Goal: Task Accomplishment & Management: Manage account settings

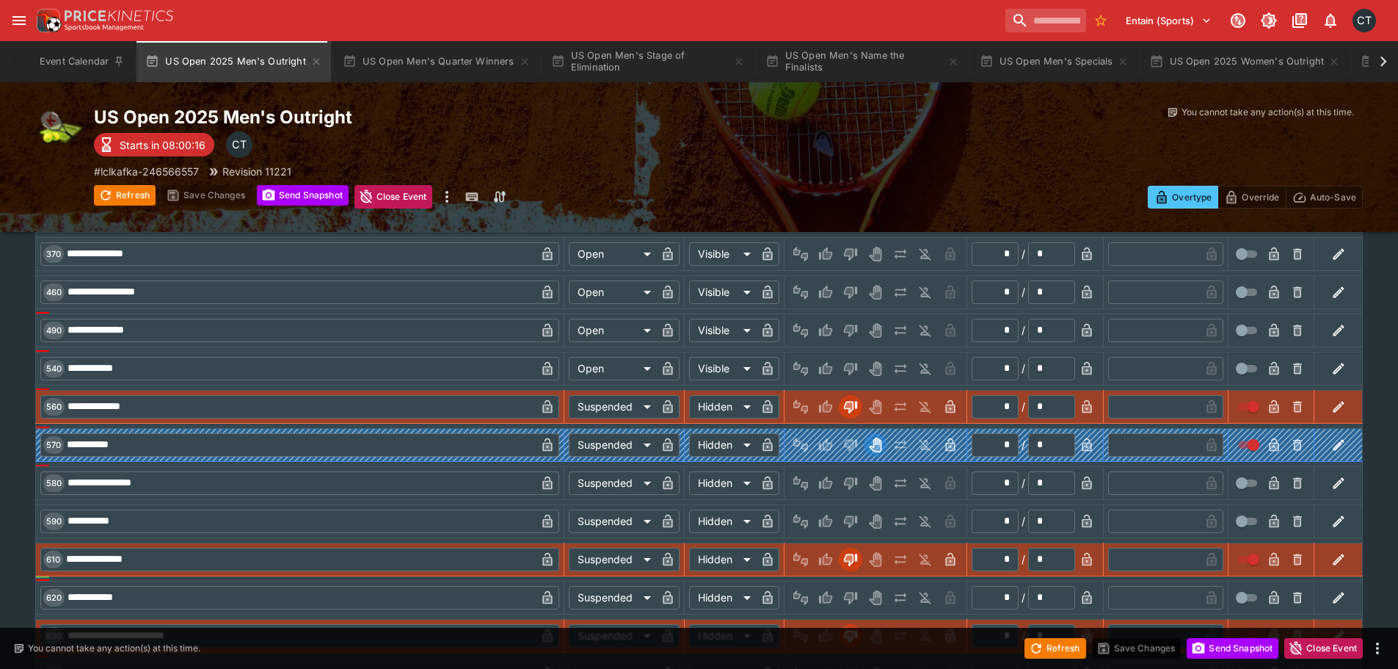
scroll to position [1761, 0]
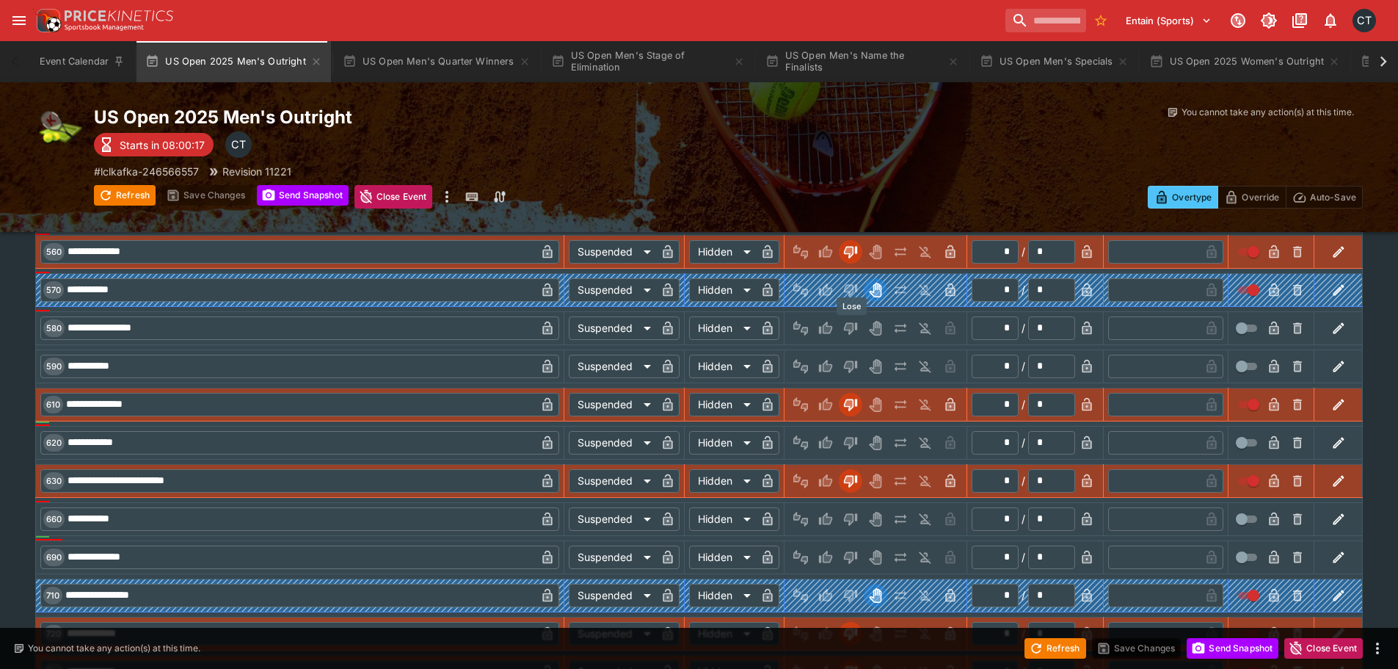
click at [858, 327] on icon "Lose" at bounding box center [850, 328] width 15 height 15
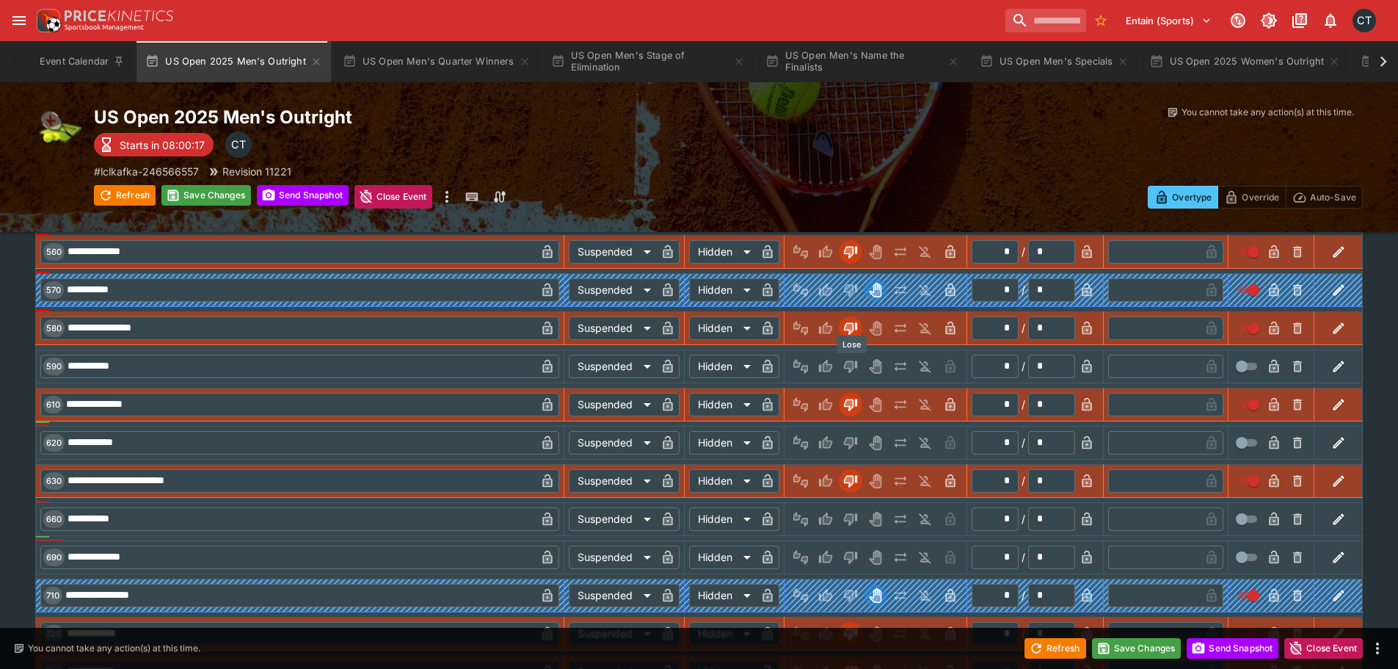
click at [852, 371] on icon "Lose" at bounding box center [850, 366] width 13 height 12
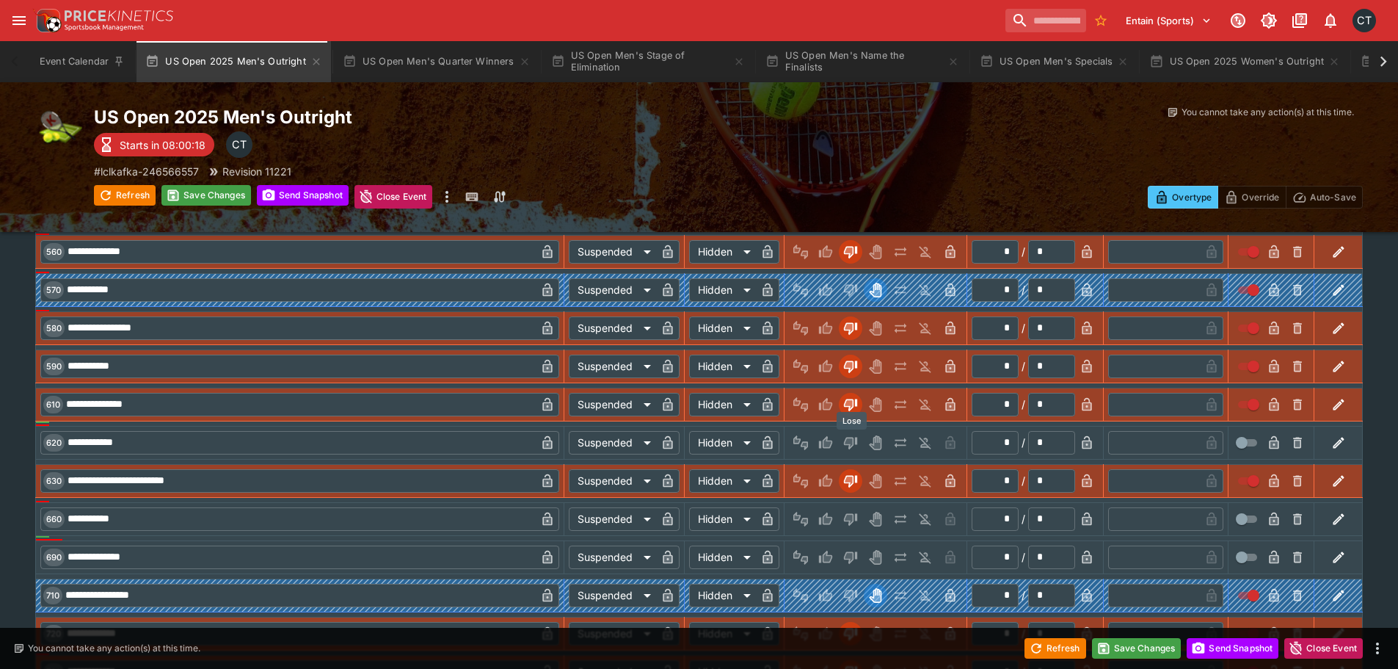
click at [850, 441] on icon "Lose" at bounding box center [849, 442] width 7 height 9
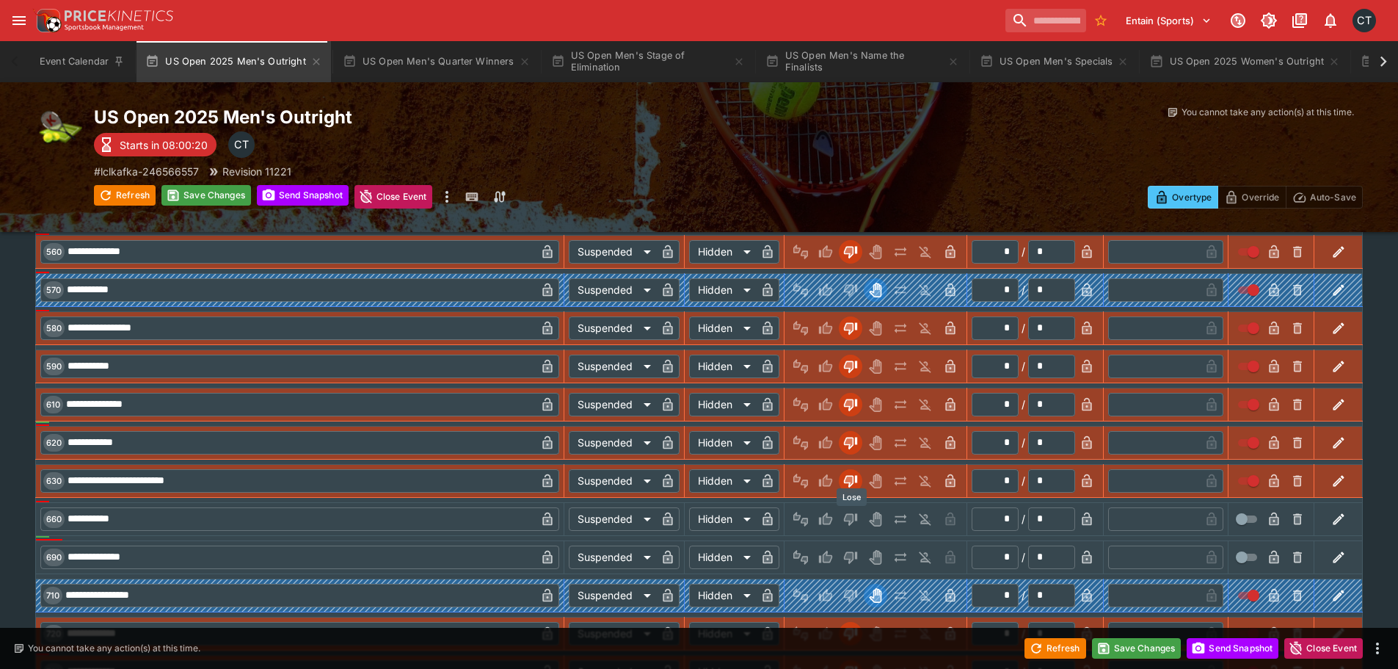
click at [848, 517] on icon "Lose" at bounding box center [849, 519] width 7 height 9
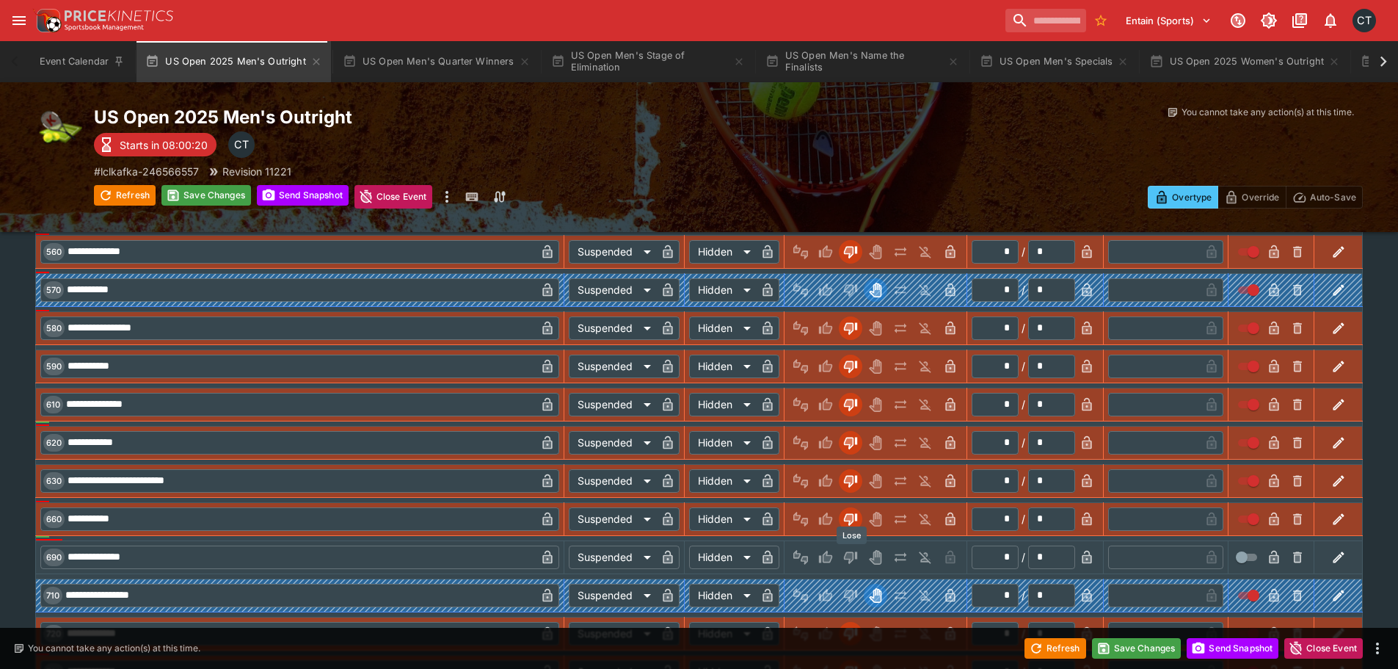
click at [850, 563] on icon "Lose" at bounding box center [850, 557] width 13 height 12
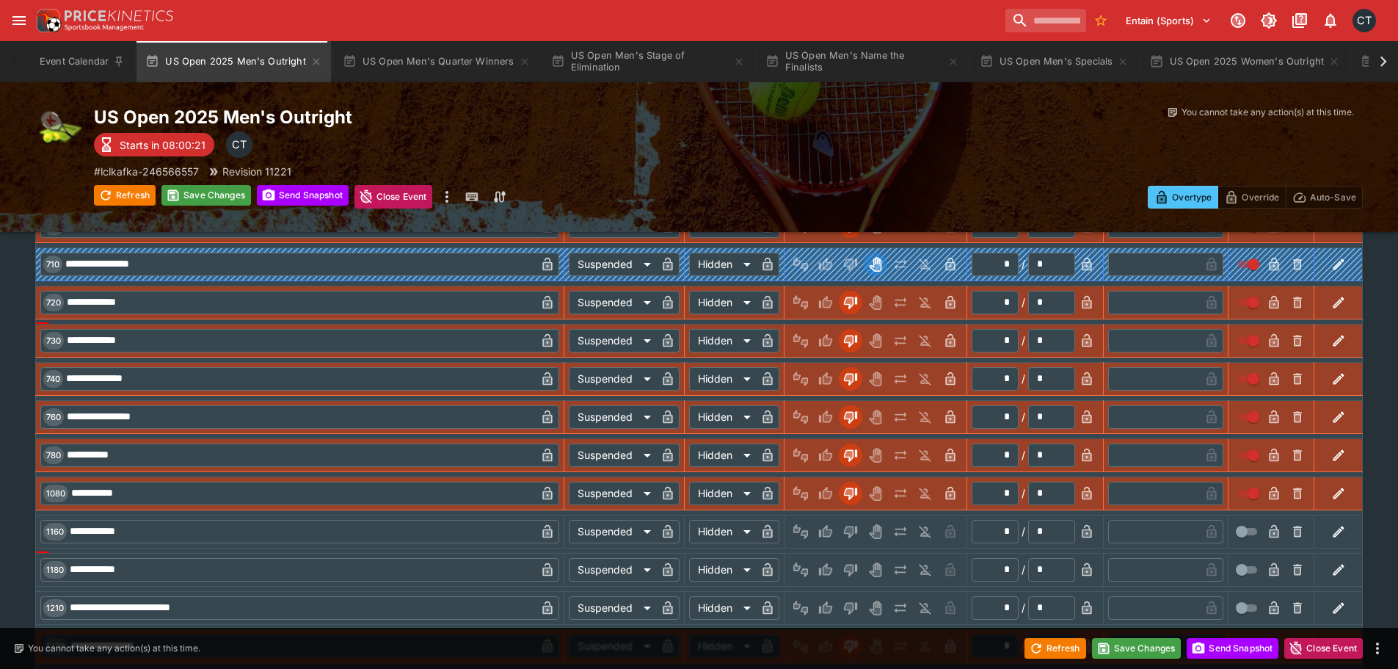
scroll to position [2128, 0]
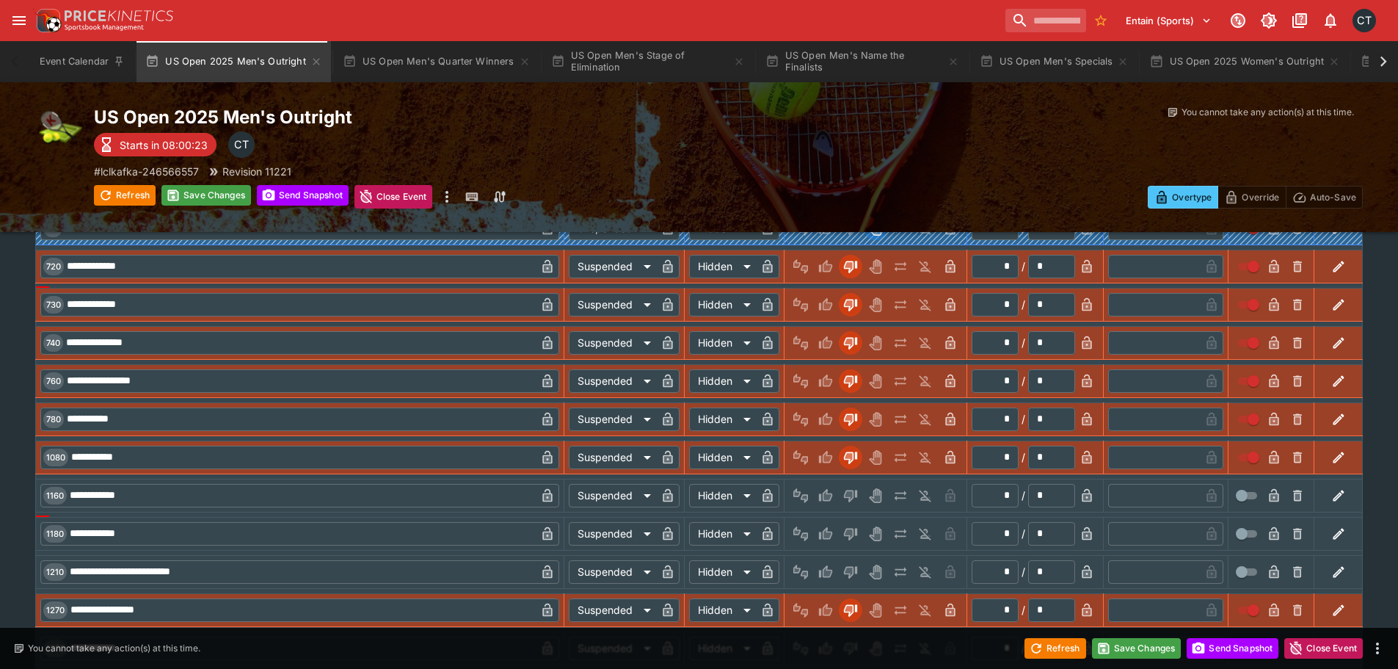
click at [855, 493] on icon "Lose" at bounding box center [850, 495] width 15 height 15
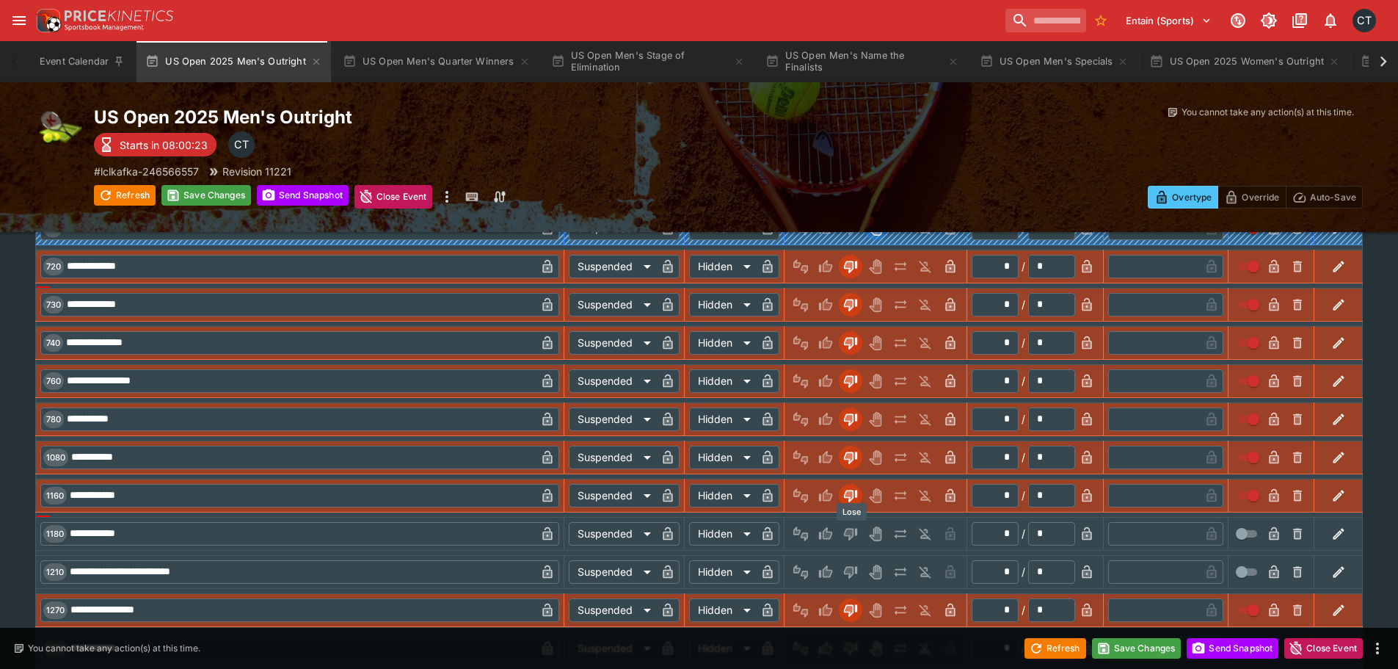
click at [852, 537] on icon "Lose" at bounding box center [850, 534] width 13 height 12
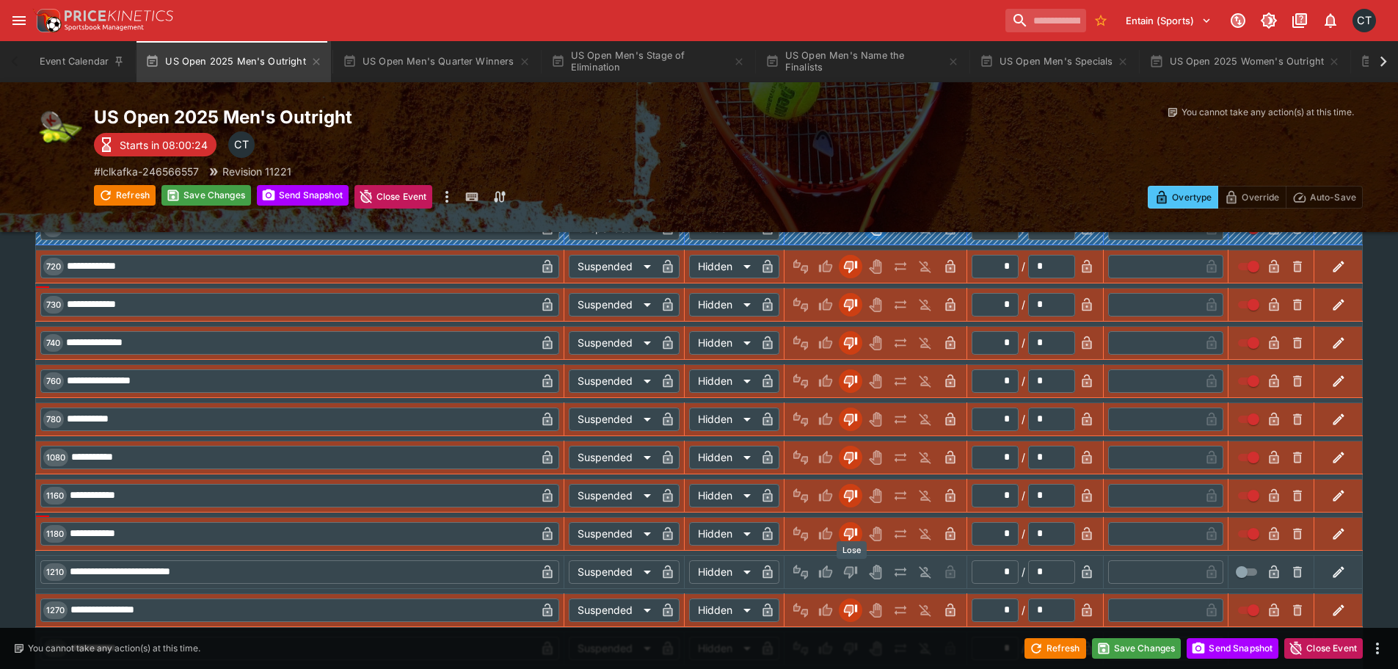
click at [854, 570] on icon "Lose" at bounding box center [850, 572] width 13 height 12
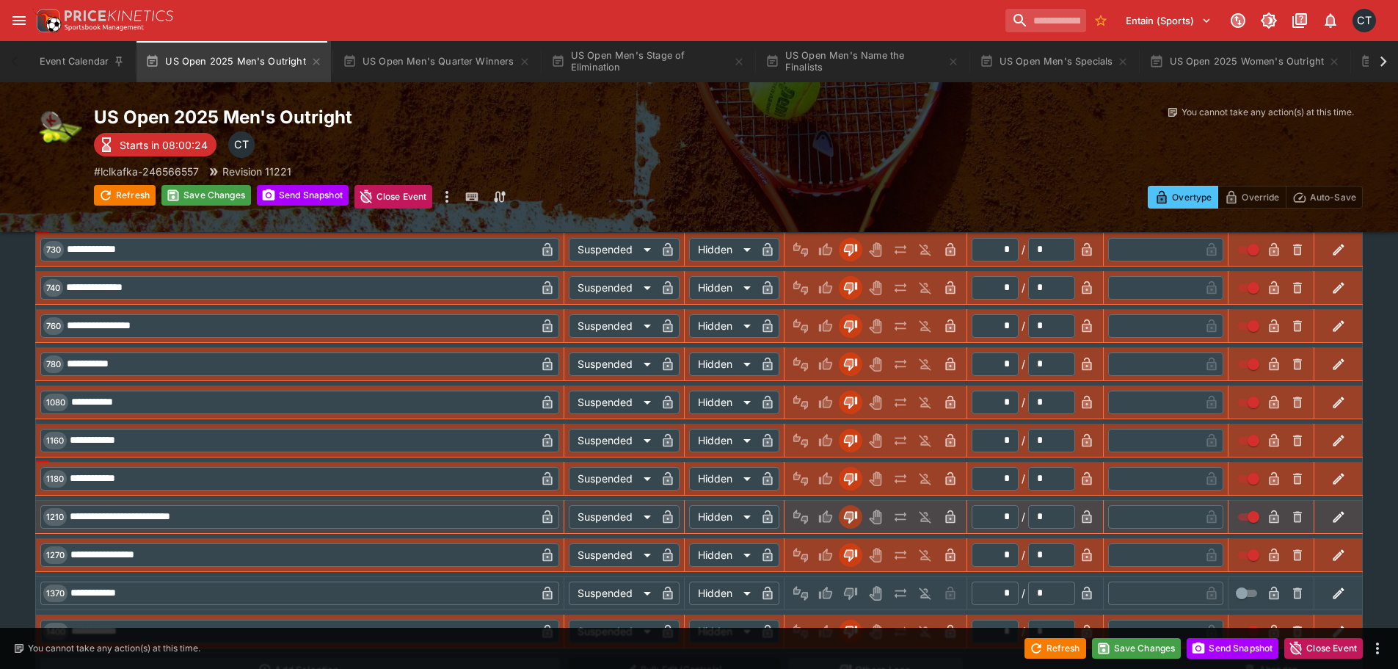
scroll to position [2285, 0]
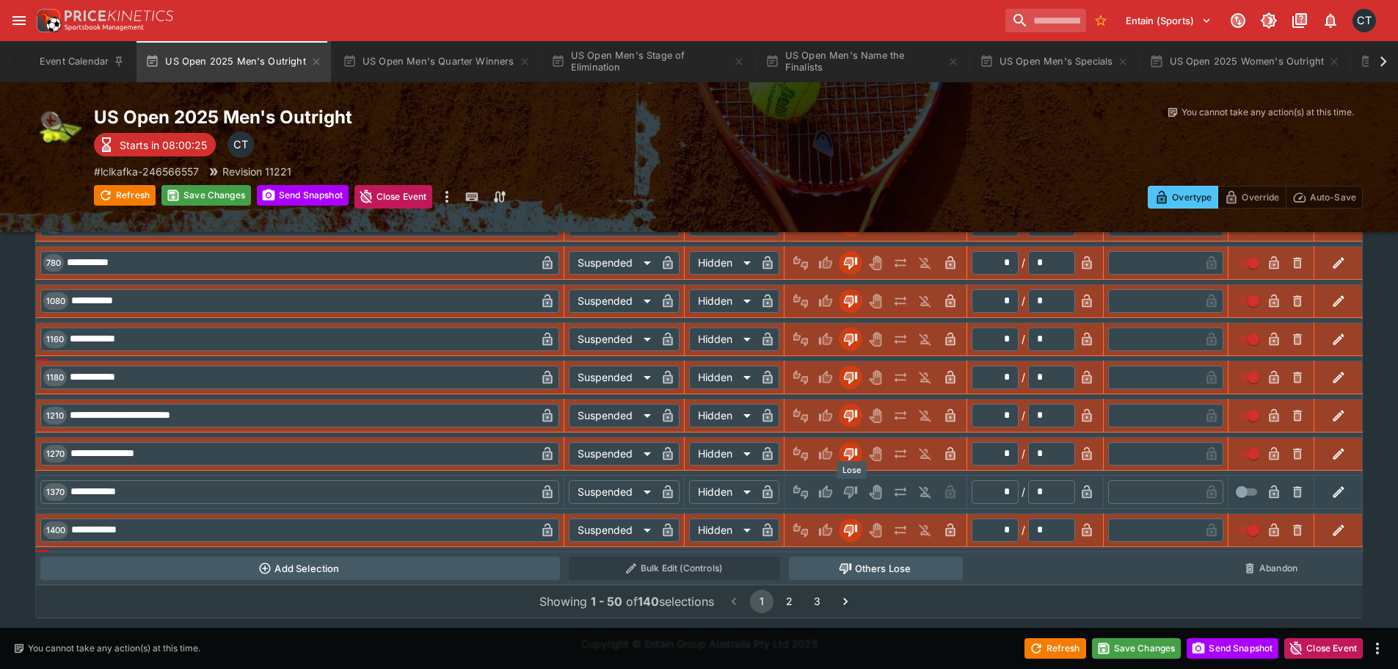
click at [851, 489] on icon "Lose" at bounding box center [849, 491] width 7 height 9
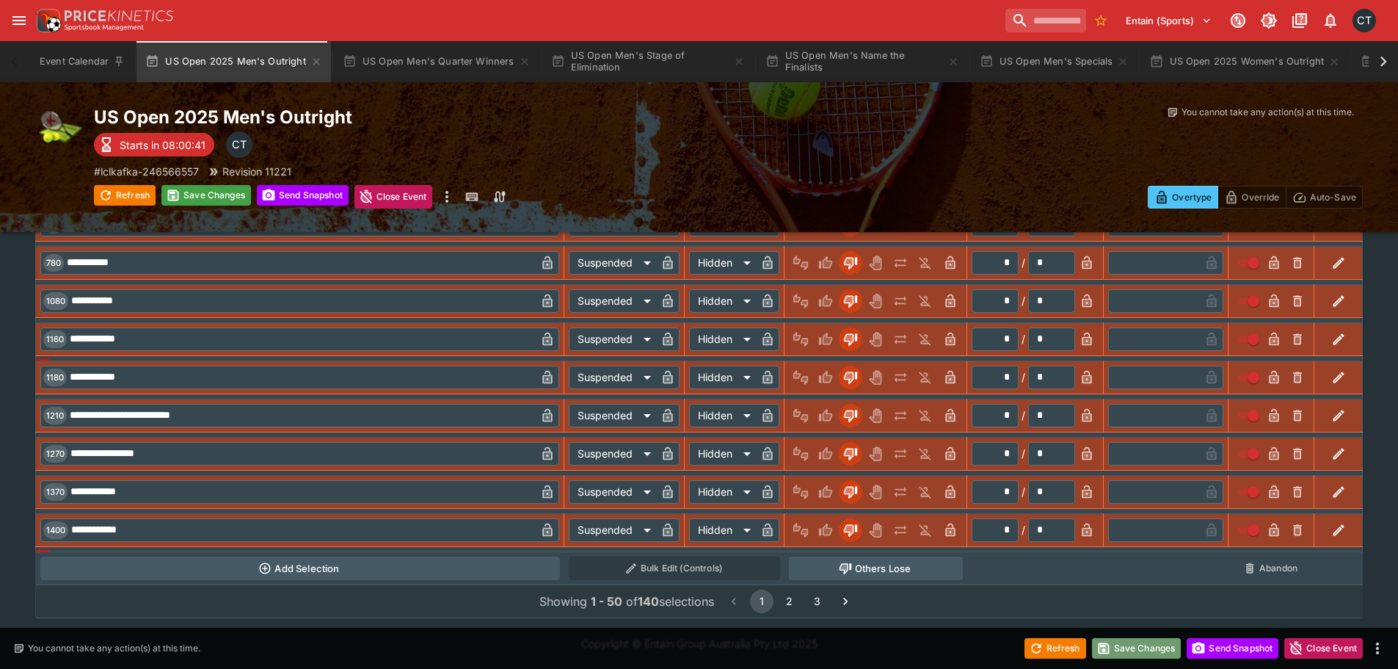
click at [1136, 644] on button "Save Changes" at bounding box center [1137, 648] width 90 height 21
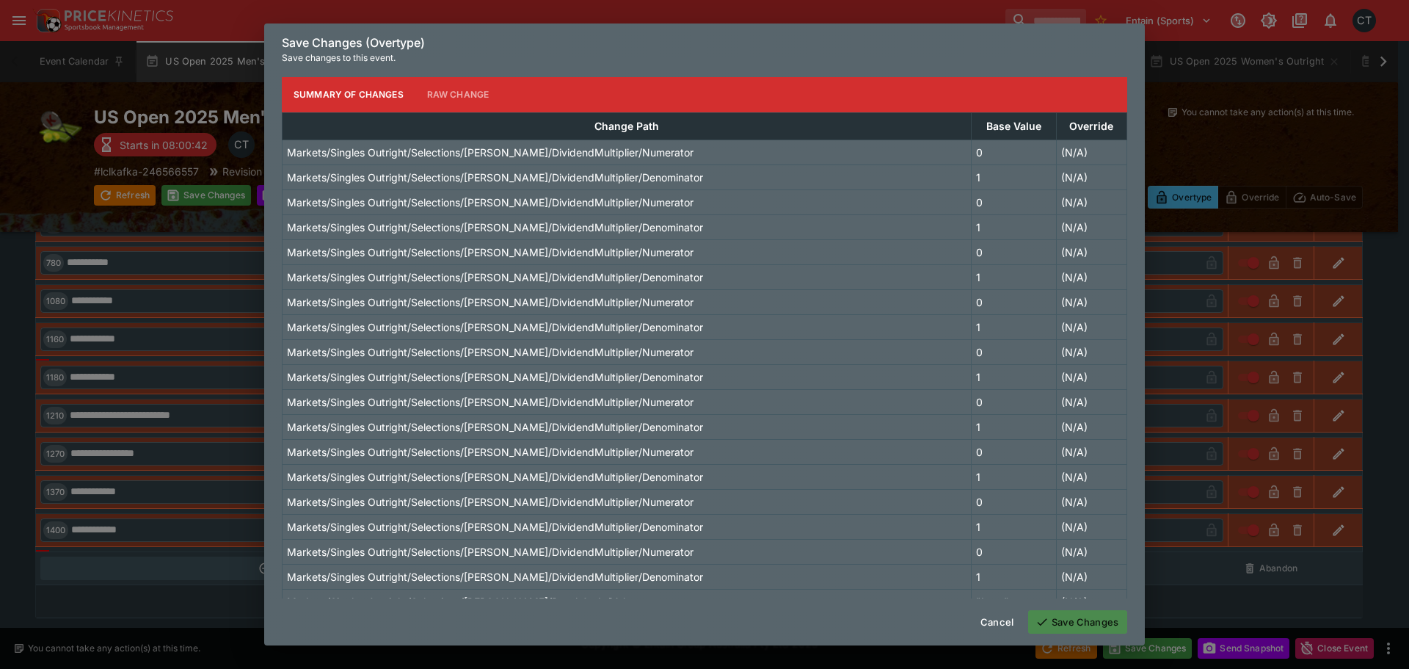
click at [1061, 629] on button "Save Changes" at bounding box center [1077, 621] width 99 height 23
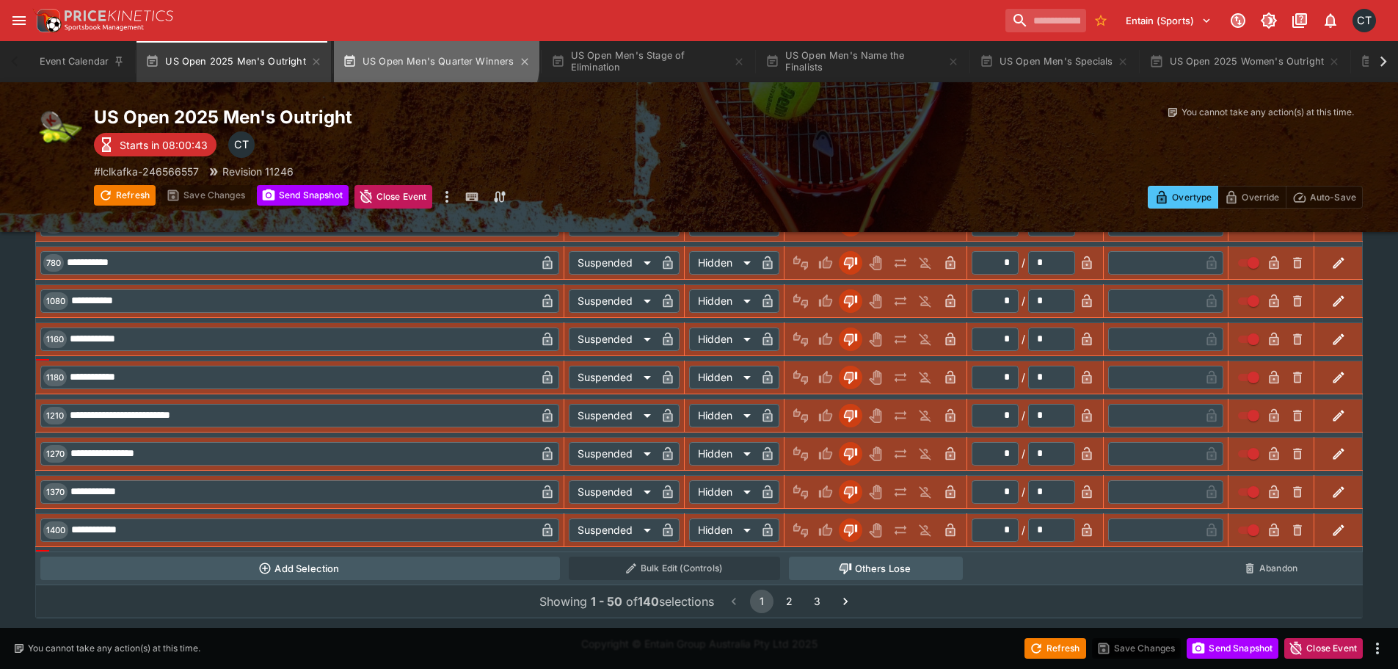
click at [393, 50] on button "US Open Men's Quarter Winners" at bounding box center [437, 61] width 206 height 41
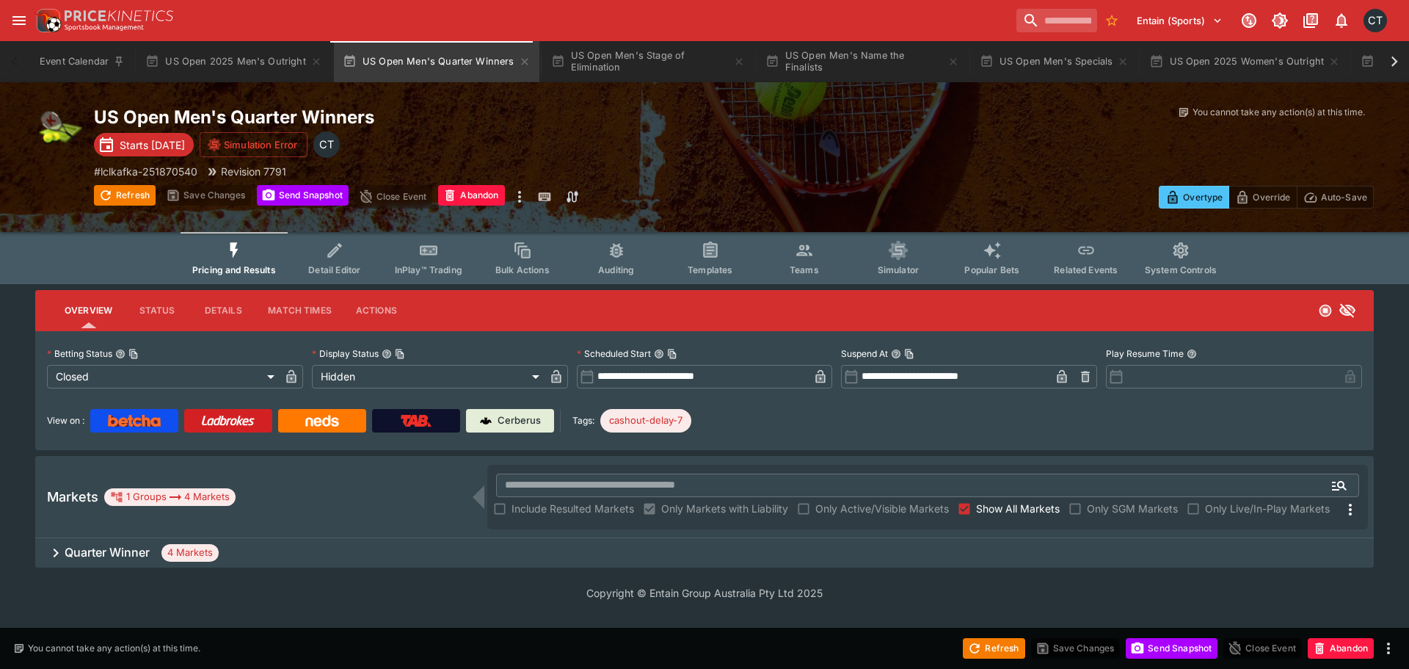
click at [104, 556] on h6 "Quarter Winner" at bounding box center [107, 552] width 85 height 15
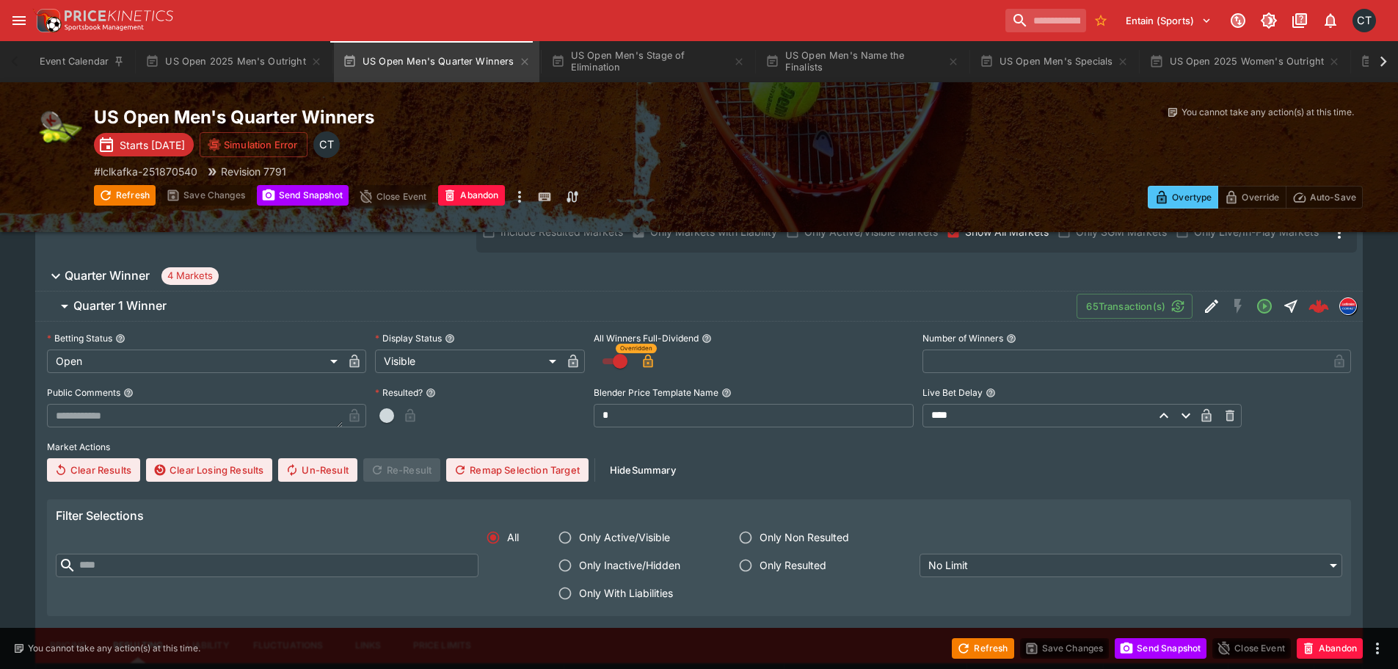
scroll to position [367, 0]
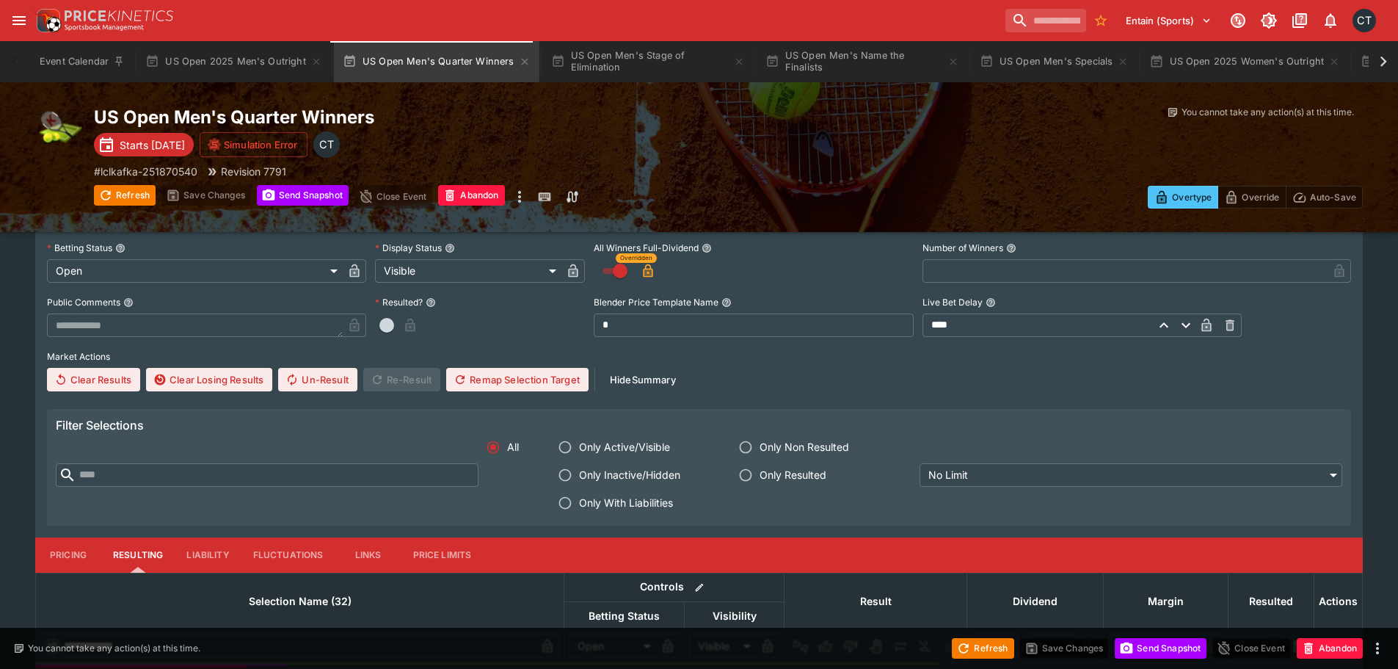
click at [600, 491] on label "Only With Liabilities" at bounding box center [634, 503] width 167 height 28
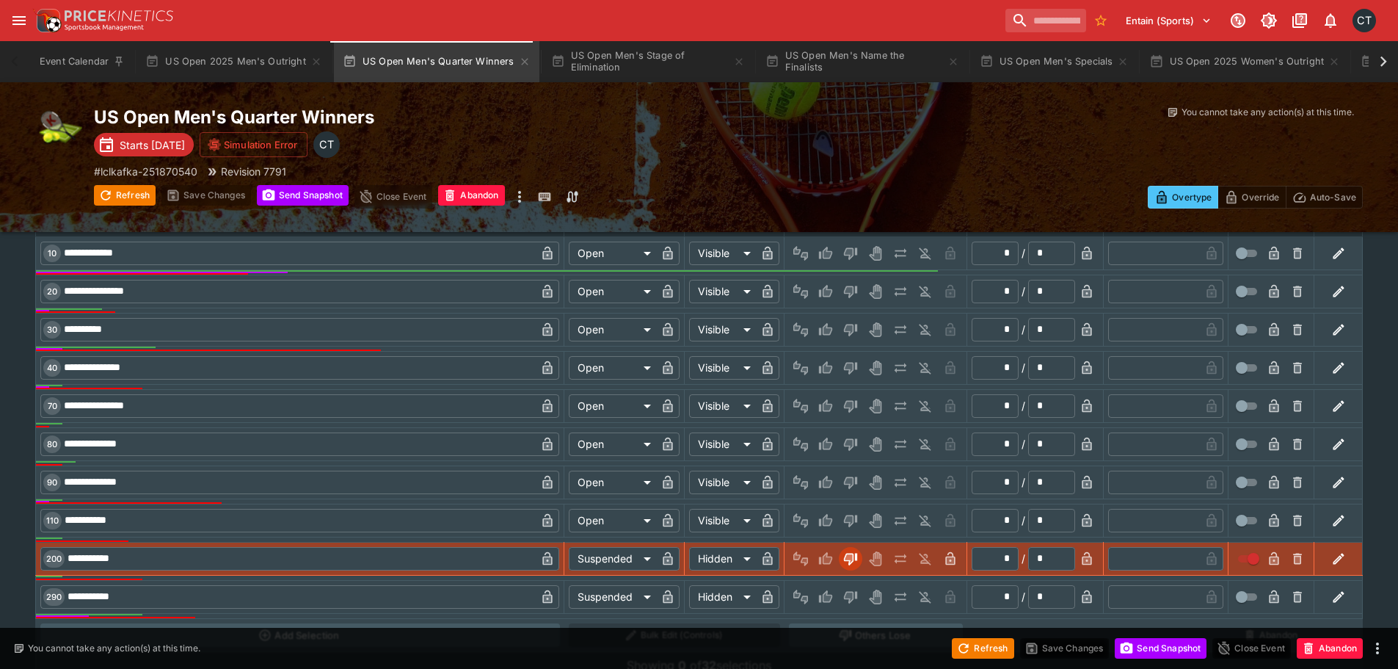
scroll to position [909, 0]
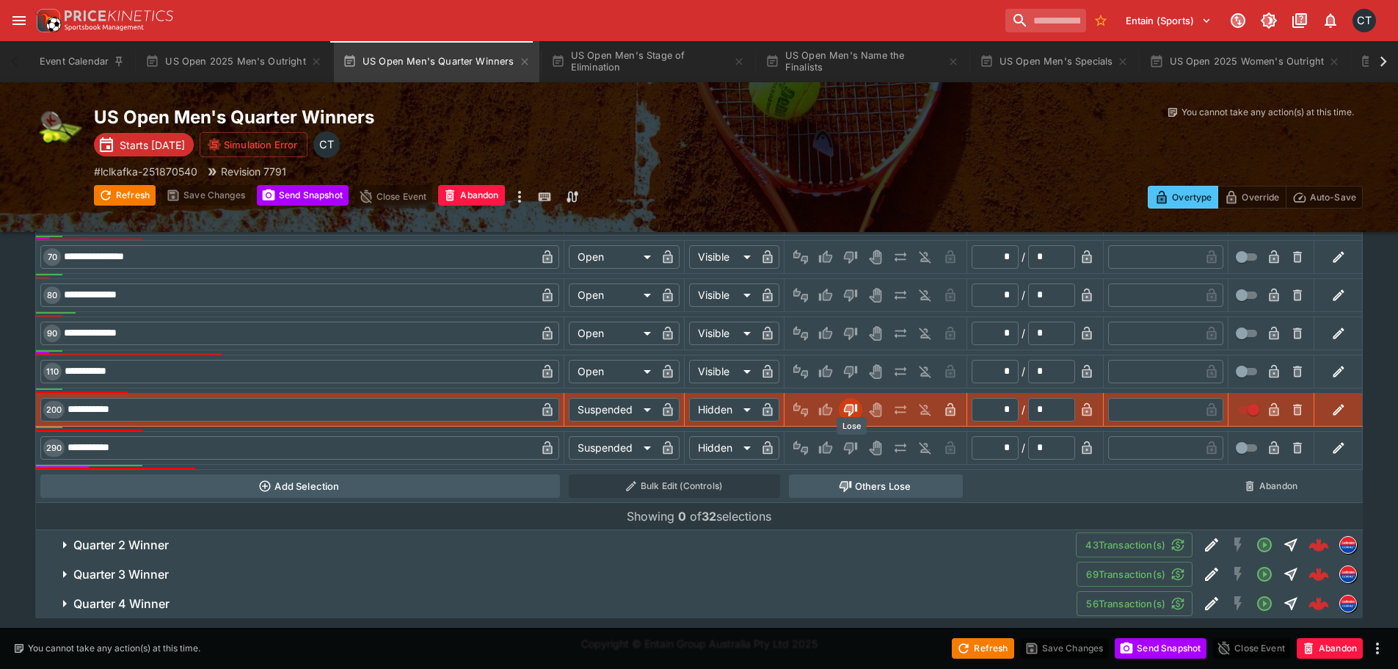
click at [855, 450] on icon "Lose" at bounding box center [850, 447] width 15 height 15
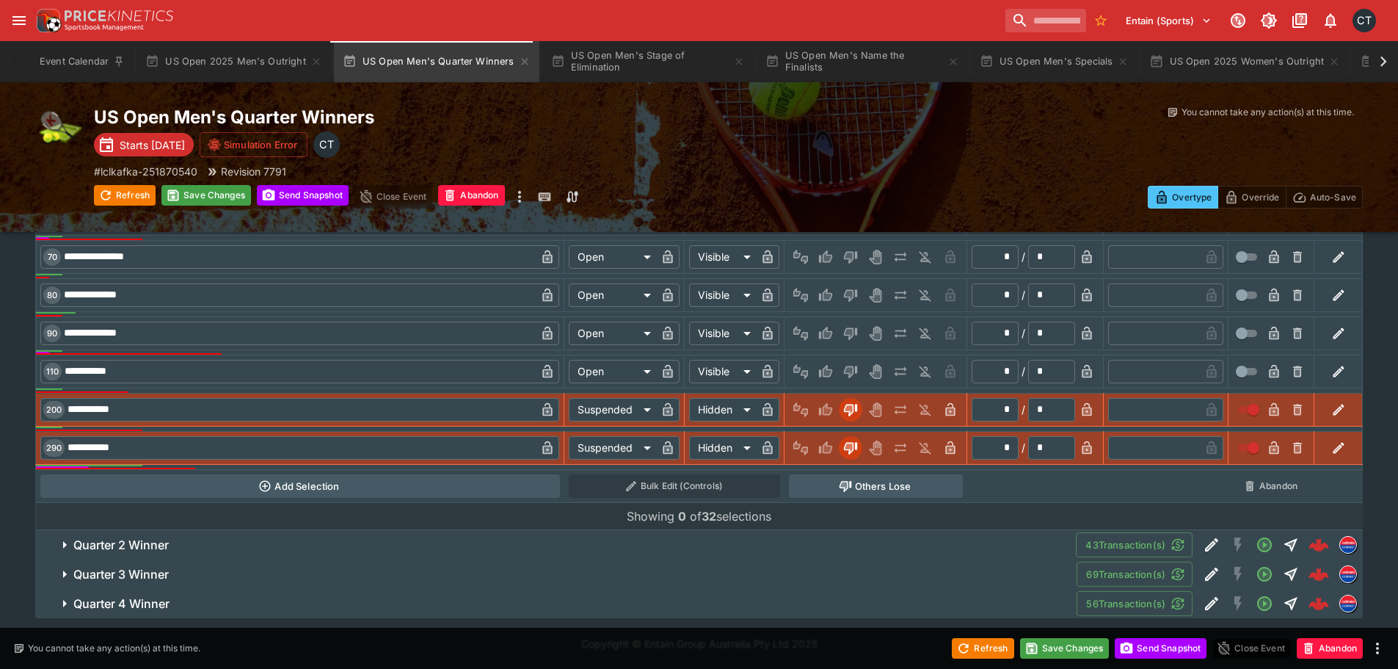
click at [150, 546] on h6 "Quarter 2 Winner" at bounding box center [120, 544] width 95 height 15
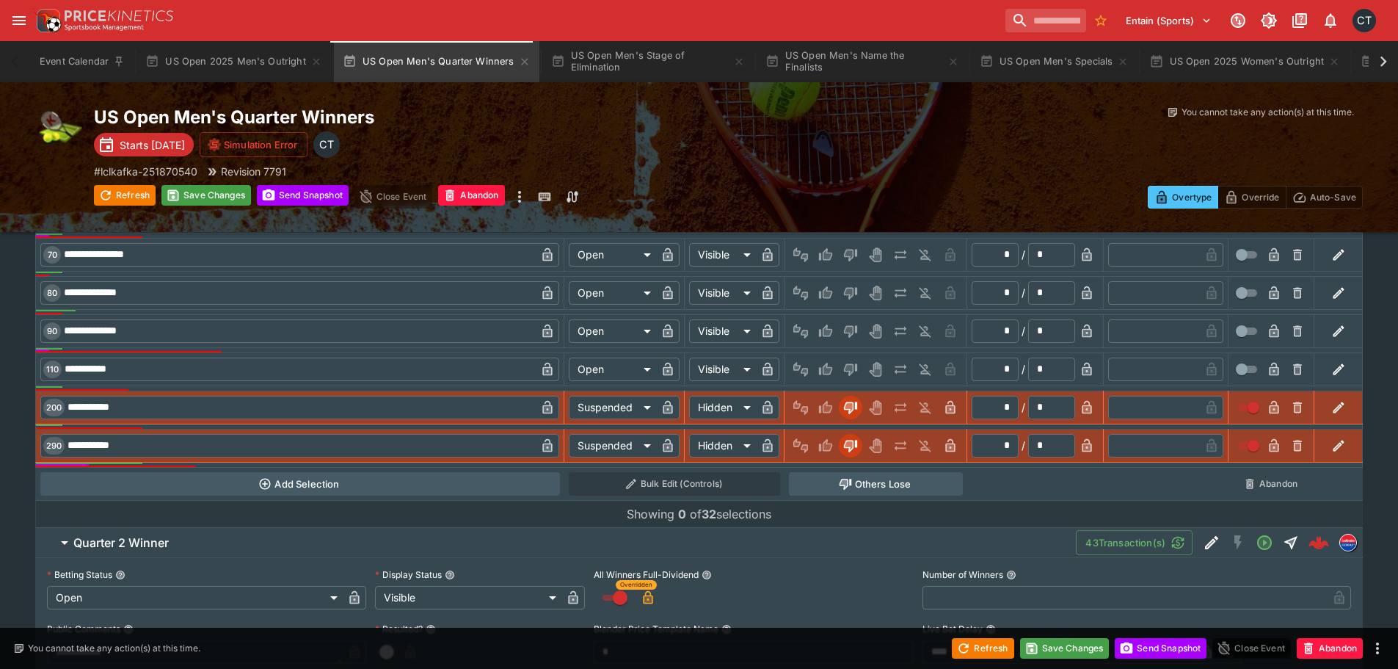
scroll to position [1224, 0]
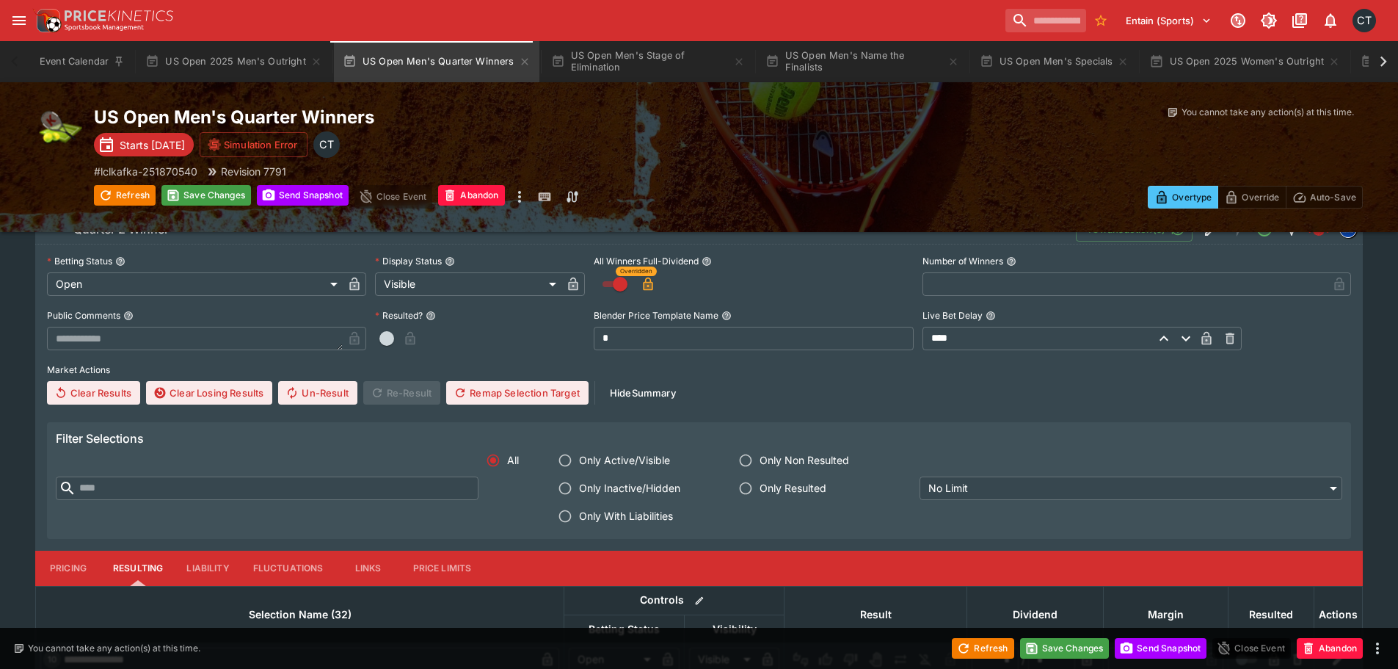
click at [639, 522] on span "Only With Liabilities" at bounding box center [626, 515] width 94 height 15
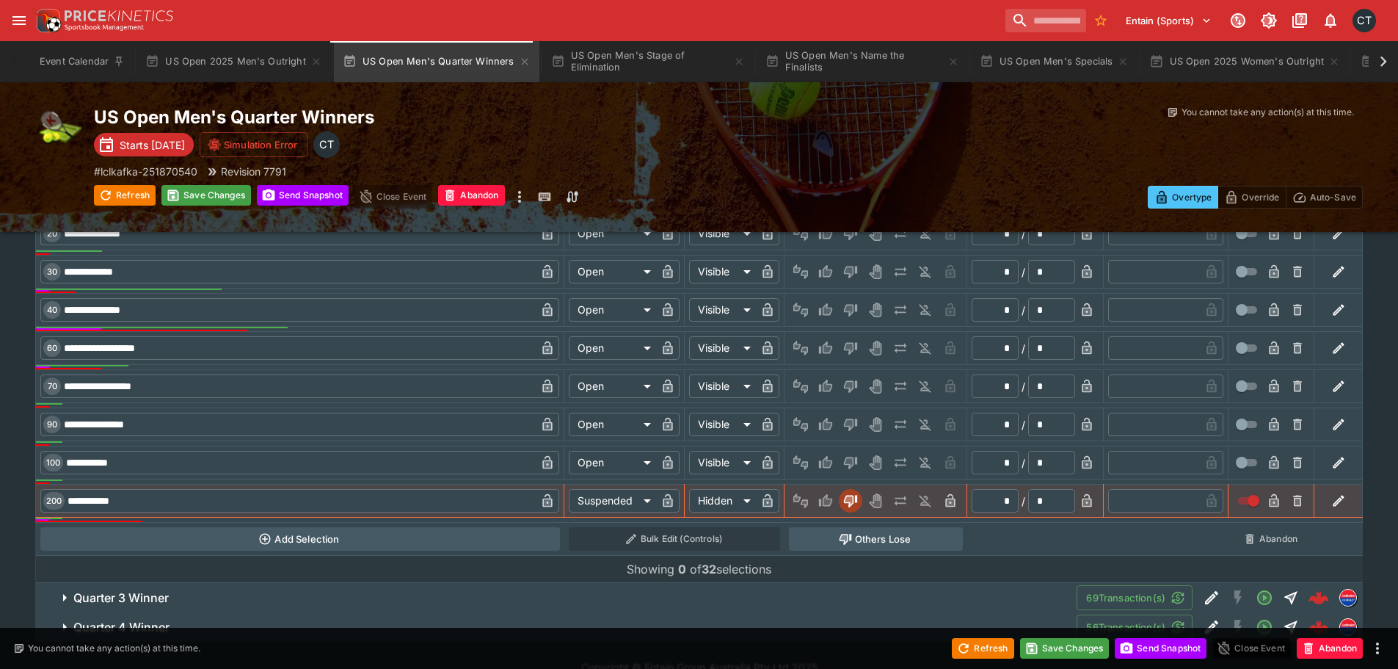
scroll to position [1712, 0]
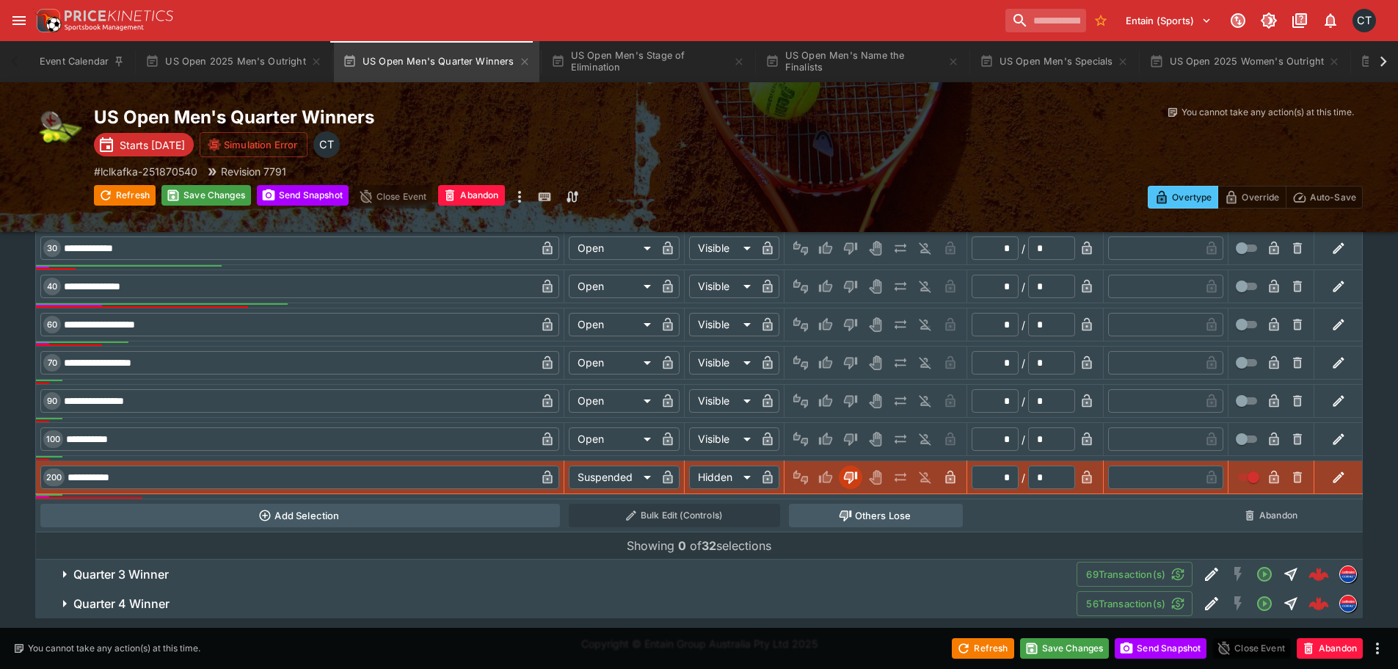
click at [178, 580] on span "Quarter 3 Winner" at bounding box center [569, 574] width 992 height 15
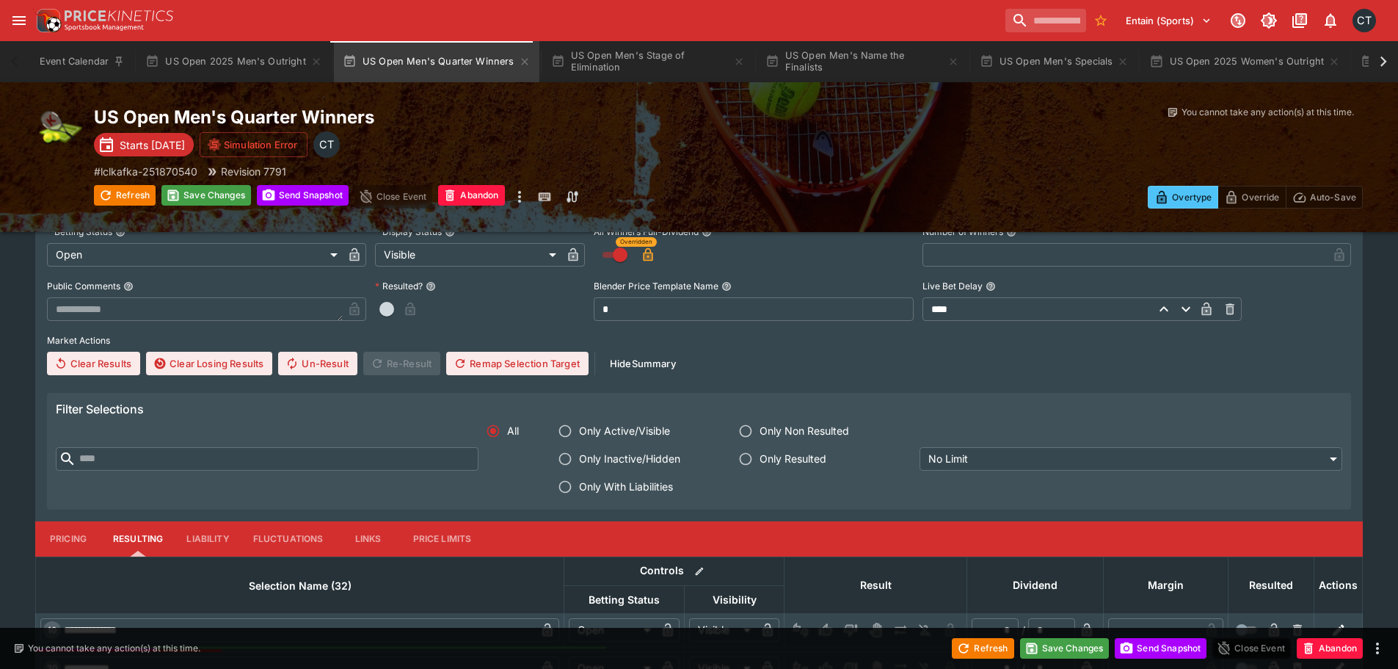
scroll to position [2152, 0]
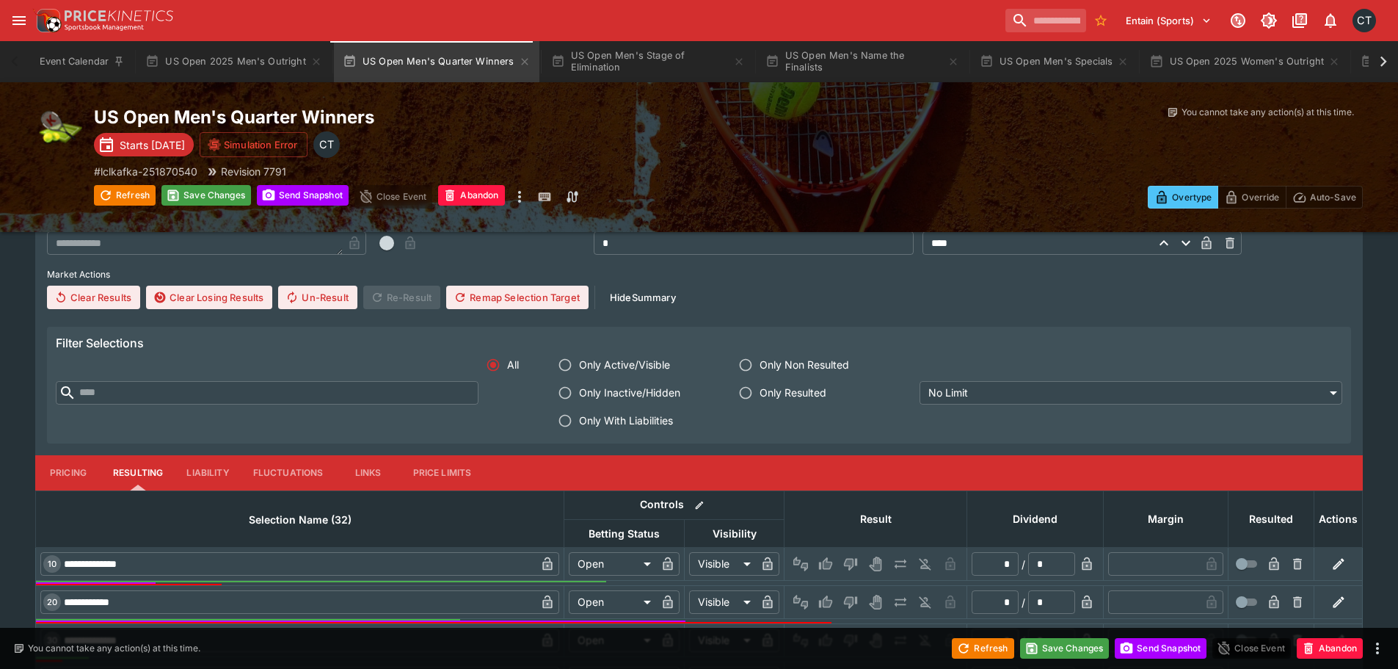
click at [635, 421] on span "Only With Liabilities" at bounding box center [626, 419] width 94 height 15
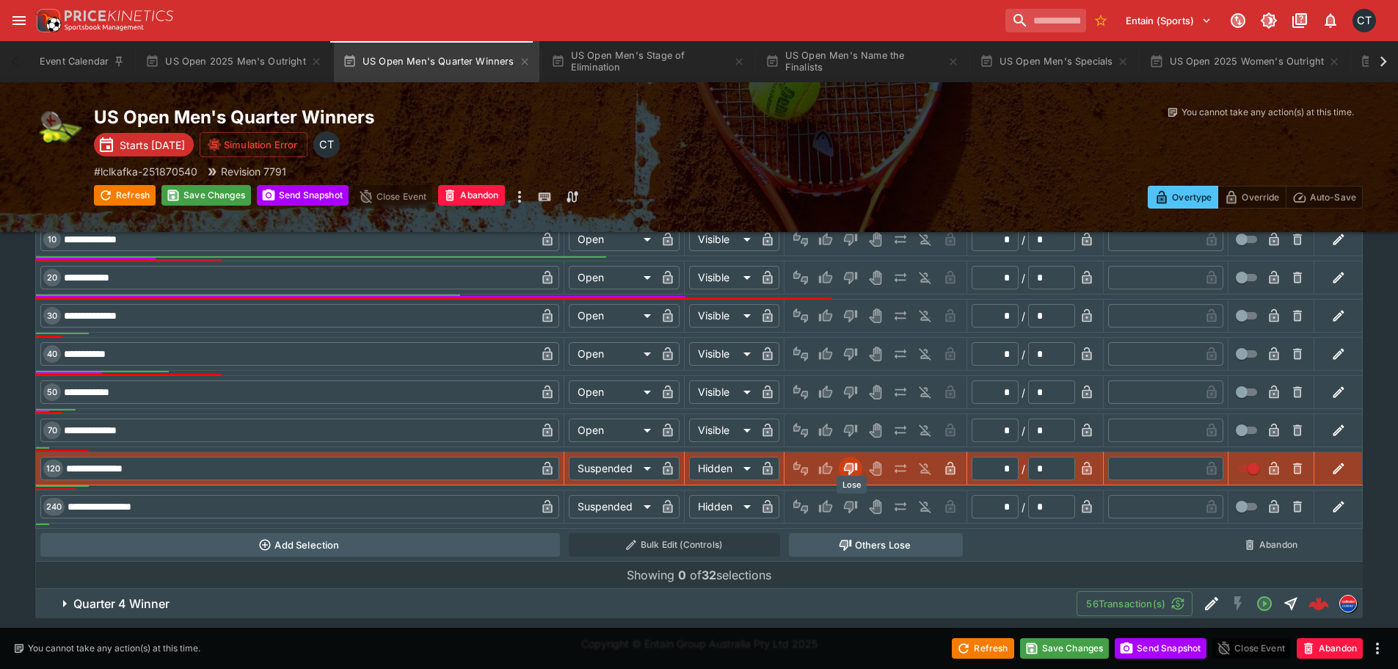
click at [851, 503] on icon "Lose" at bounding box center [849, 506] width 7 height 9
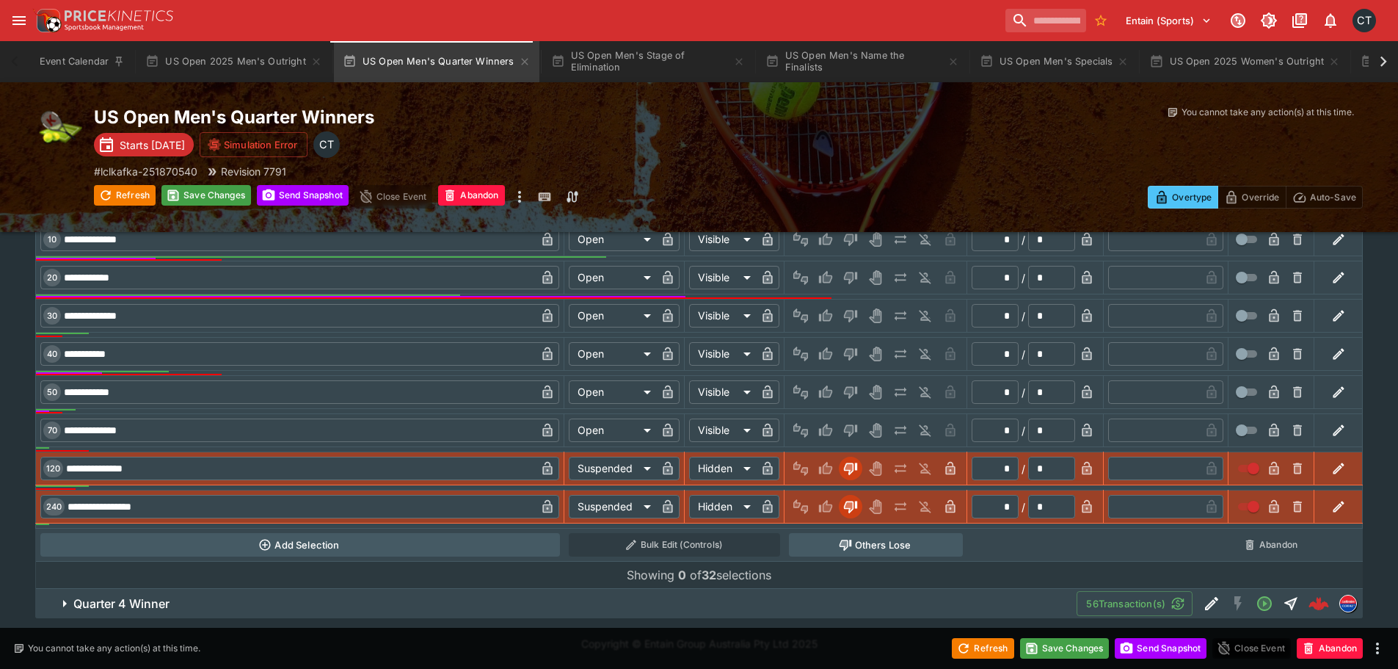
click at [210, 603] on span "Quarter 4 Winner" at bounding box center [569, 603] width 992 height 15
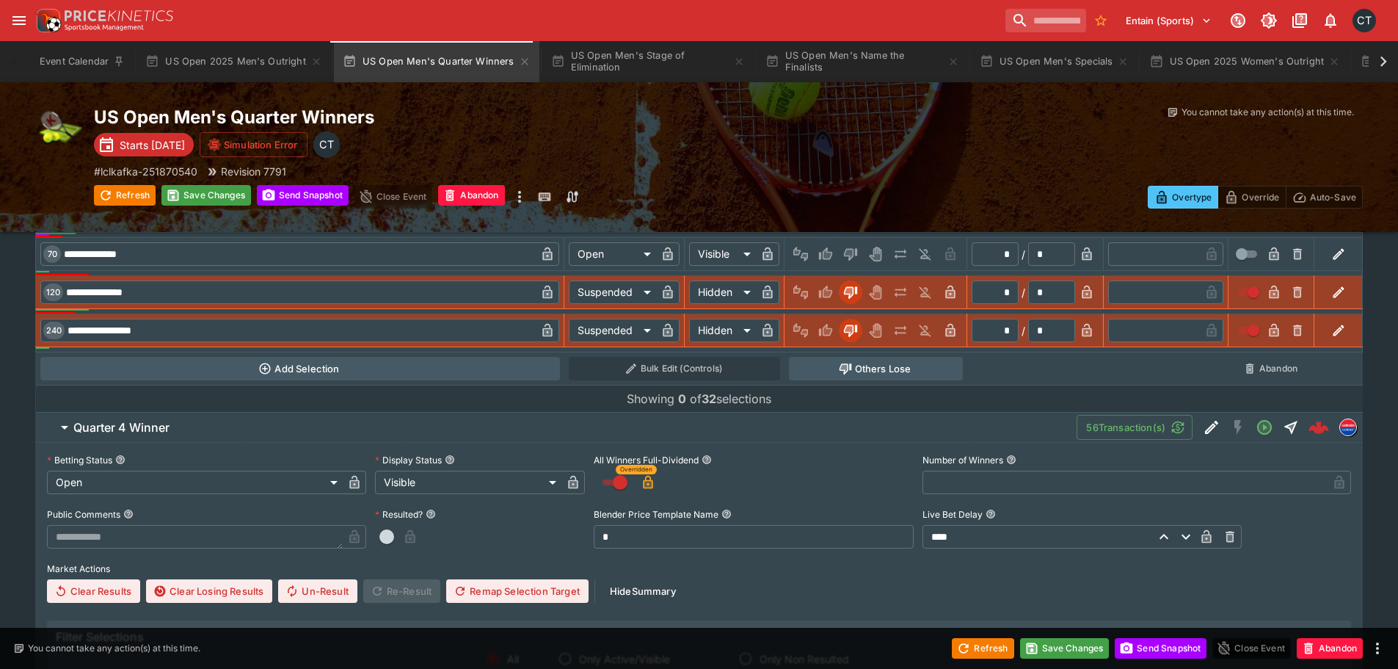
scroll to position [2990, 0]
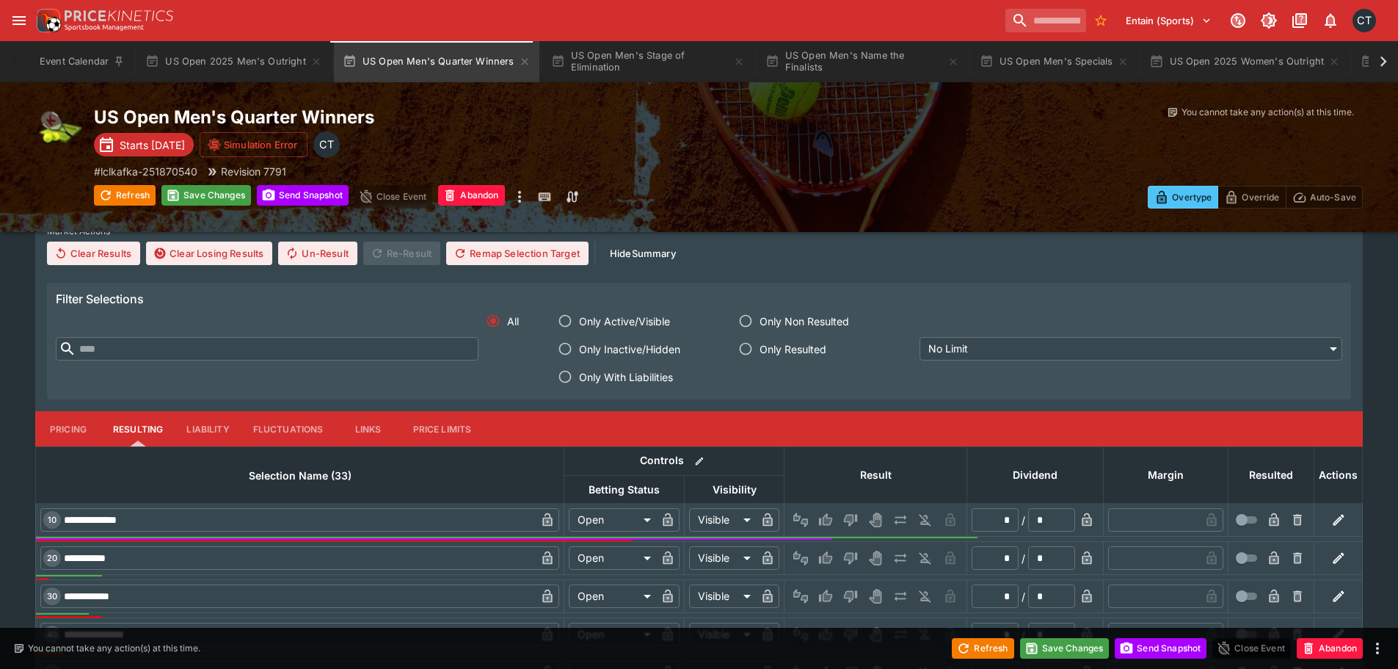
click at [625, 371] on span "Only With Liabilities" at bounding box center [626, 376] width 94 height 15
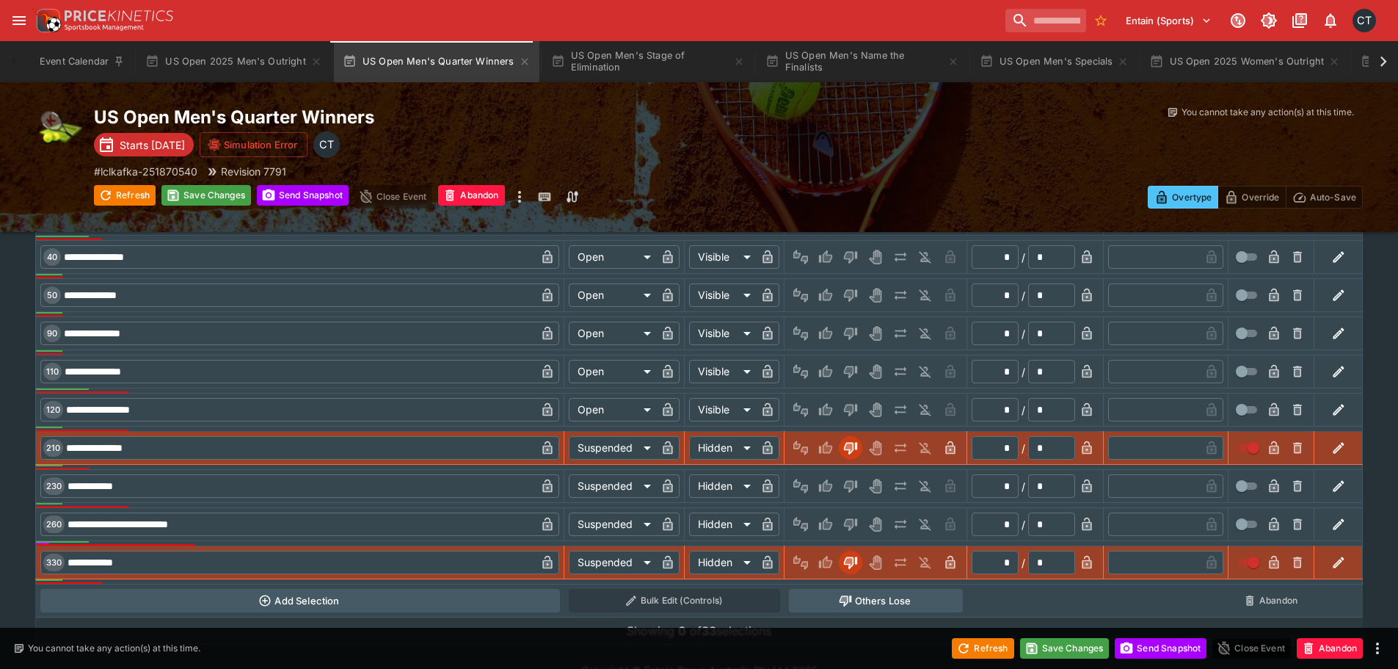
scroll to position [3394, 0]
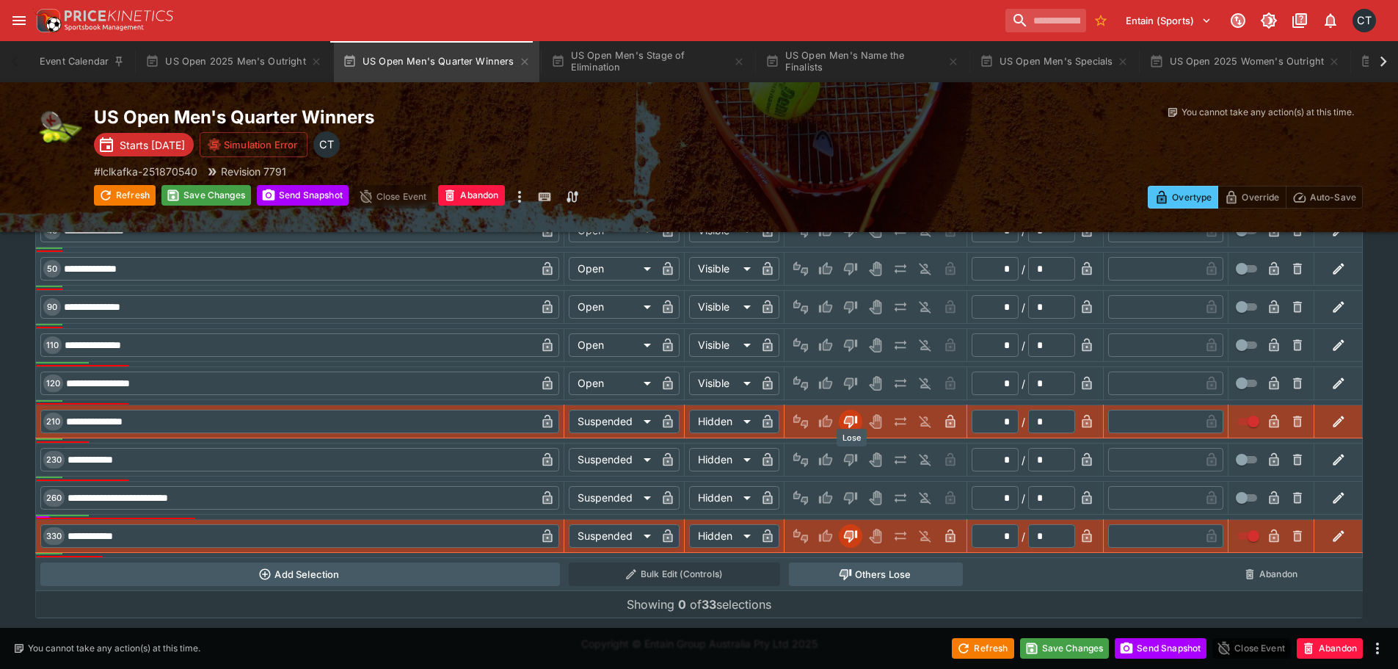
click at [844, 454] on icon "Lose" at bounding box center [850, 459] width 15 height 15
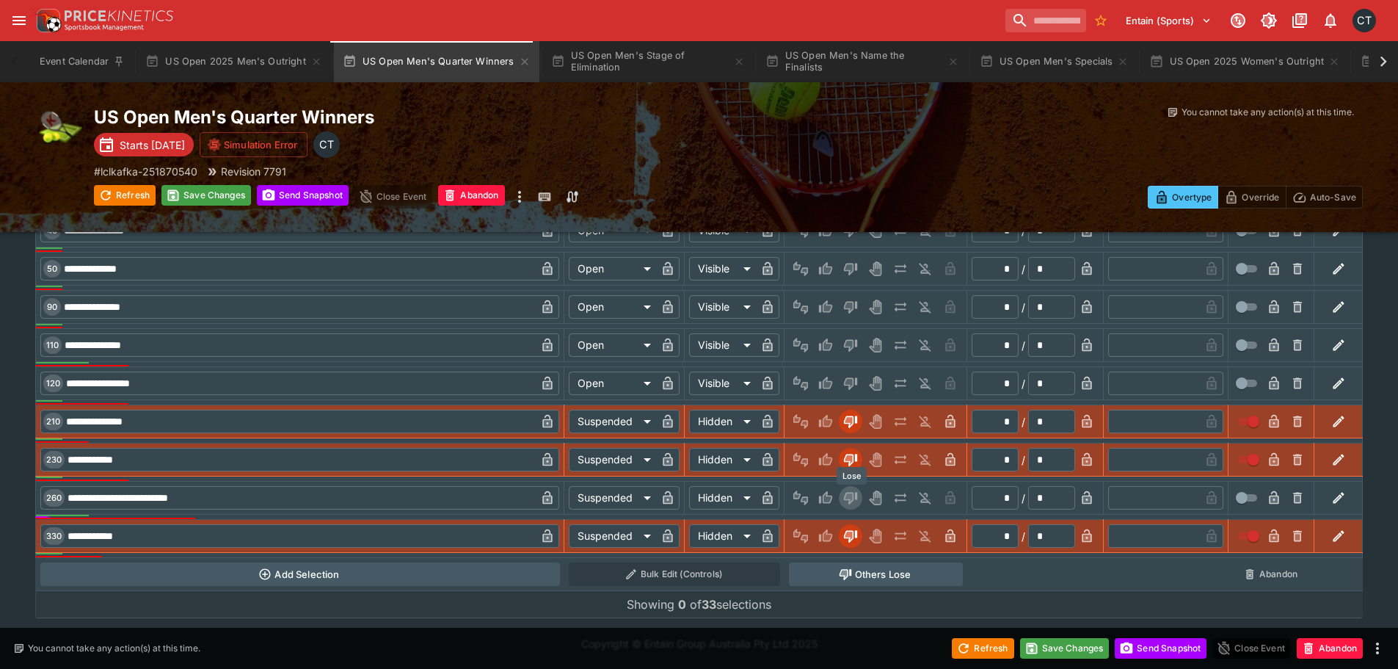
click at [847, 503] on icon "Lose" at bounding box center [850, 497] width 15 height 15
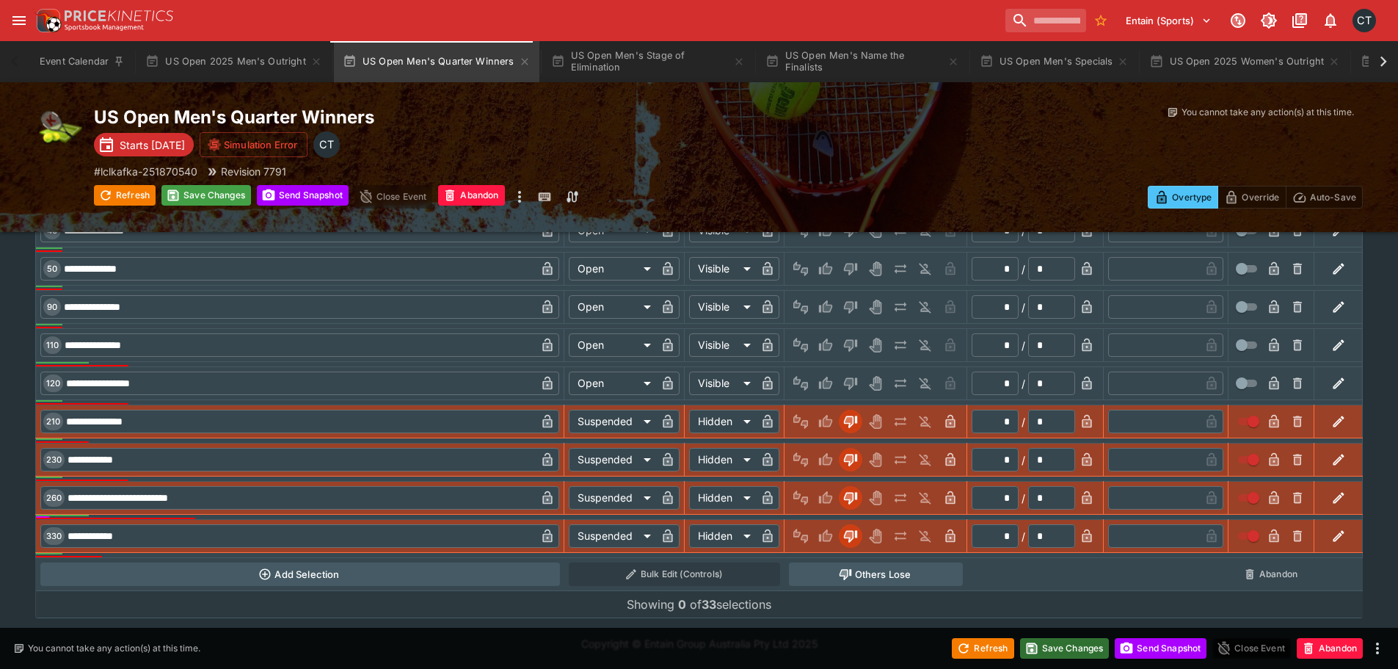
click at [1056, 639] on button "Save Changes" at bounding box center [1065, 648] width 90 height 21
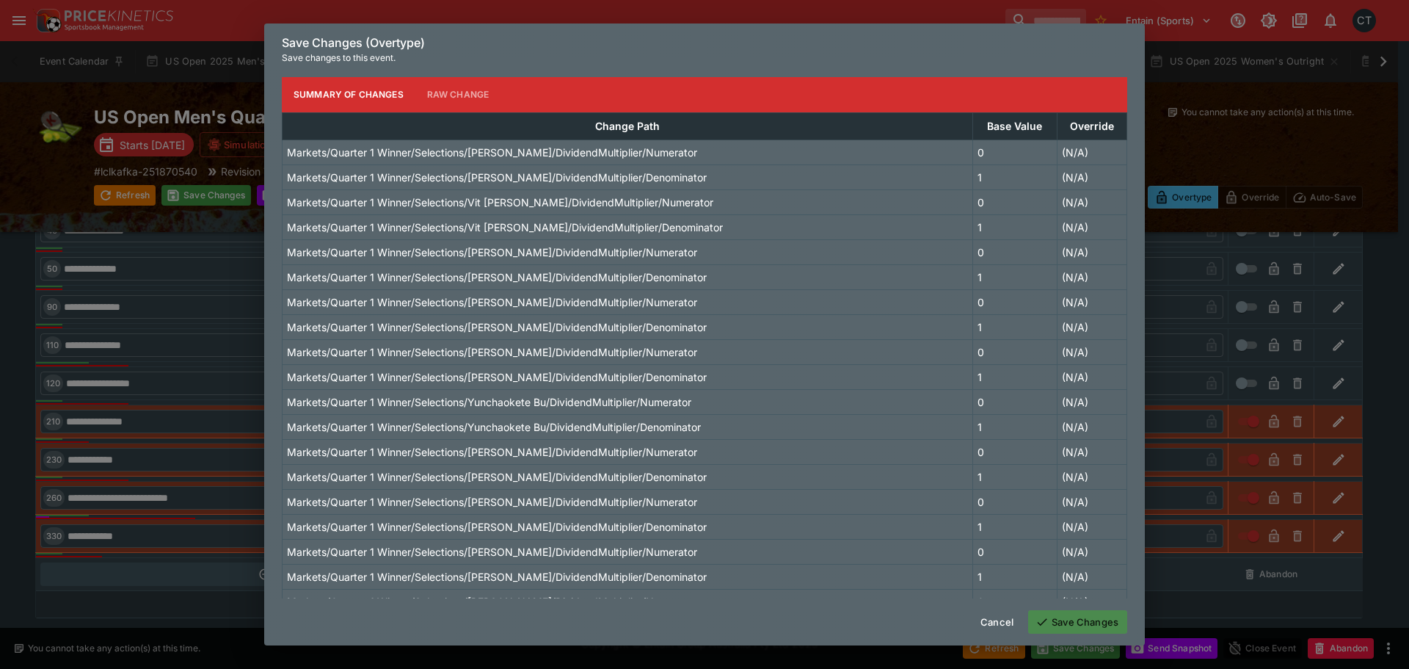
click at [1071, 616] on button "Save Changes" at bounding box center [1077, 621] width 99 height 23
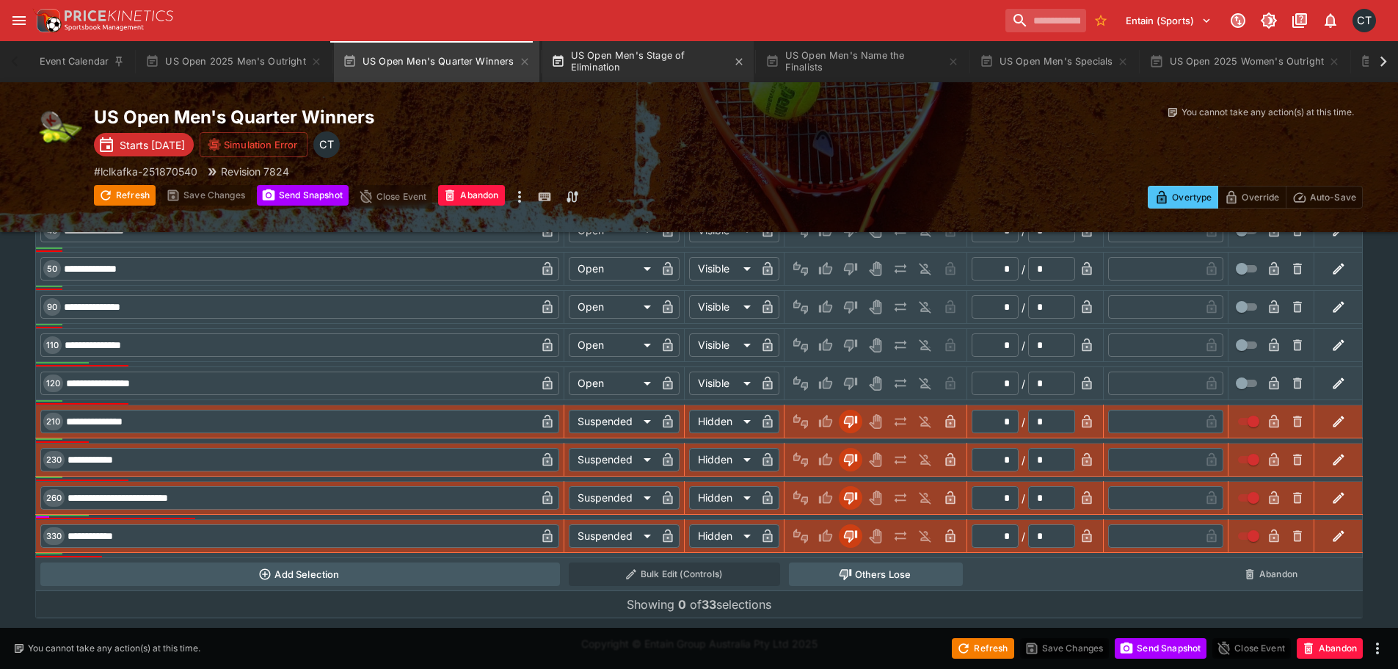
click at [648, 59] on button "US Open Men's Stage of Elimination" at bounding box center [647, 61] width 211 height 41
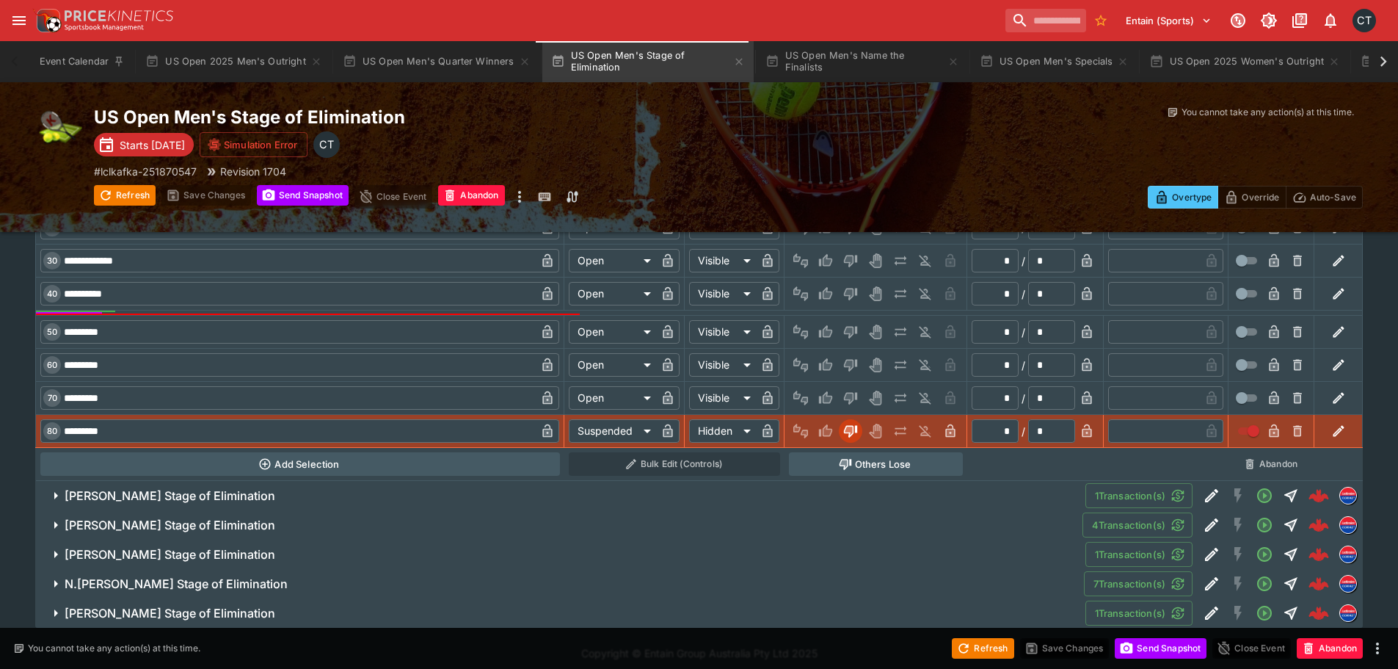
scroll to position [675, 0]
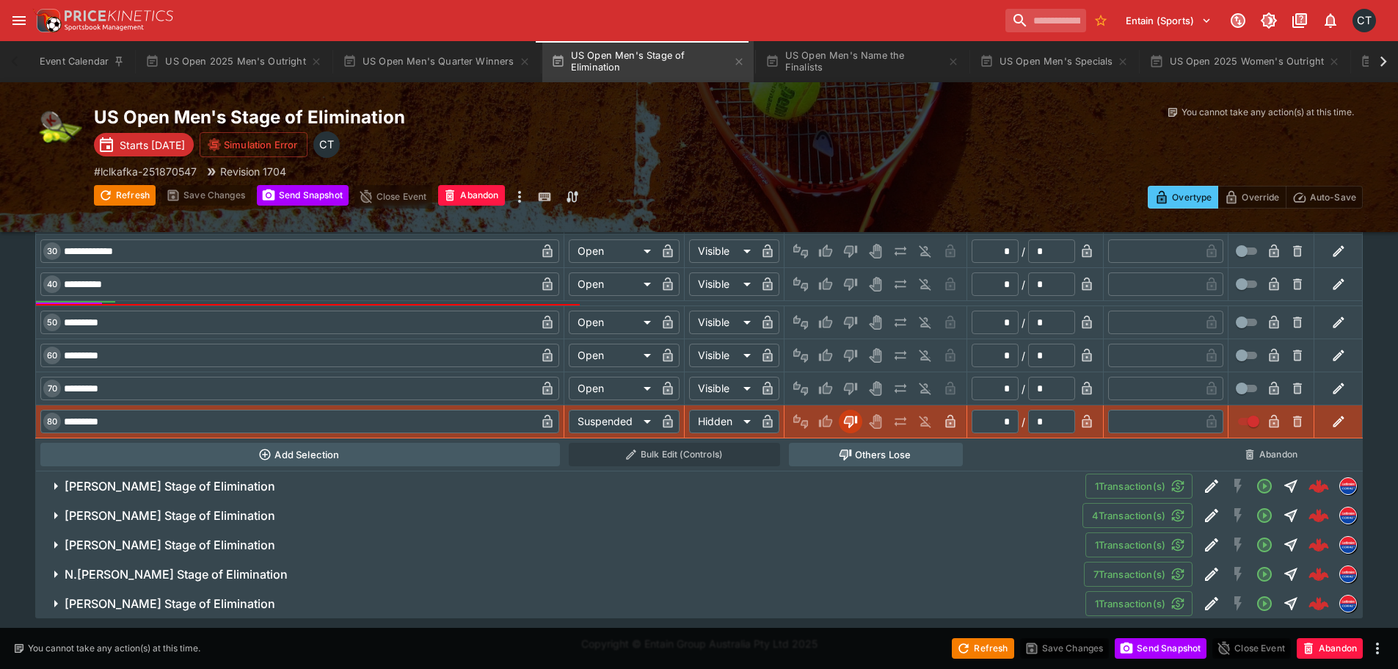
click at [225, 481] on h6 "[PERSON_NAME] Stage of Elimination" at bounding box center [170, 486] width 211 height 15
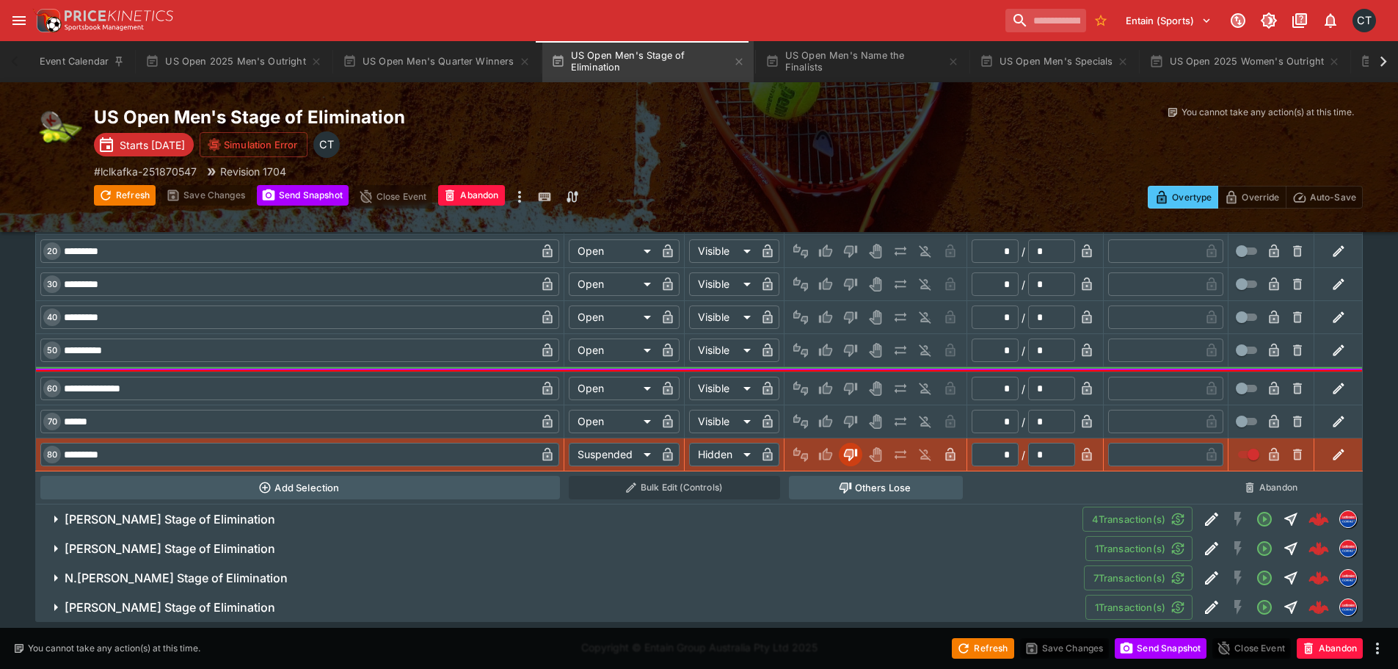
scroll to position [1248, 0]
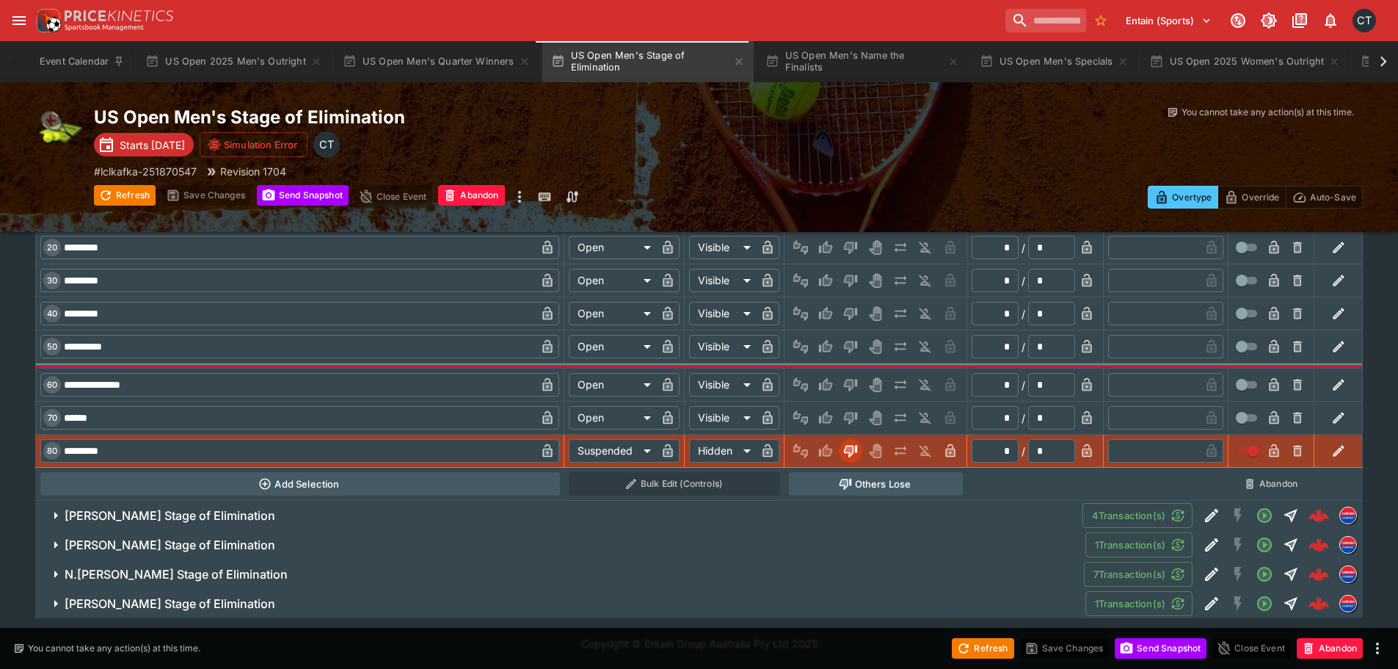
click at [181, 523] on h6 "[PERSON_NAME] Stage of Elimination" at bounding box center [170, 515] width 211 height 15
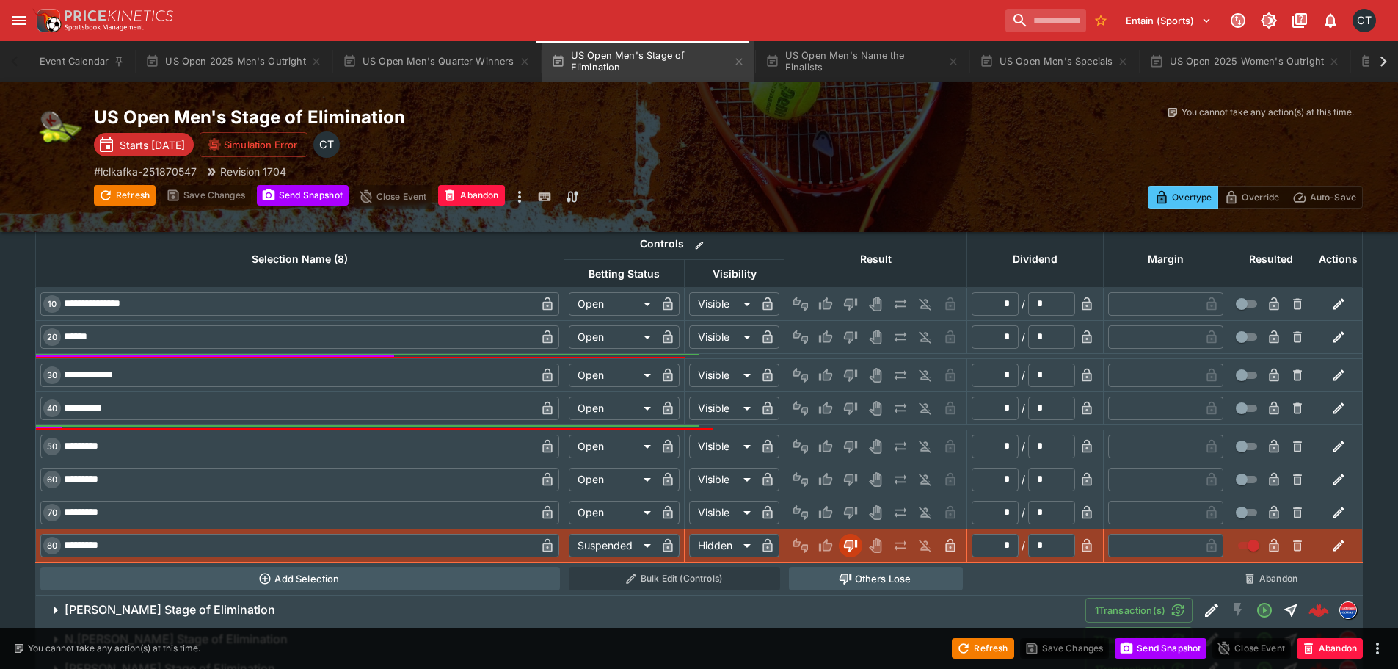
scroll to position [1827, 0]
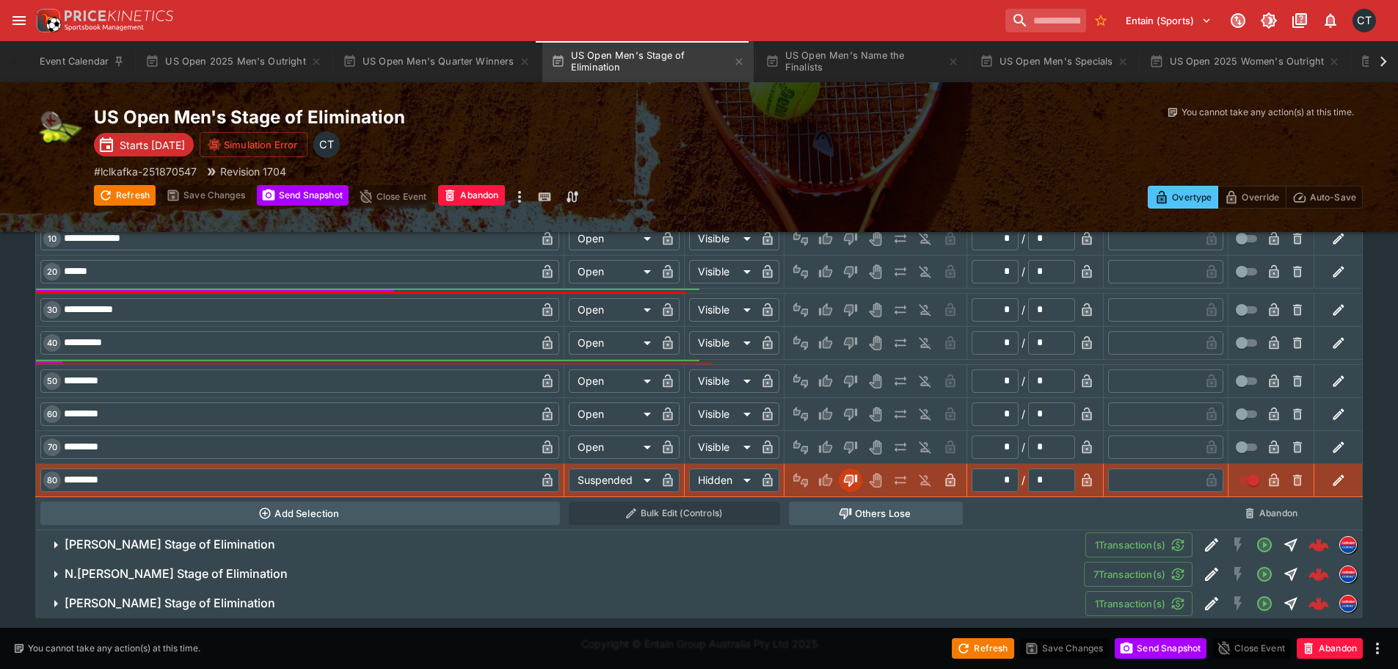
click at [146, 540] on h6 "[PERSON_NAME] Stage of Elimination" at bounding box center [170, 544] width 211 height 15
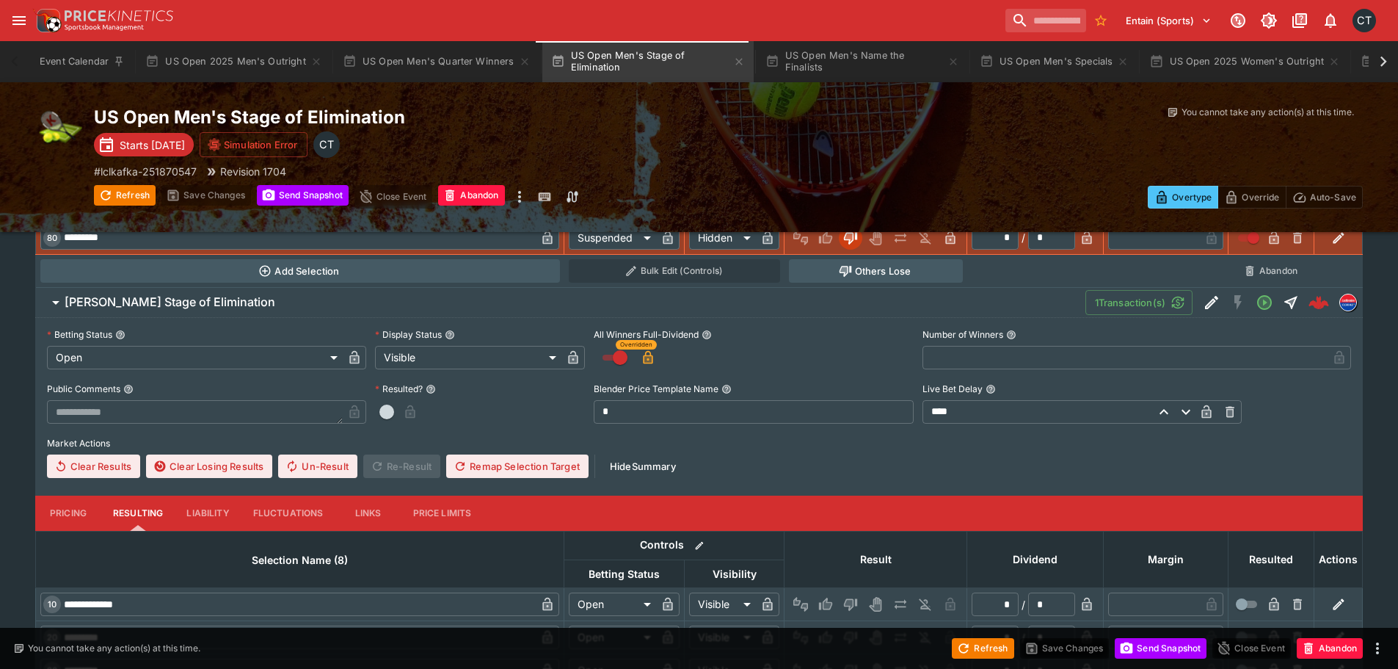
scroll to position [2267, 0]
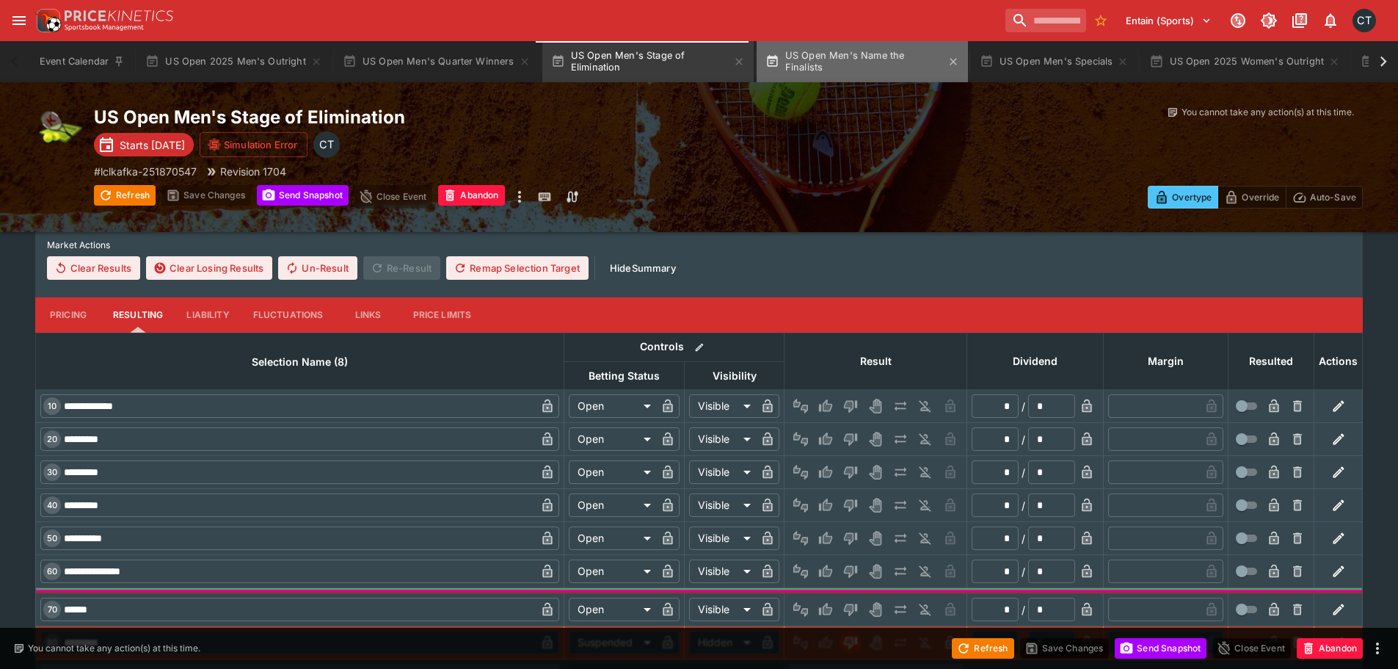
click at [816, 67] on button "US Open Men's Name the Finalists" at bounding box center [862, 61] width 211 height 41
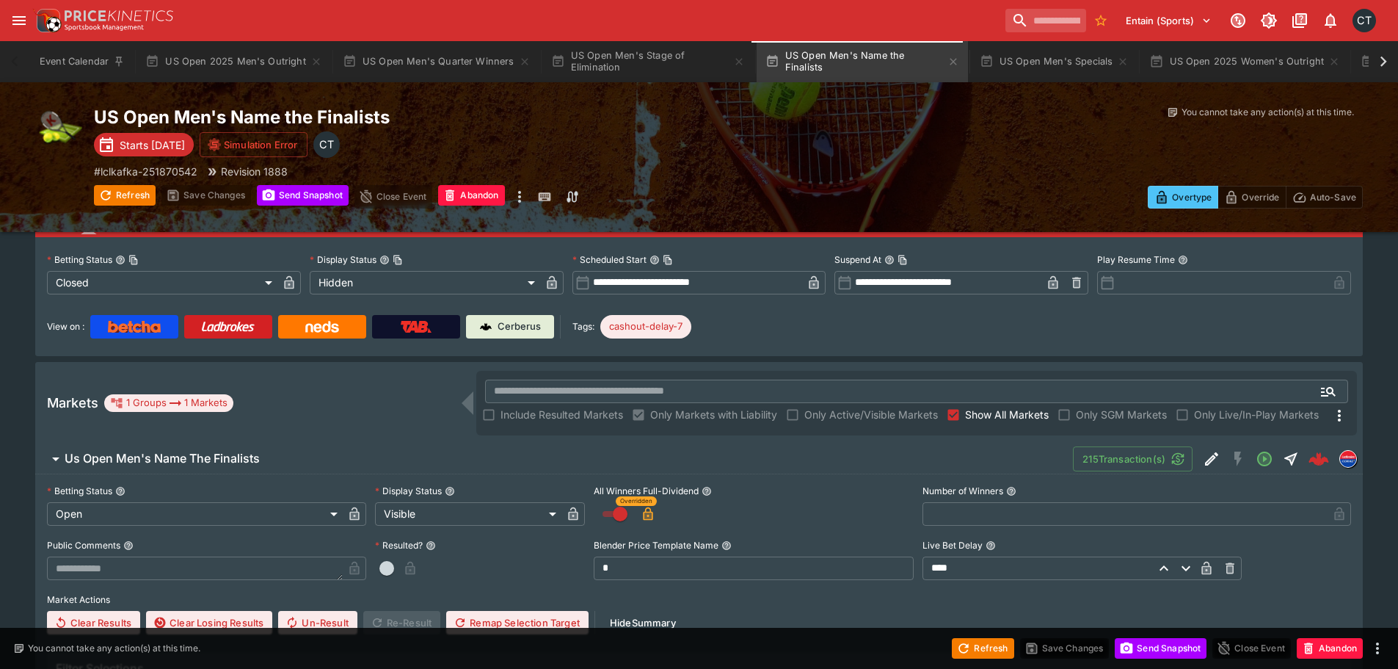
scroll to position [294, 0]
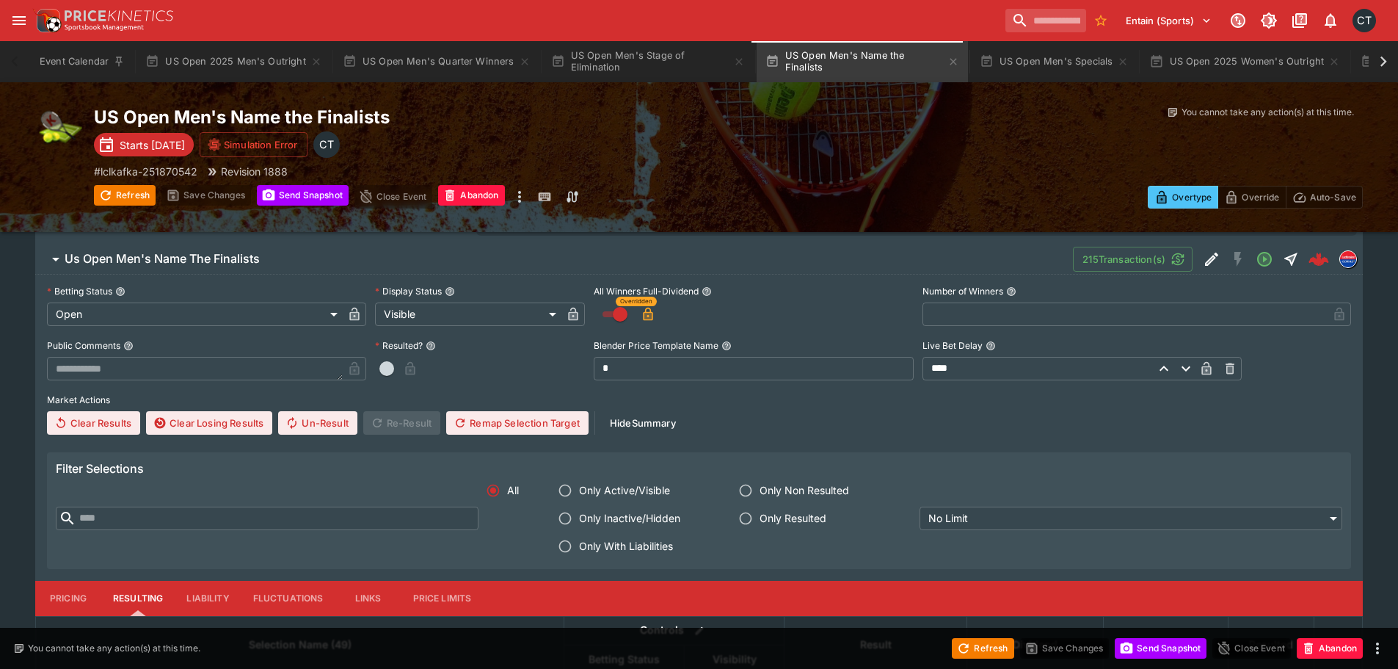
click at [609, 559] on label "Only With Liabilities" at bounding box center [634, 546] width 167 height 28
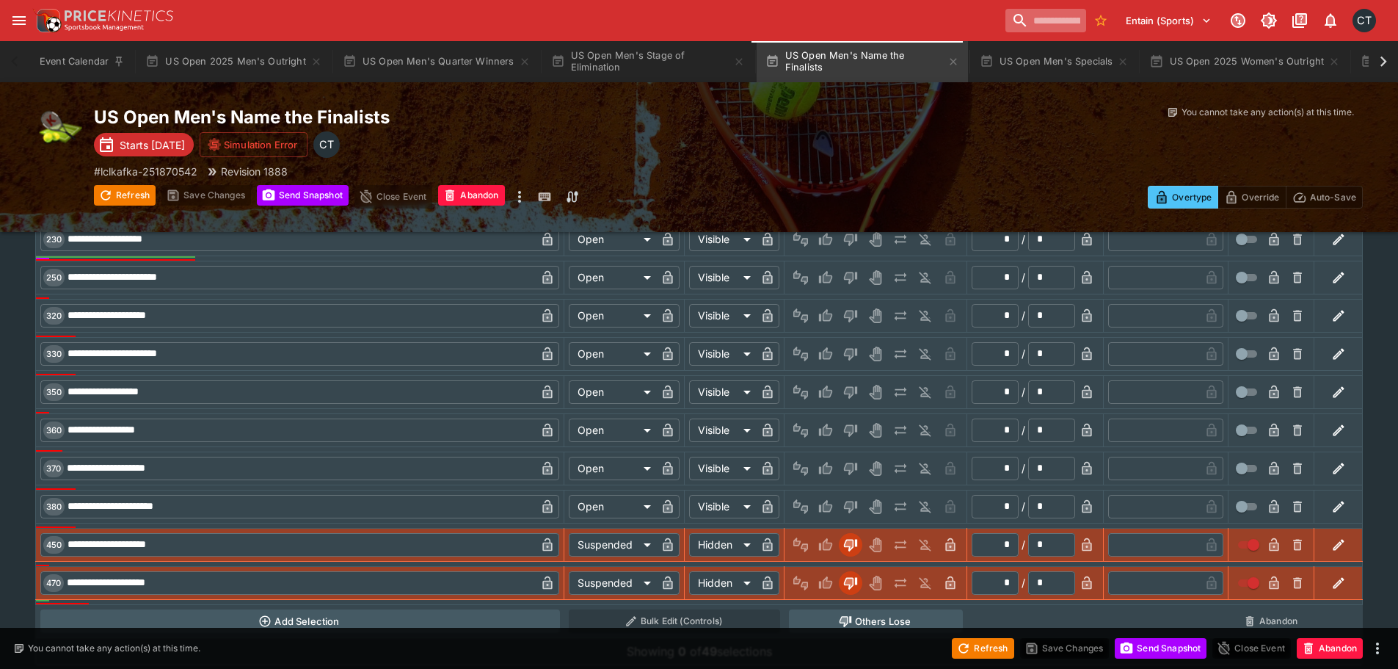
scroll to position [1213, 0]
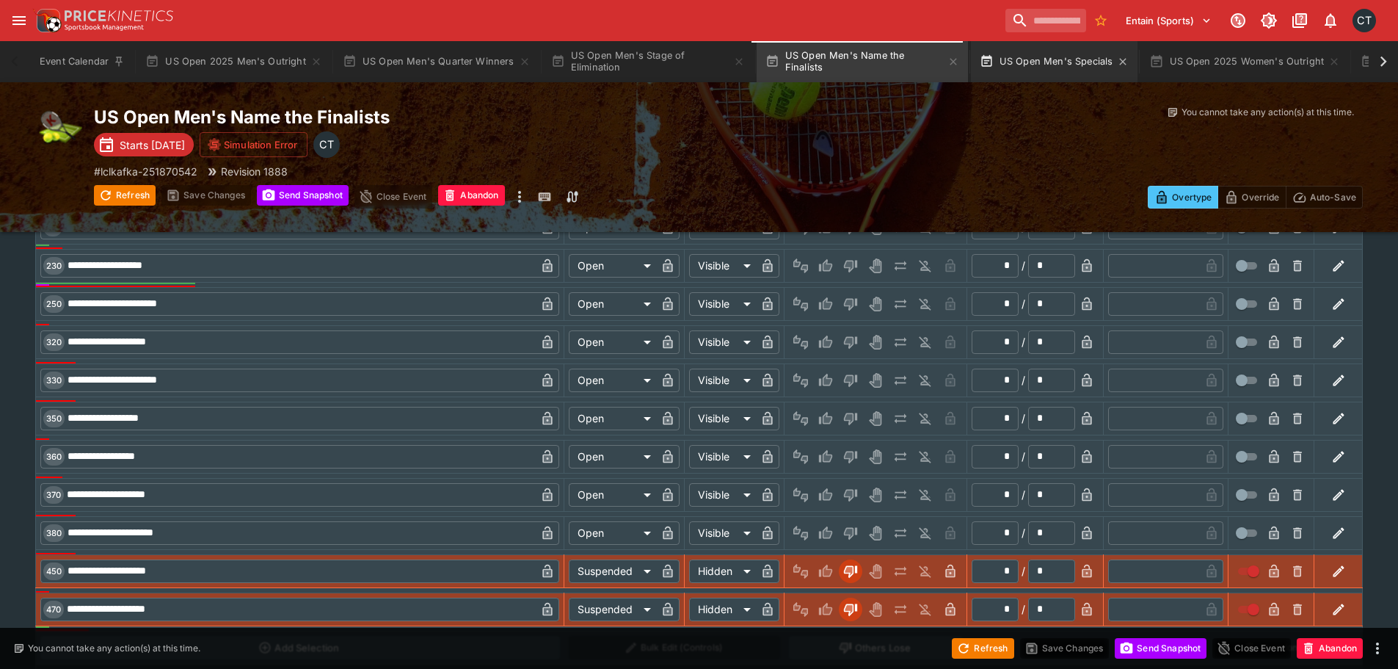
click at [1069, 56] on button "US Open Men's Specials" at bounding box center [1054, 61] width 167 height 41
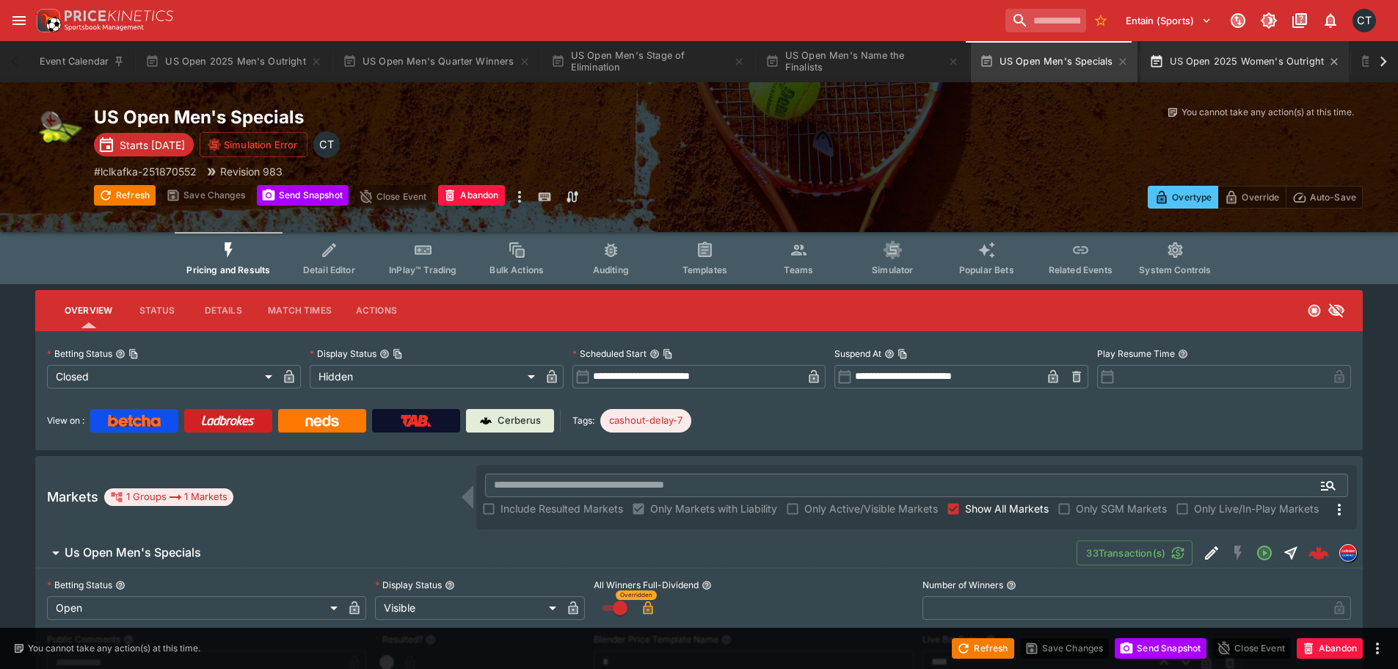
click at [1226, 59] on button "US Open 2025 Women's Outright" at bounding box center [1245, 61] width 208 height 41
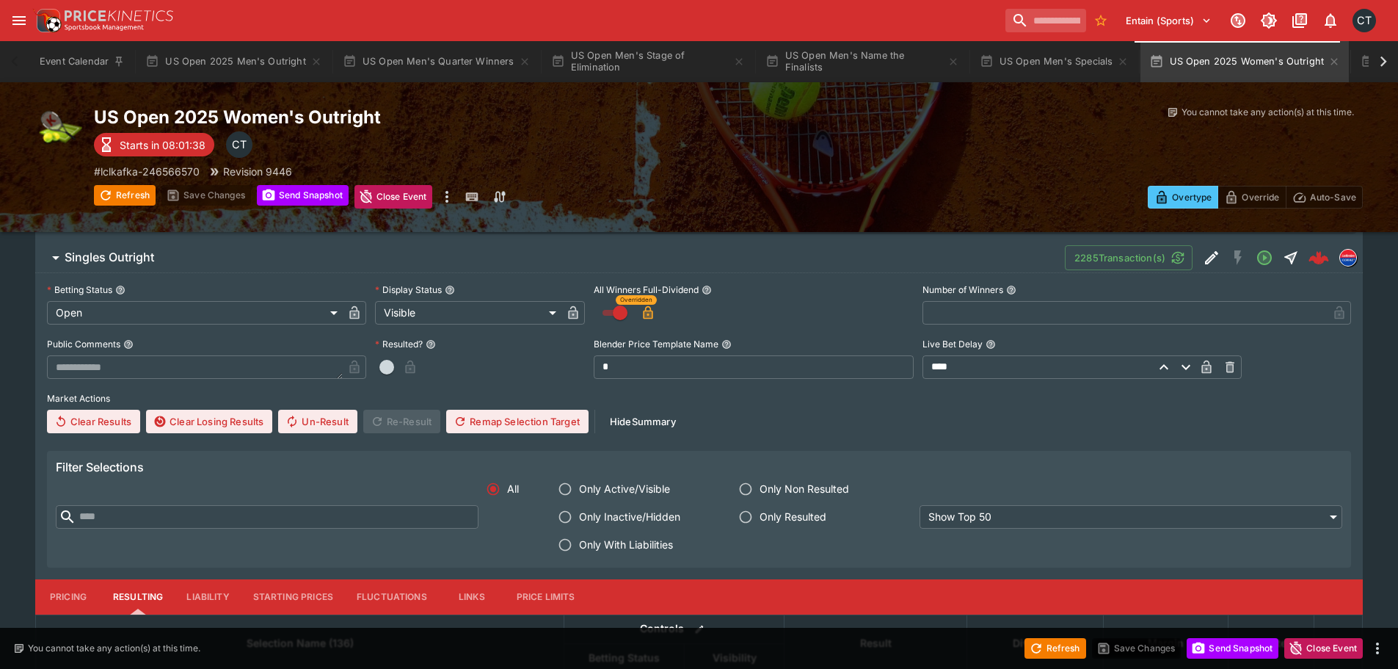
scroll to position [367, 0]
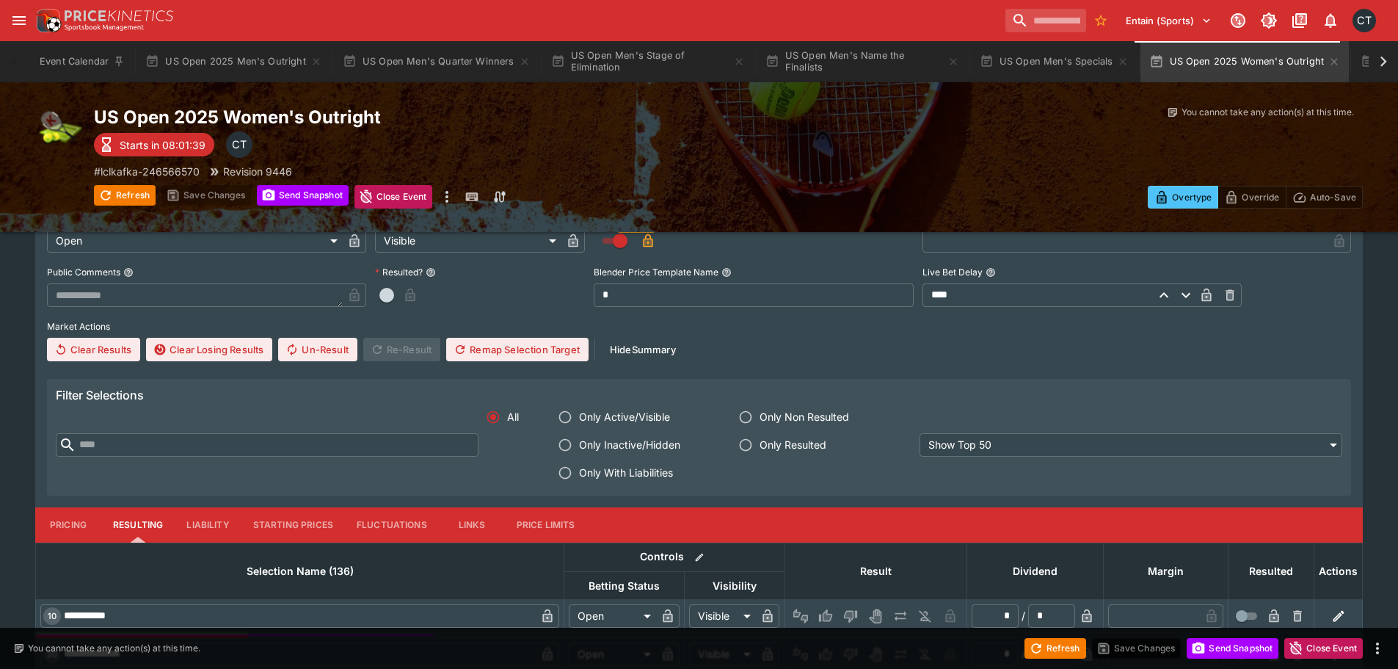
click at [633, 469] on span "Only With Liabilities" at bounding box center [626, 472] width 94 height 15
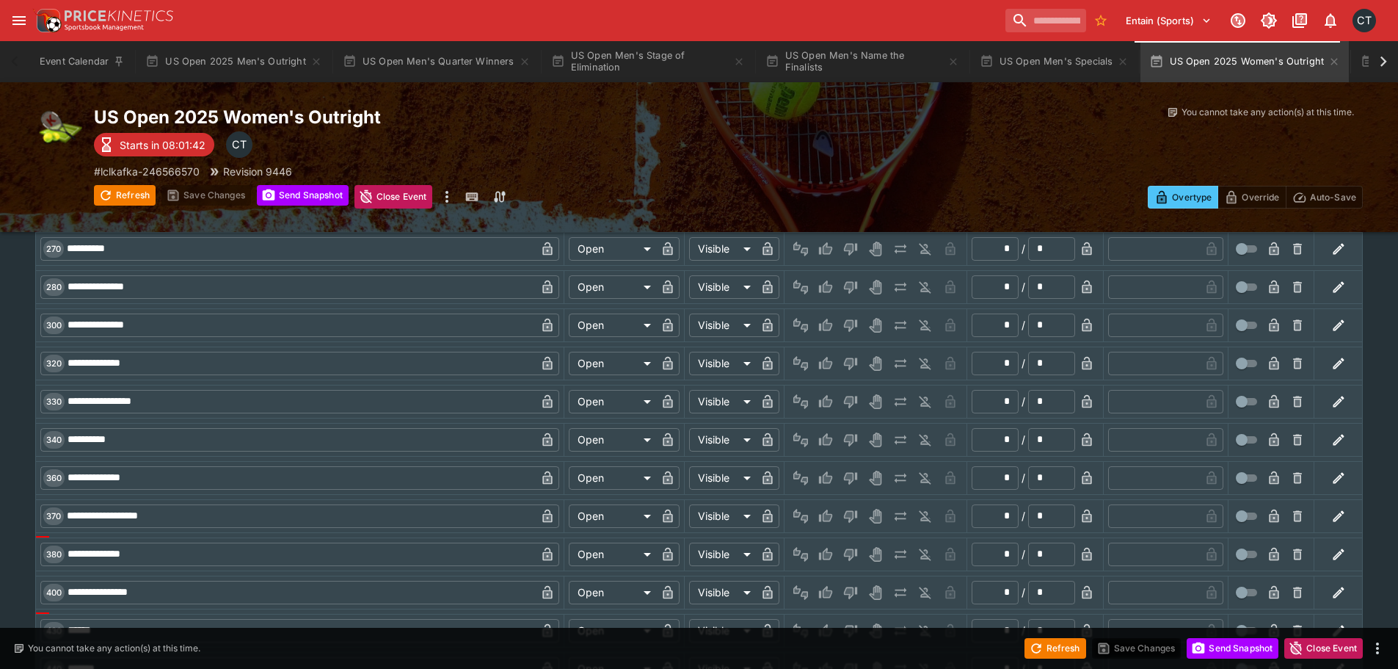
scroll to position [2275, 0]
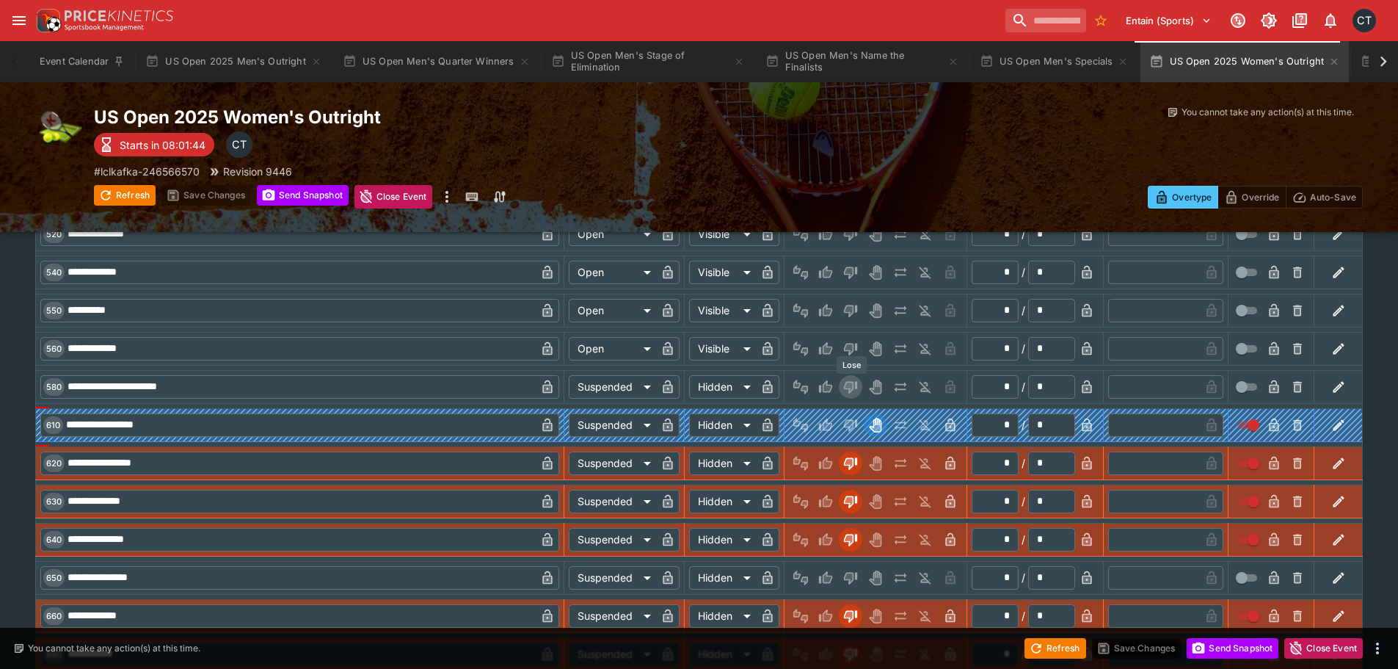
click at [851, 384] on icon "Lose" at bounding box center [849, 386] width 7 height 9
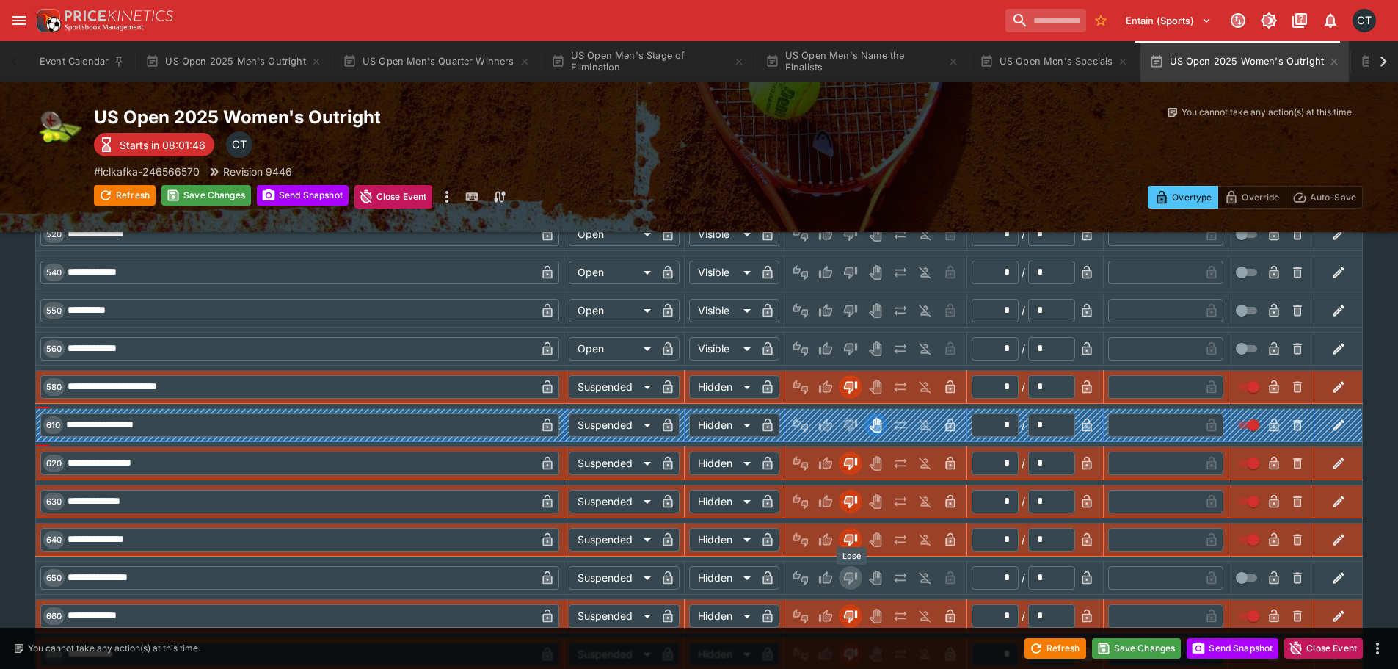
click at [851, 583] on icon "Lose" at bounding box center [850, 578] width 13 height 12
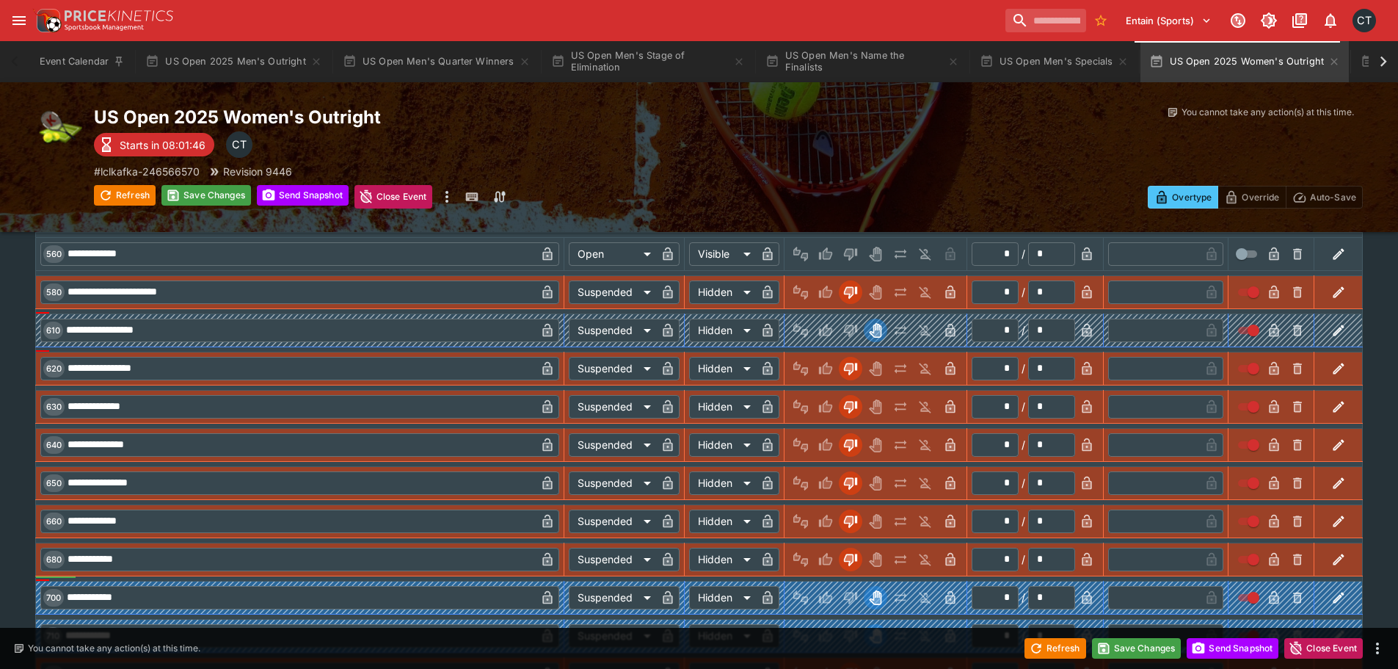
scroll to position [2642, 0]
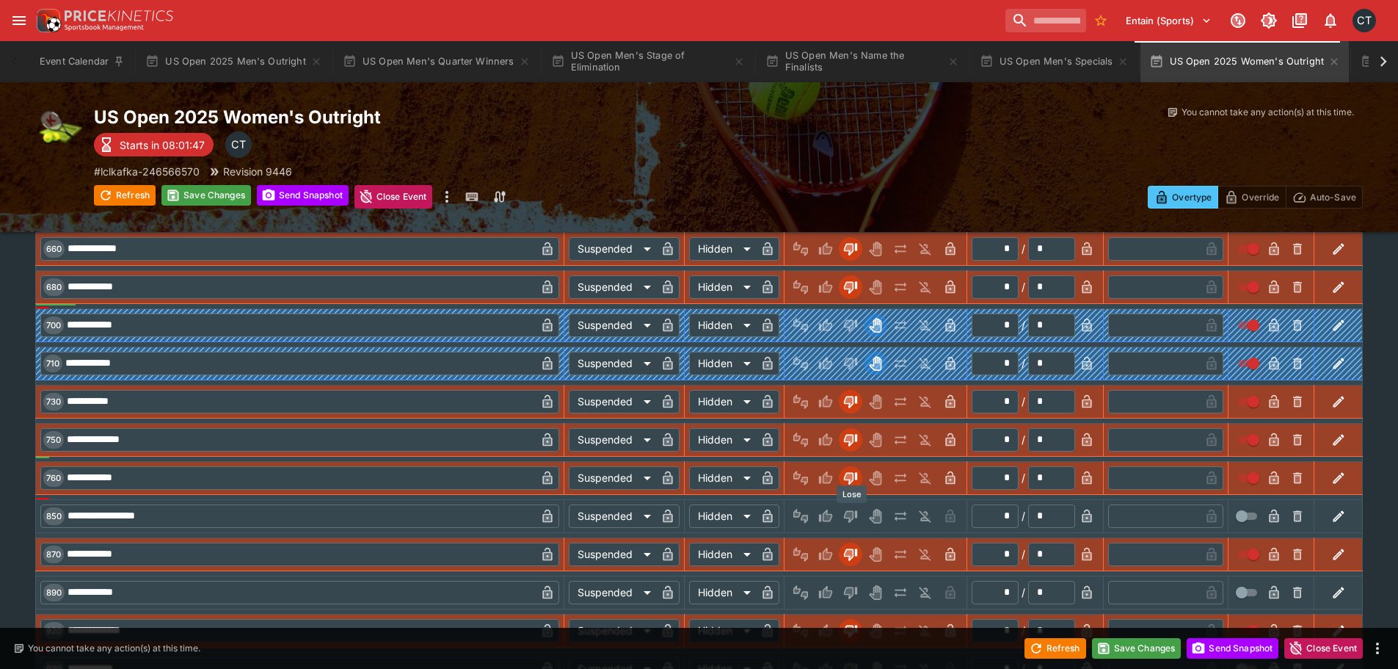
click at [848, 517] on icon "Lose" at bounding box center [849, 516] width 7 height 9
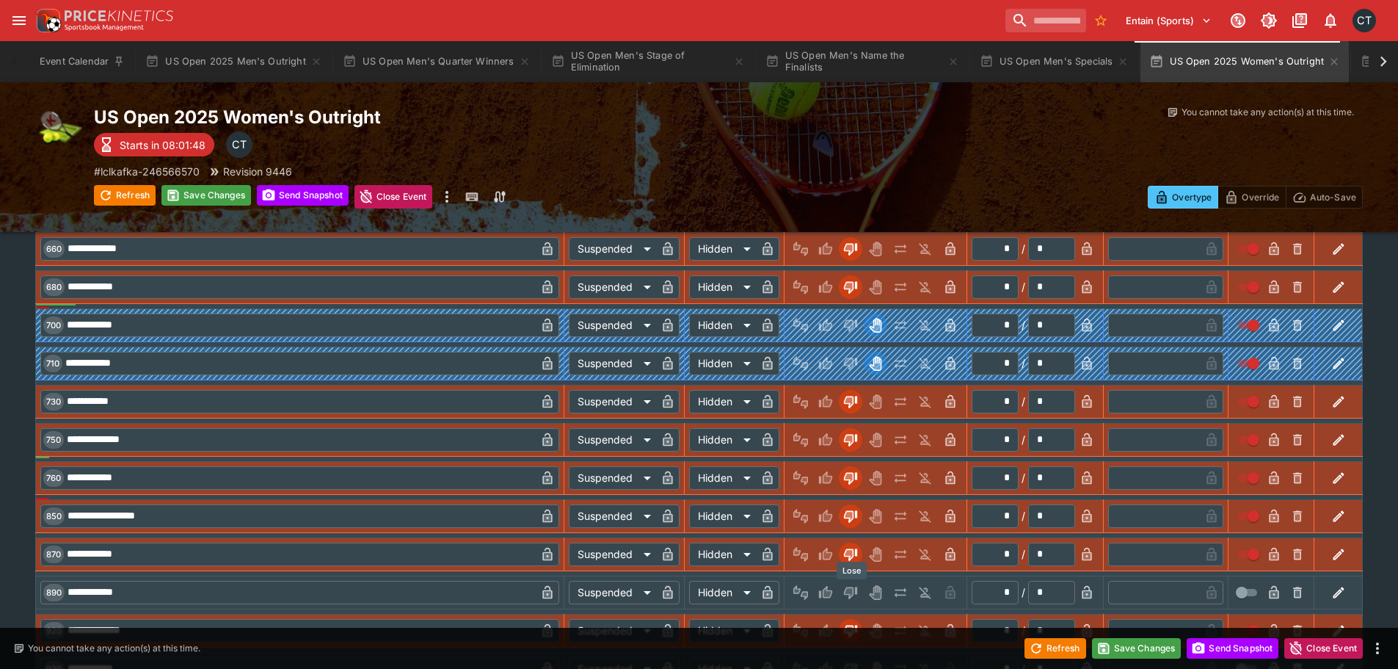
click at [857, 596] on icon "Lose" at bounding box center [850, 592] width 15 height 15
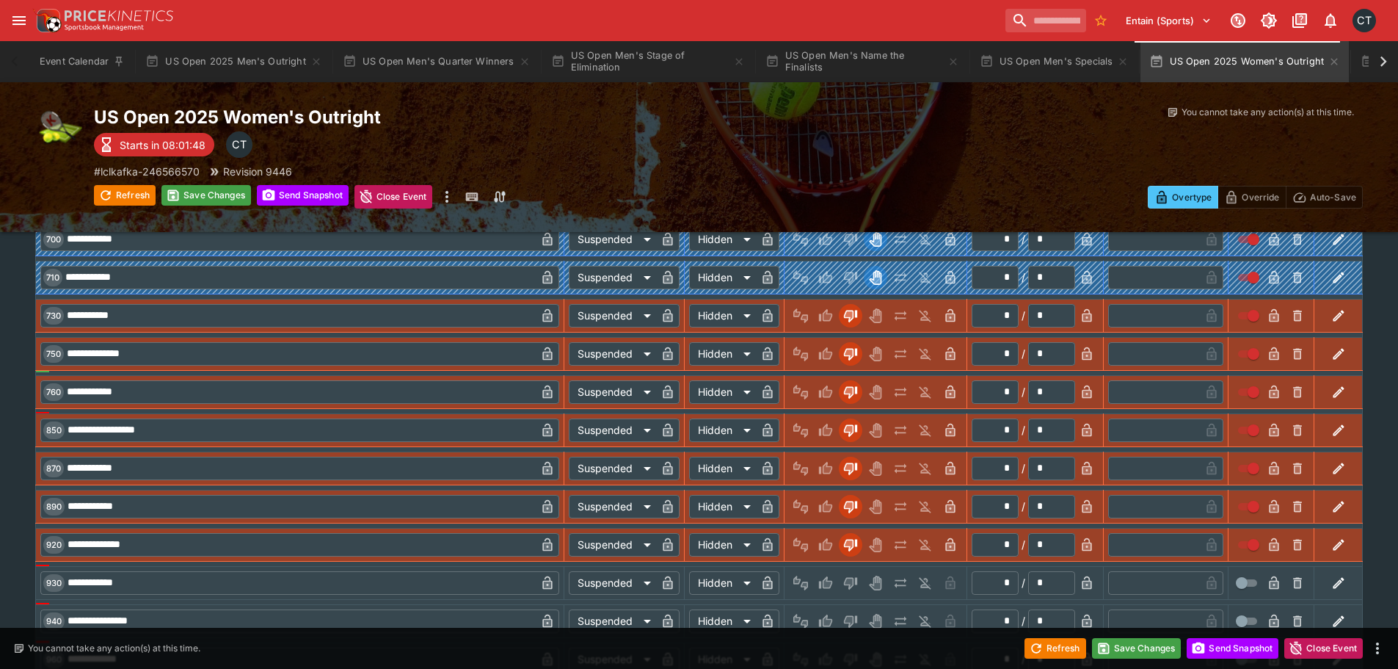
scroll to position [3009, 0]
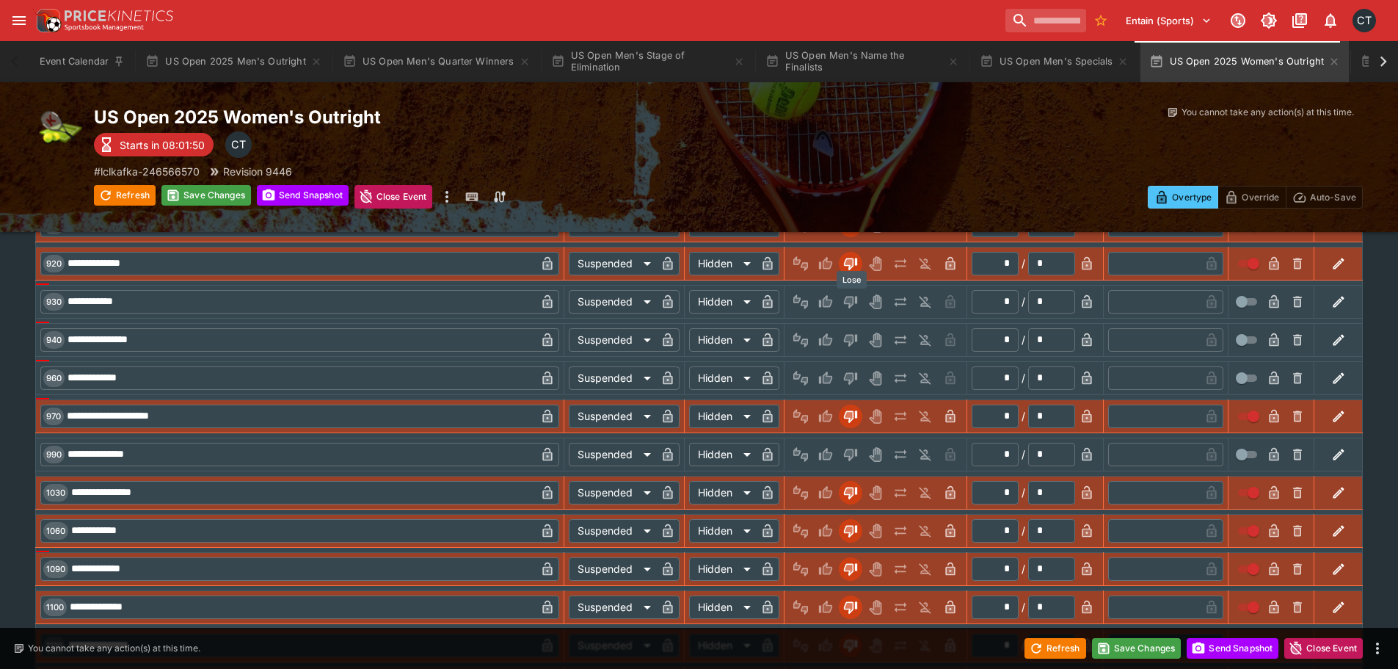
click at [851, 305] on icon "Lose" at bounding box center [849, 301] width 7 height 9
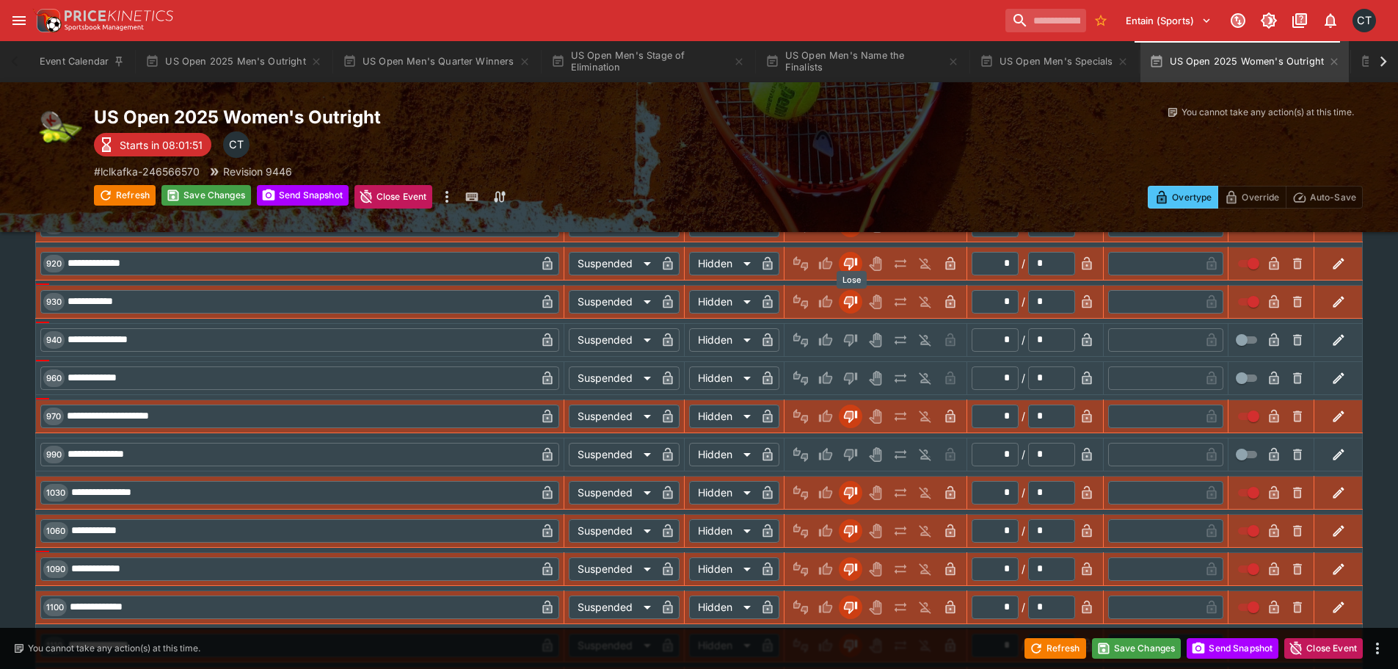
click at [846, 333] on icon "Lose" at bounding box center [850, 339] width 15 height 15
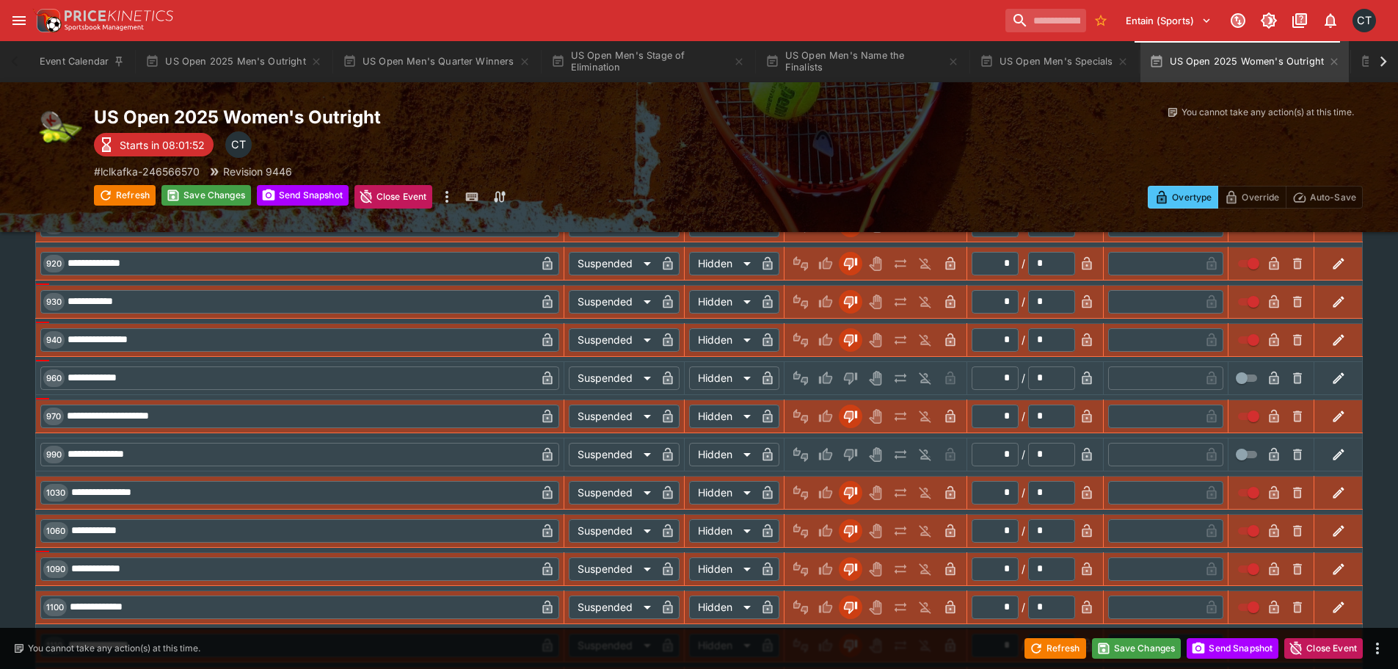
click at [859, 388] on div at bounding box center [875, 377] width 173 height 23
click at [856, 452] on icon "Lose" at bounding box center [850, 454] width 15 height 15
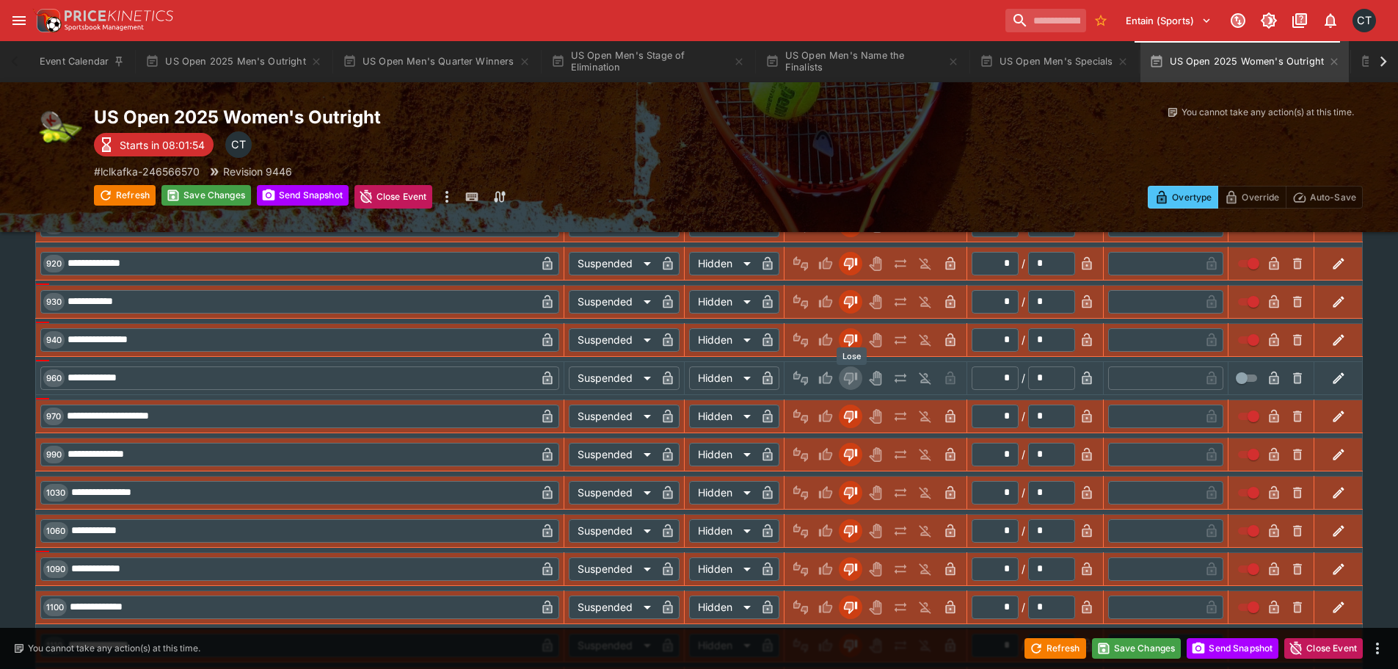
click at [842, 378] on button "Lose" at bounding box center [850, 377] width 23 height 23
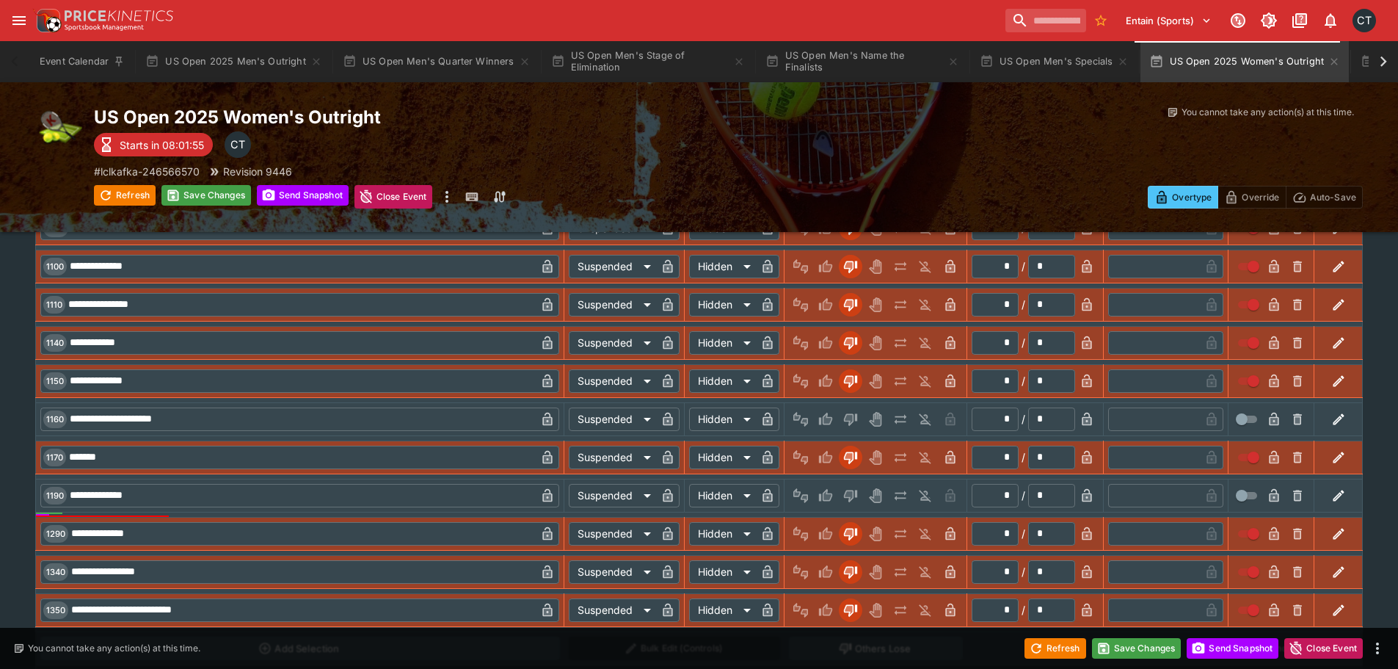
scroll to position [3376, 0]
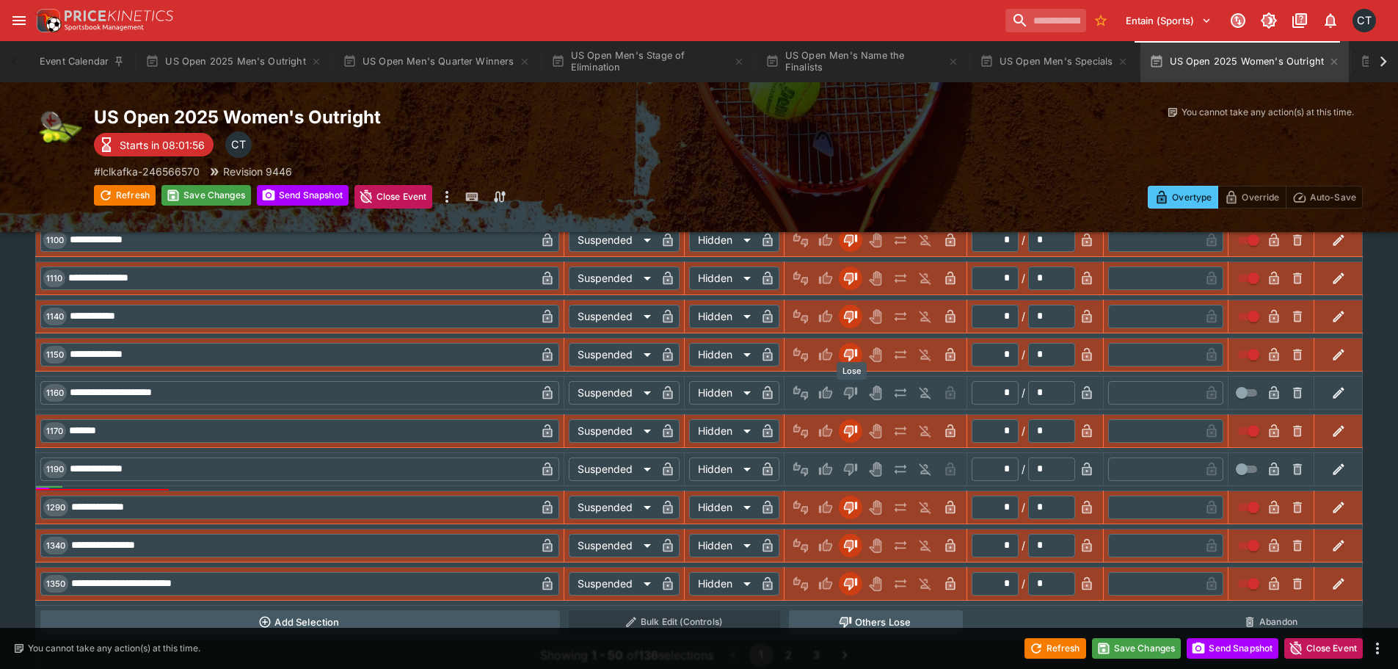
click at [856, 391] on icon "Lose" at bounding box center [850, 392] width 15 height 15
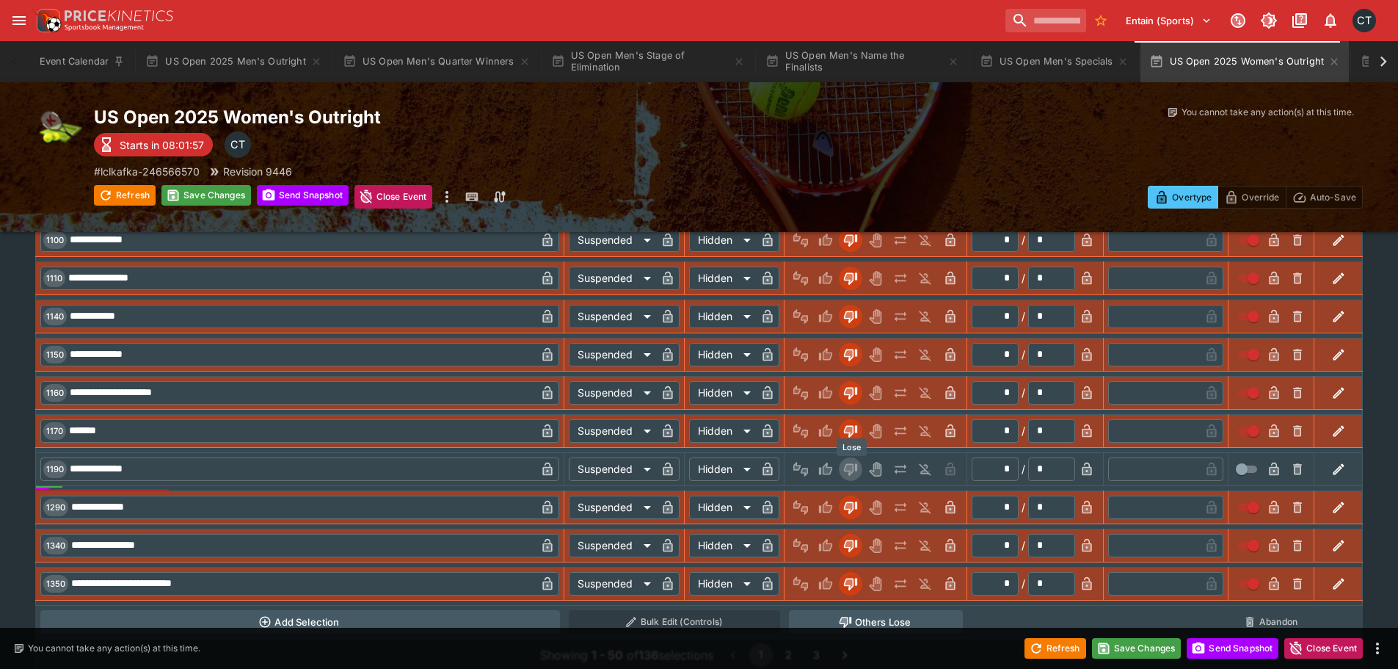
click at [847, 468] on icon "Lose" at bounding box center [849, 469] width 7 height 9
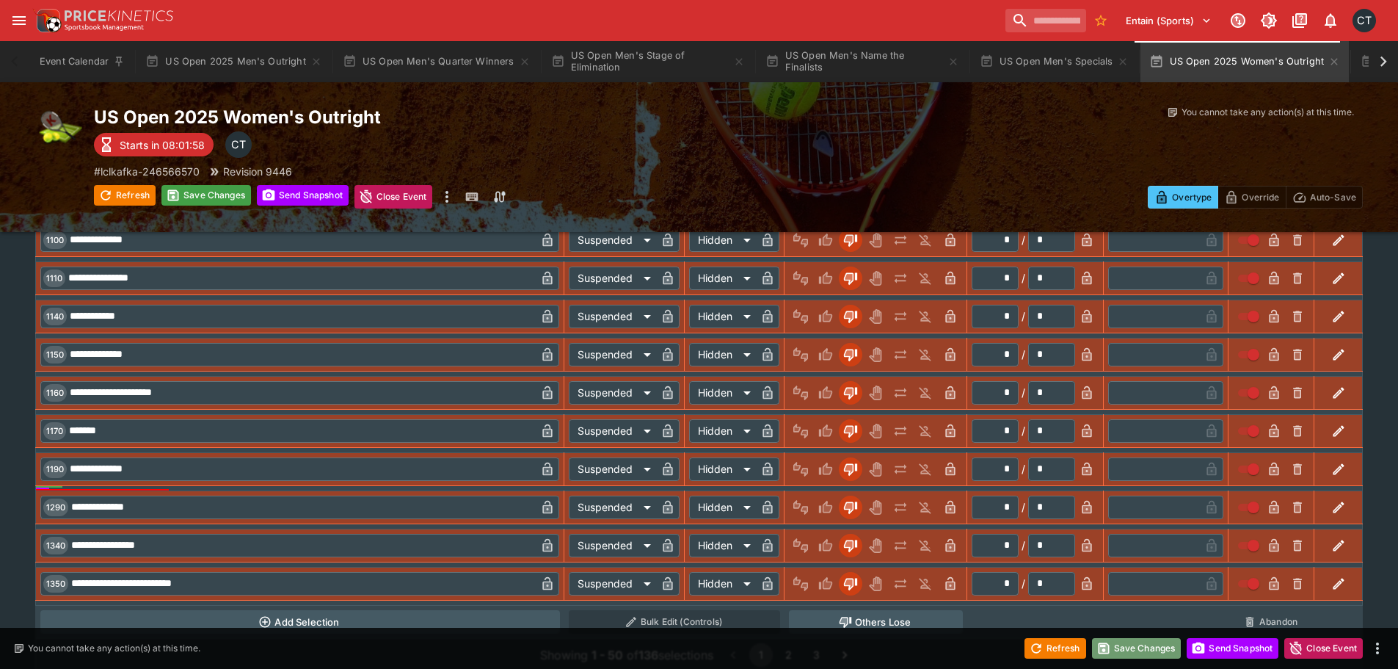
click at [1116, 643] on button "Save Changes" at bounding box center [1137, 648] width 90 height 21
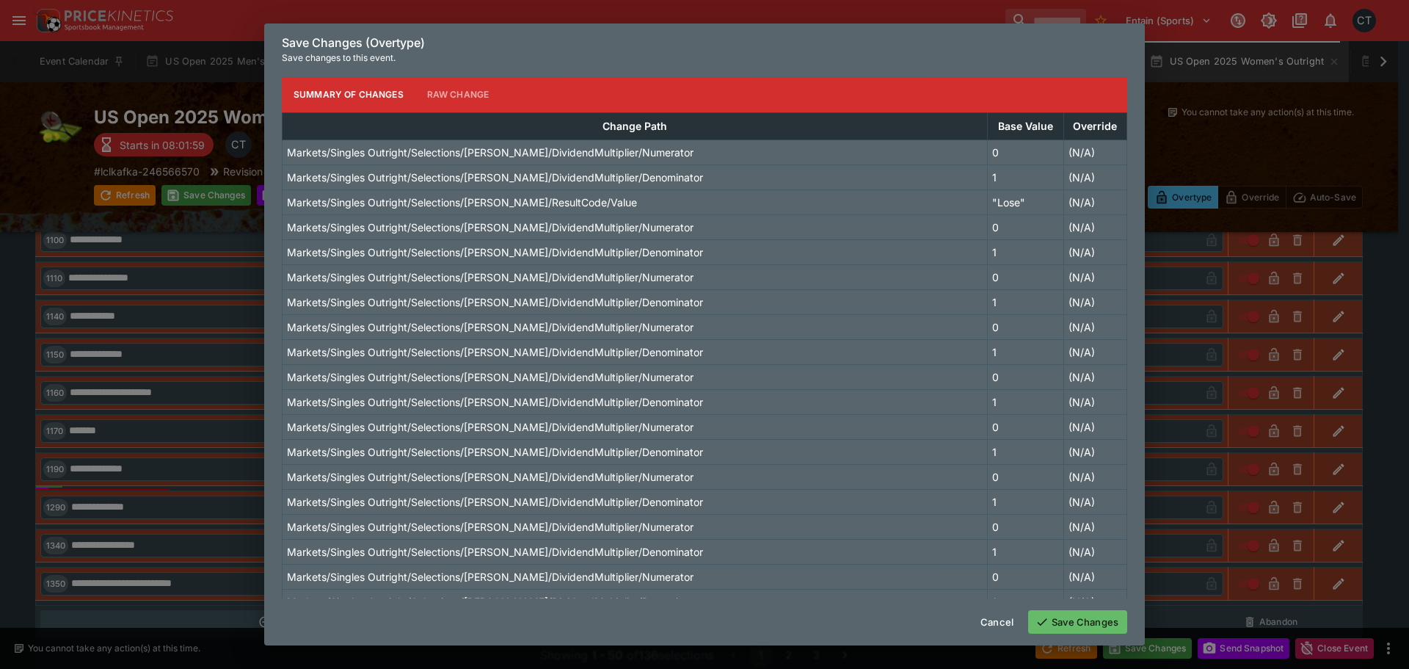
click at [1093, 622] on button "Save Changes" at bounding box center [1077, 621] width 99 height 23
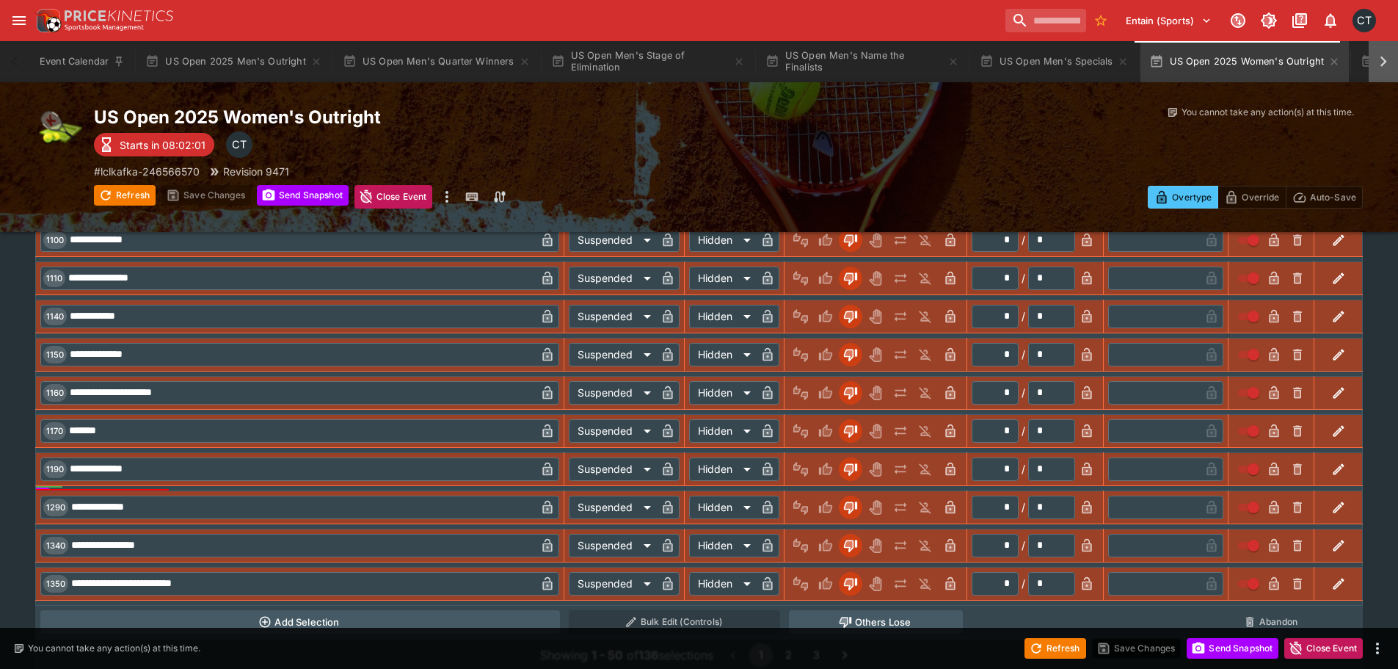
click at [1384, 59] on icon at bounding box center [1384, 62] width 7 height 10
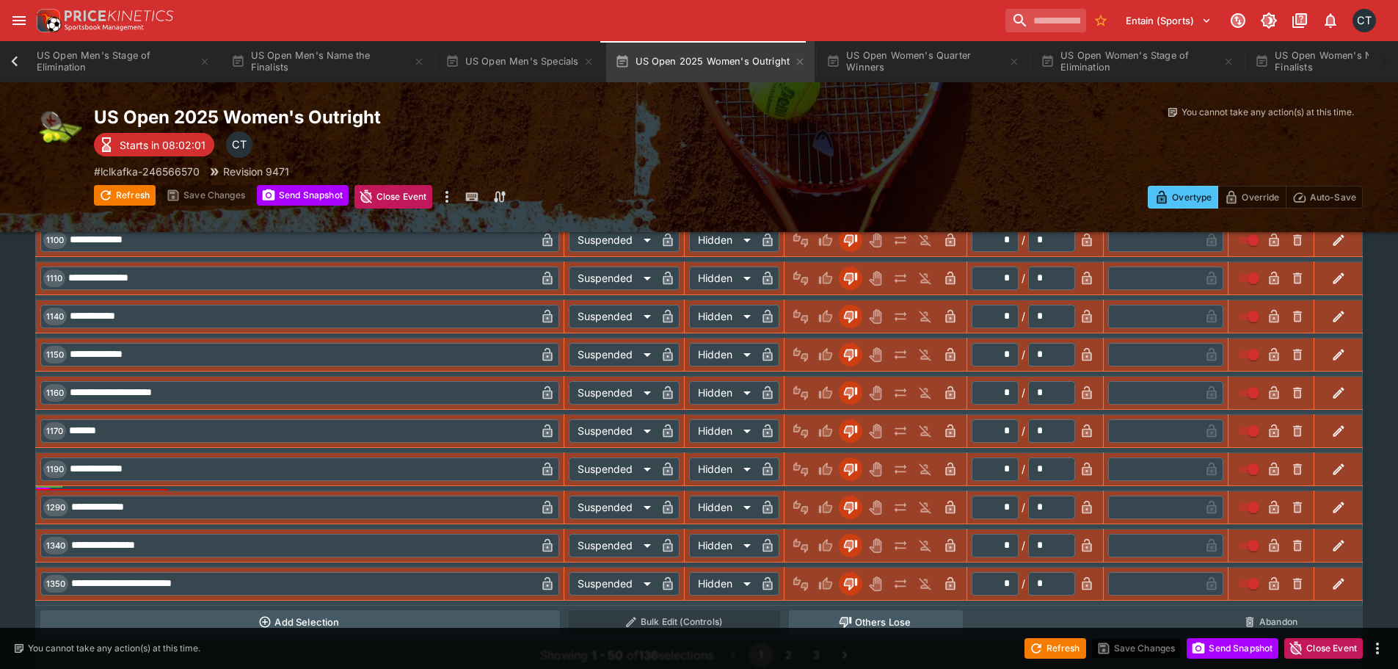
scroll to position [0, 806]
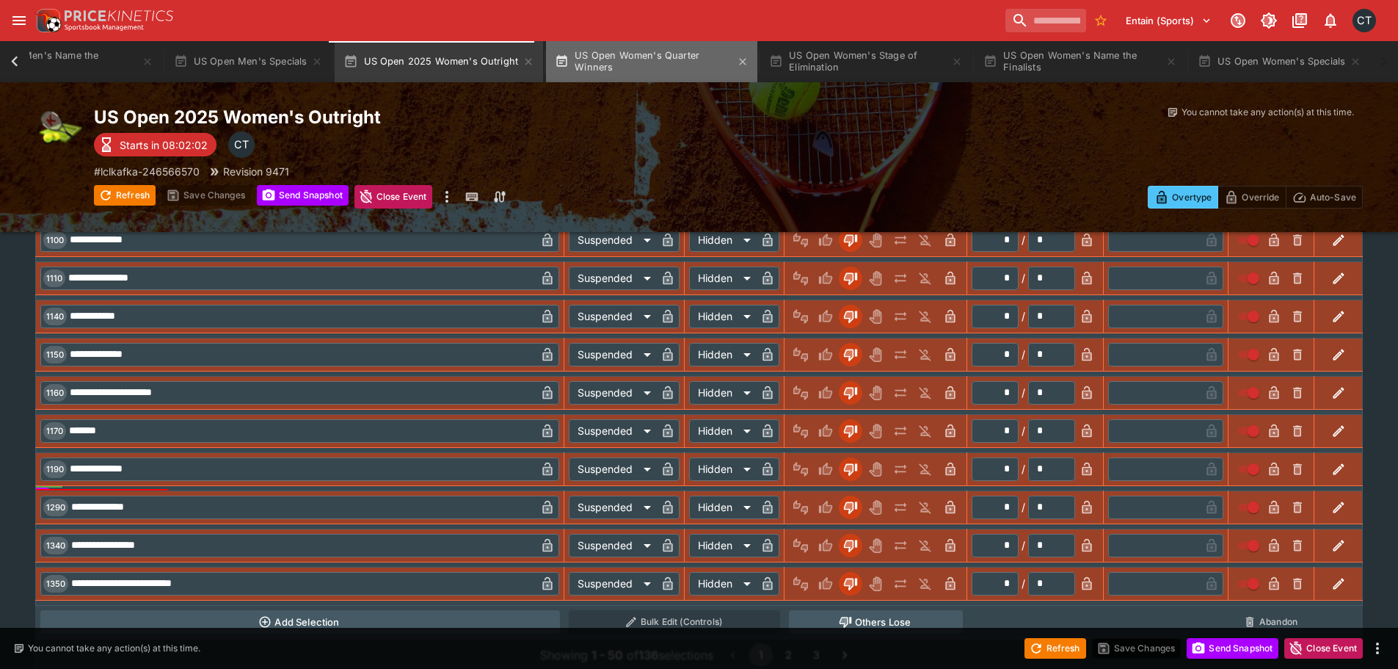
click at [661, 57] on button "US Open Women's Quarter Winners" at bounding box center [651, 61] width 211 height 41
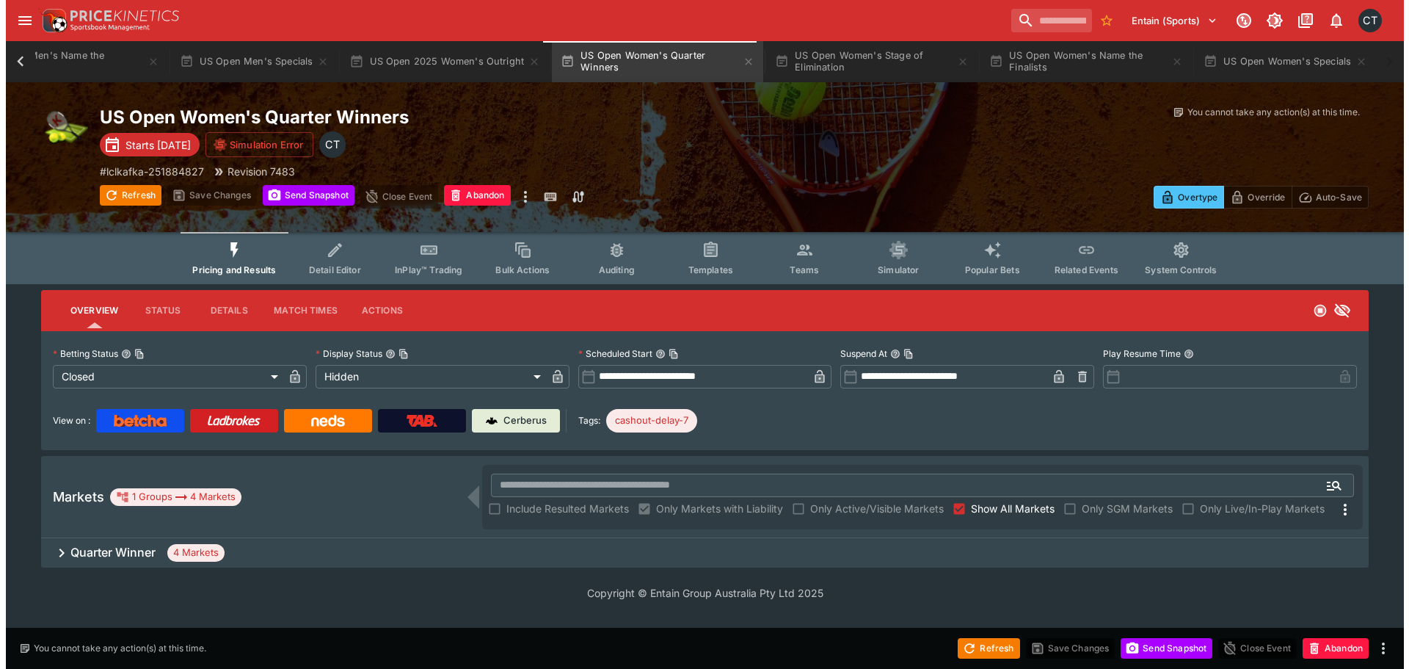
scroll to position [0, 795]
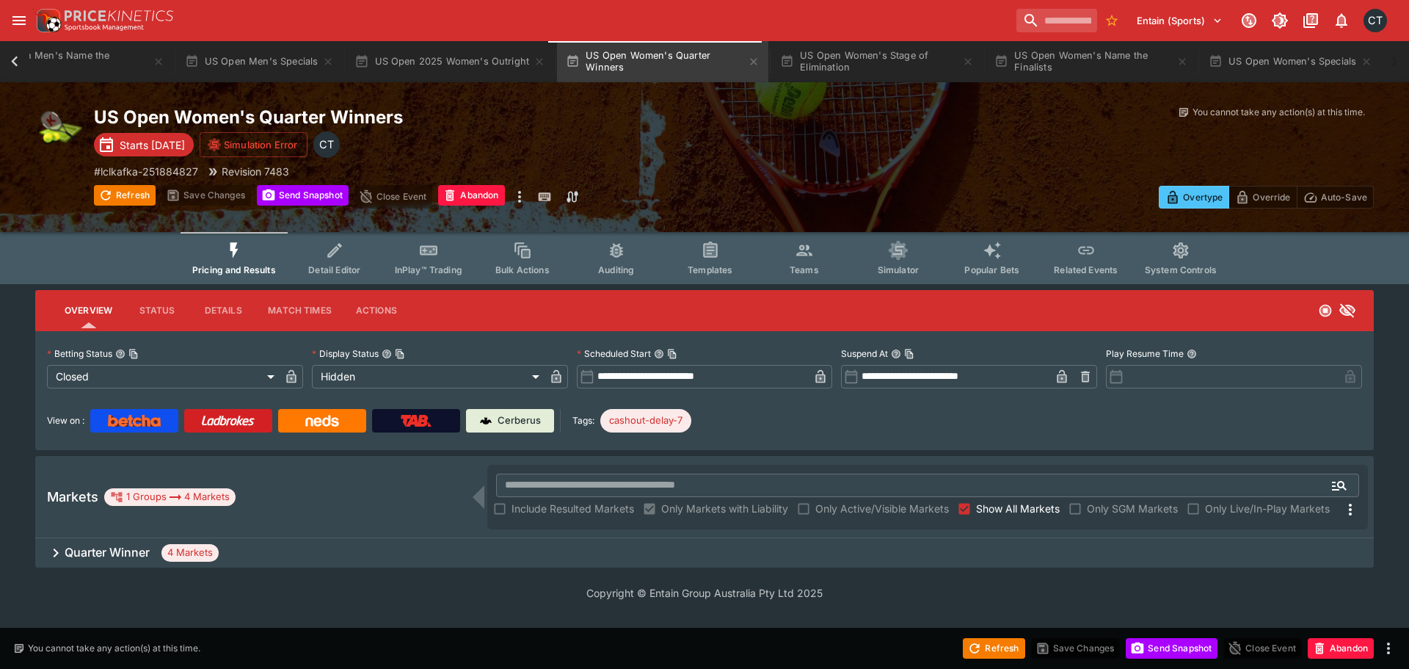
click at [156, 549] on div "Quarter Winner 4 Markets" at bounding box center [704, 552] width 1339 height 29
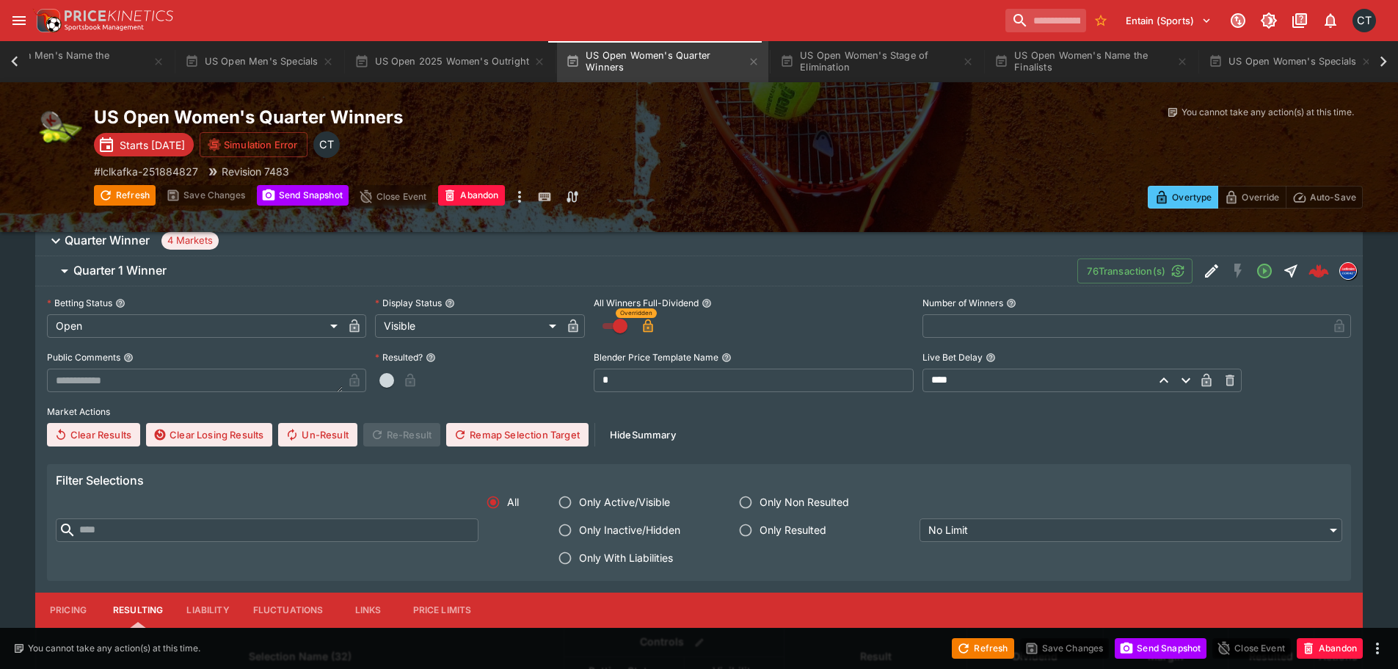
scroll to position [440, 0]
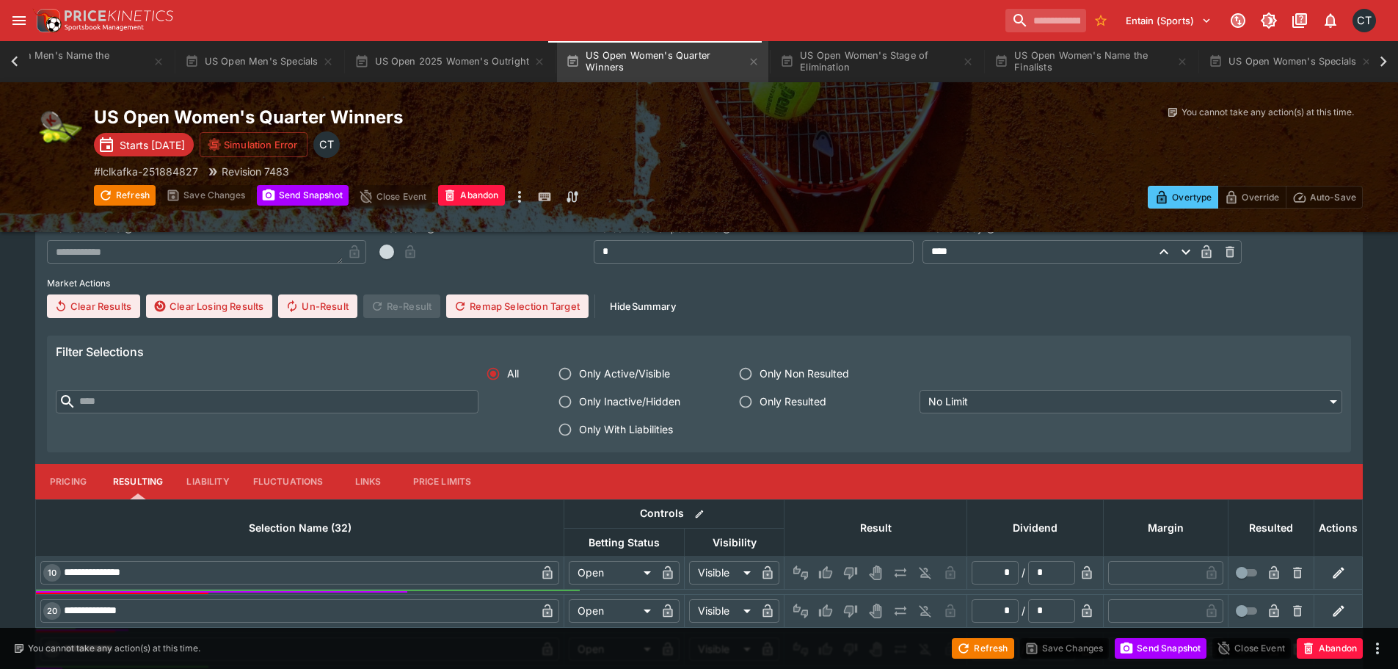
click at [604, 440] on label "Only With Liabilities" at bounding box center [634, 429] width 167 height 28
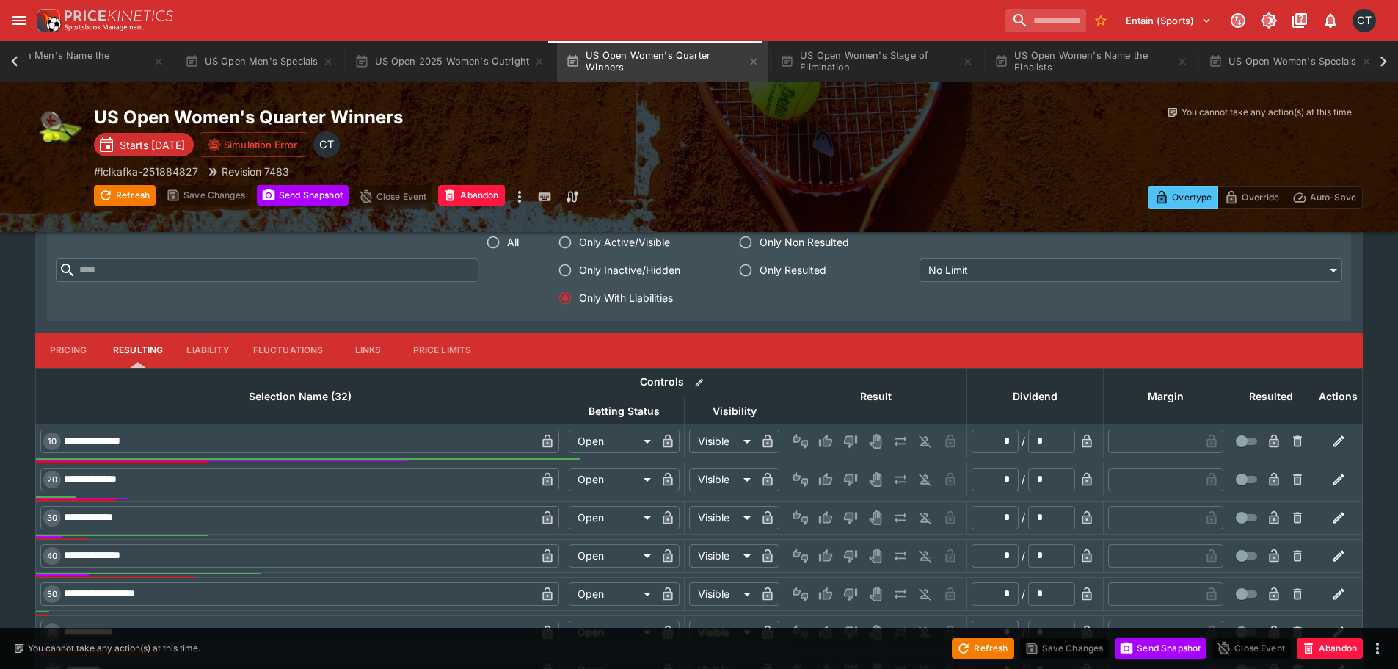
scroll to position [807, 0]
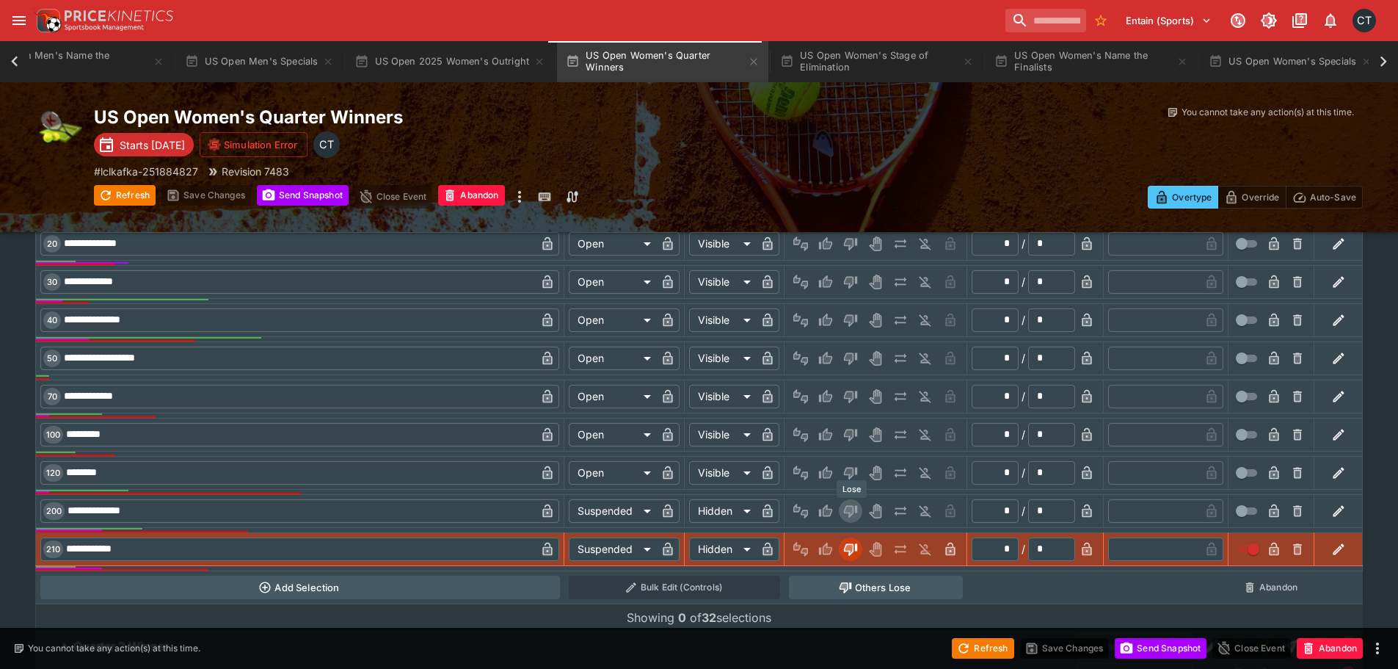
click at [845, 508] on icon "Lose" at bounding box center [850, 510] width 15 height 15
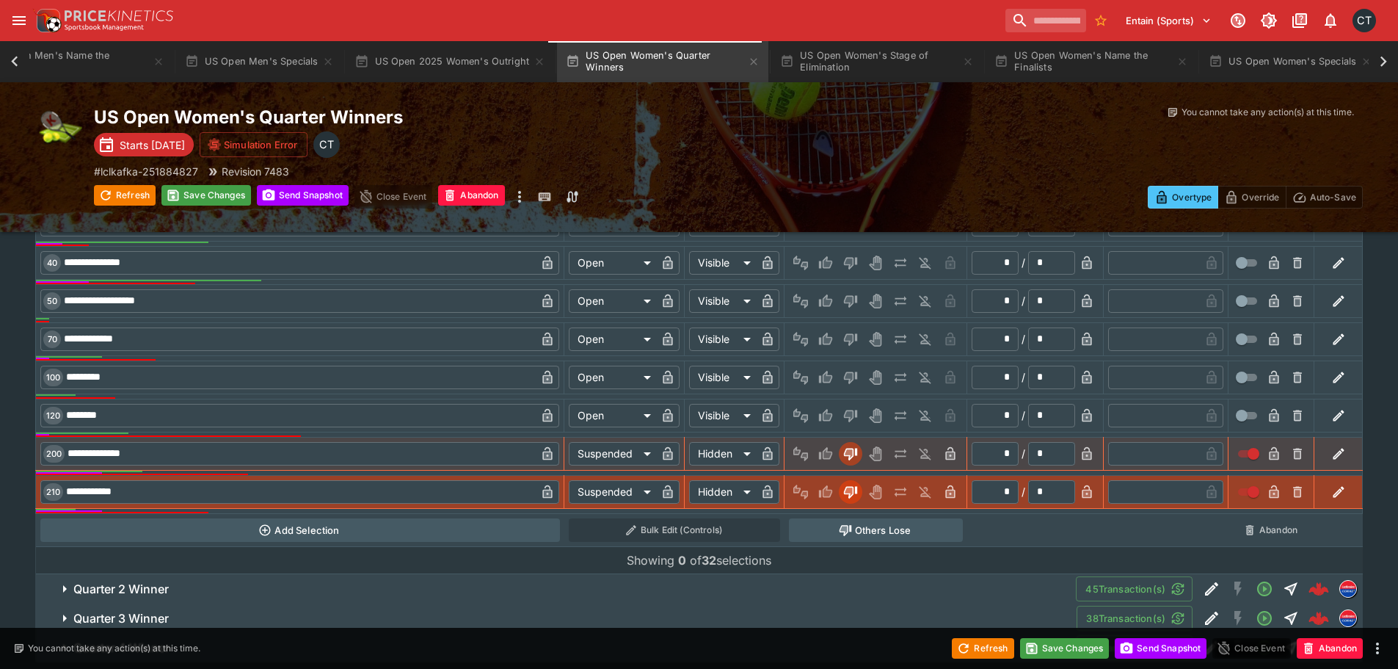
scroll to position [909, 0]
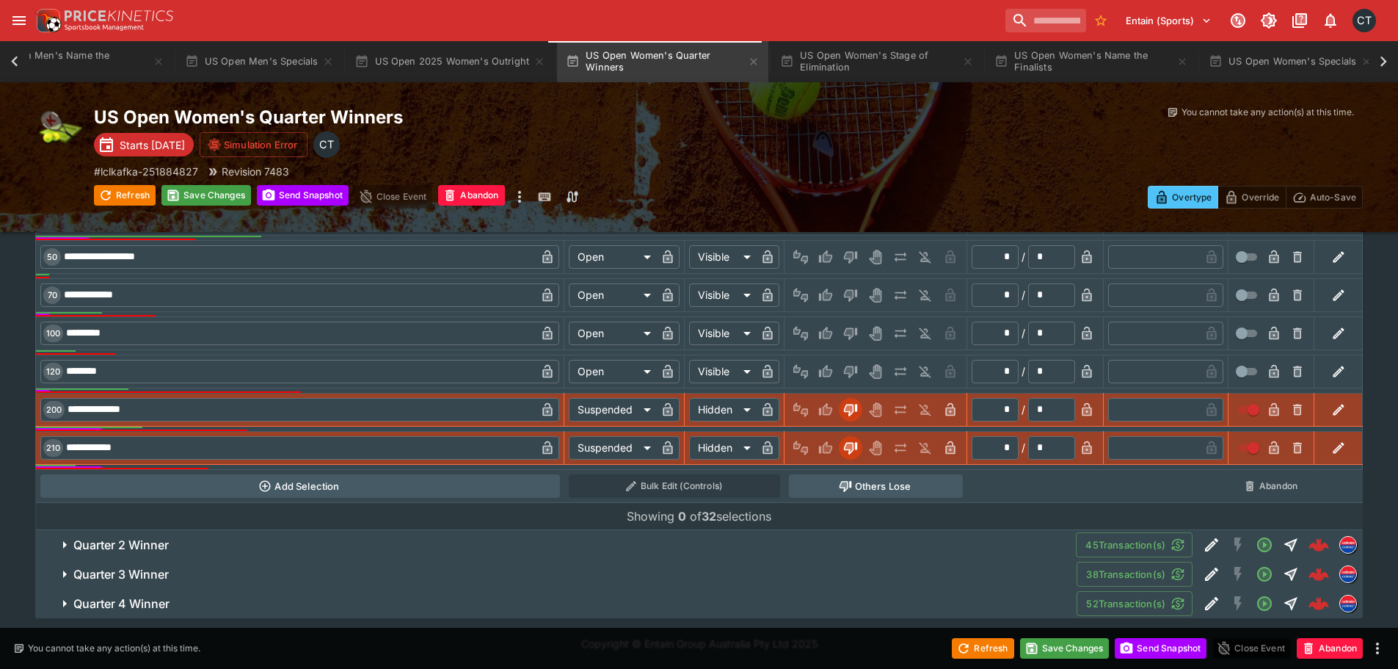
click at [107, 547] on h6 "Quarter 2 Winner" at bounding box center [120, 544] width 95 height 15
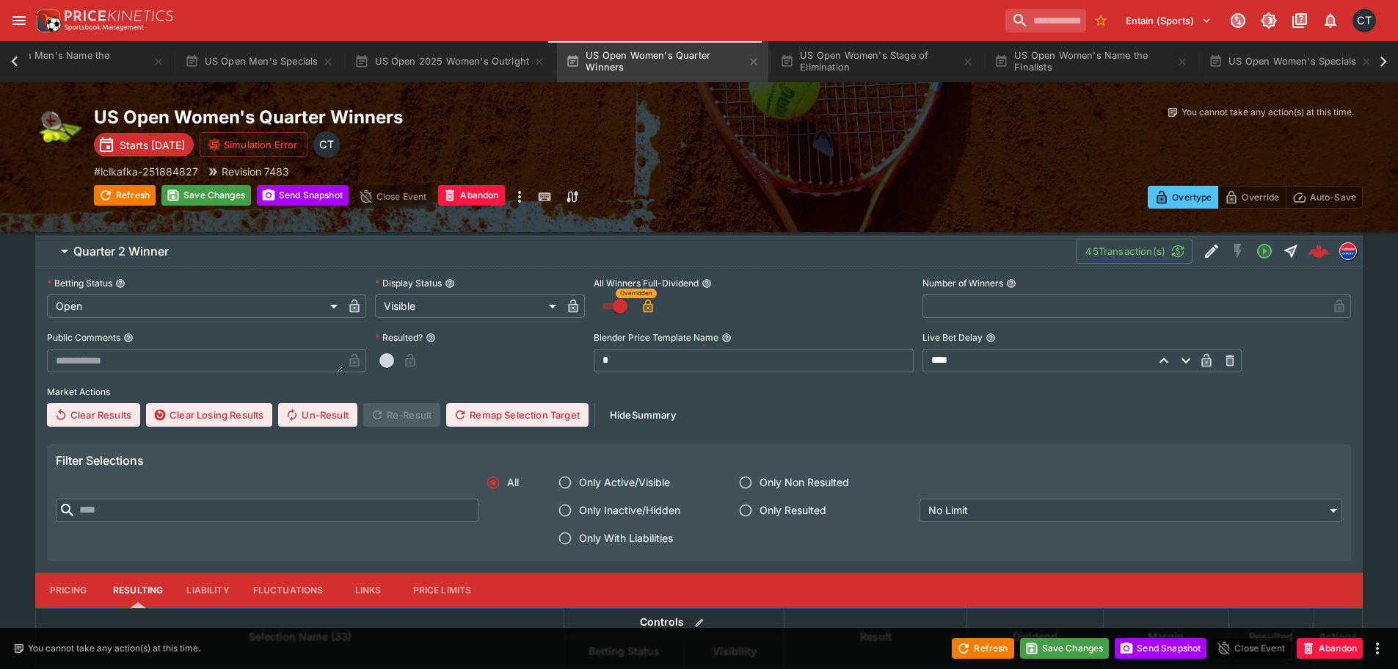
scroll to position [1496, 0]
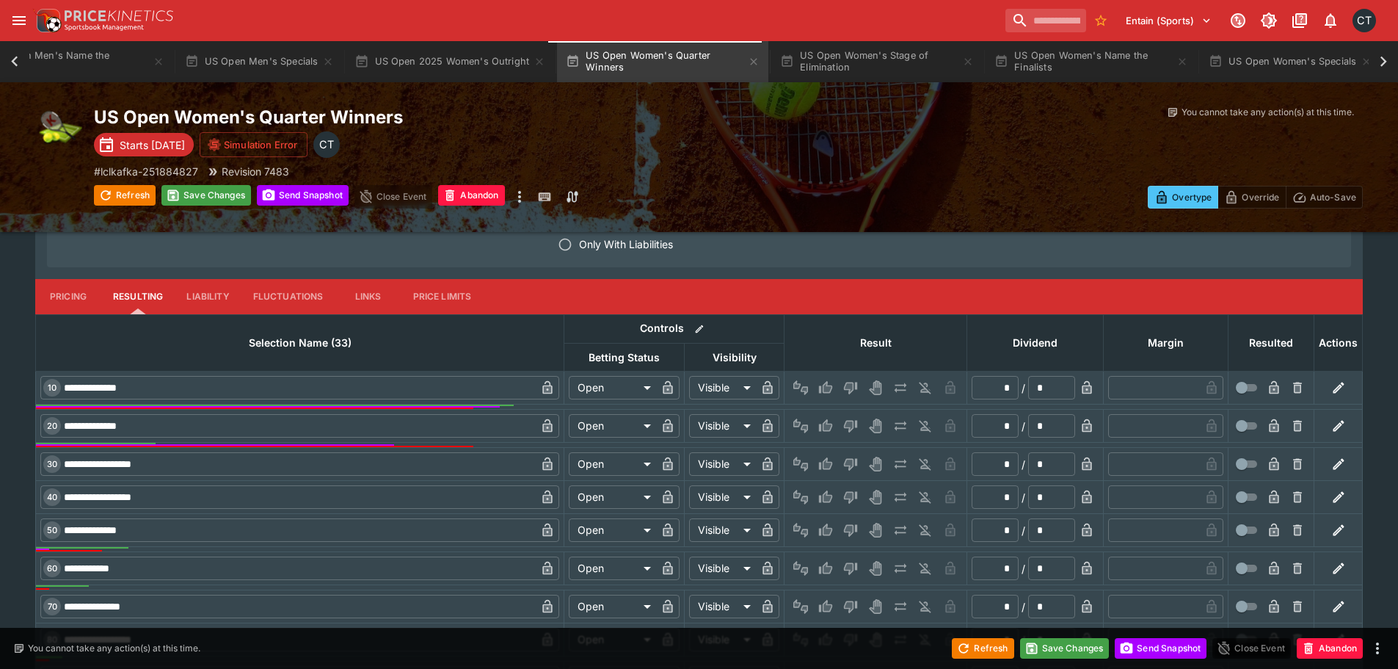
click at [609, 249] on span "Only With Liabilities" at bounding box center [626, 243] width 94 height 15
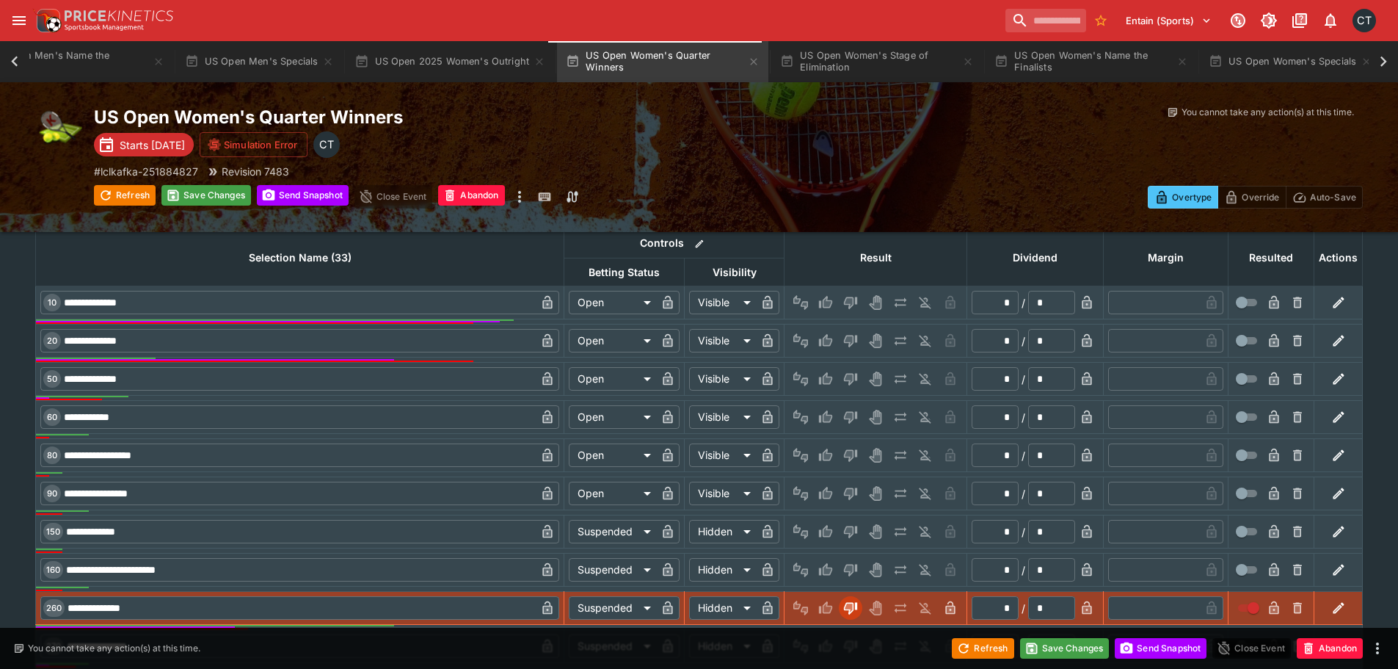
scroll to position [1750, 0]
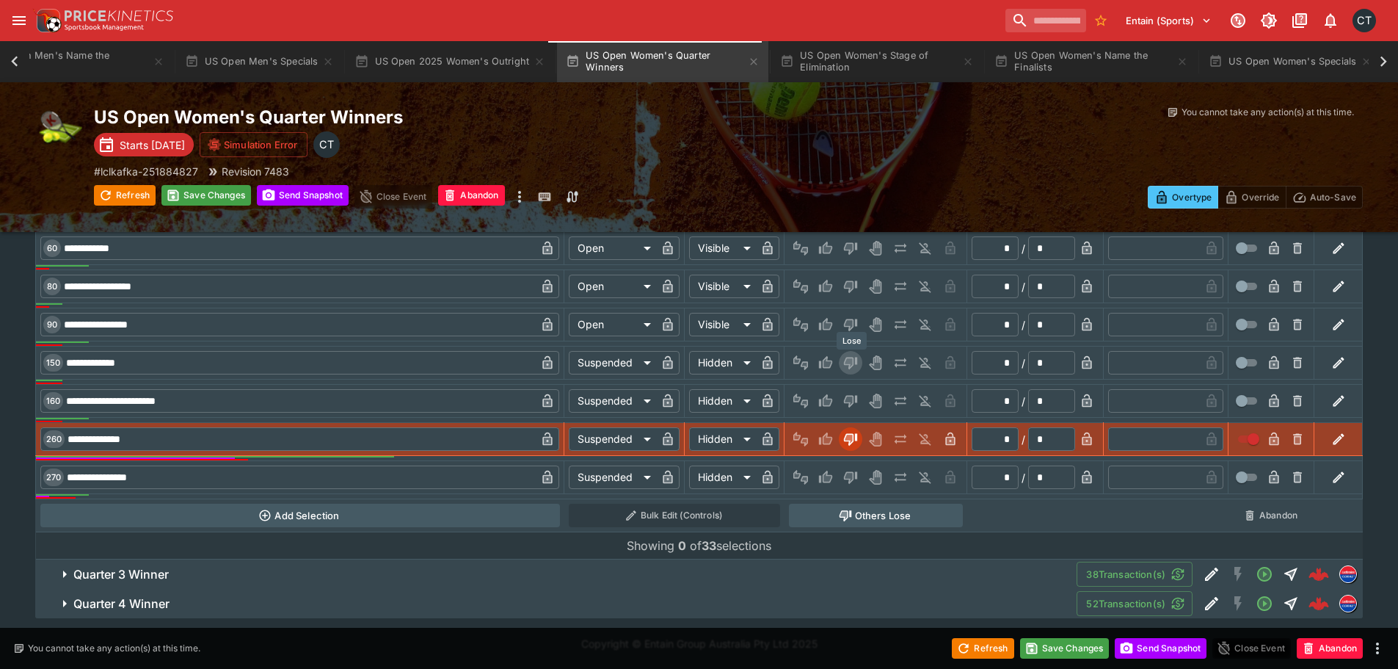
click at [850, 360] on icon "Lose" at bounding box center [849, 362] width 7 height 9
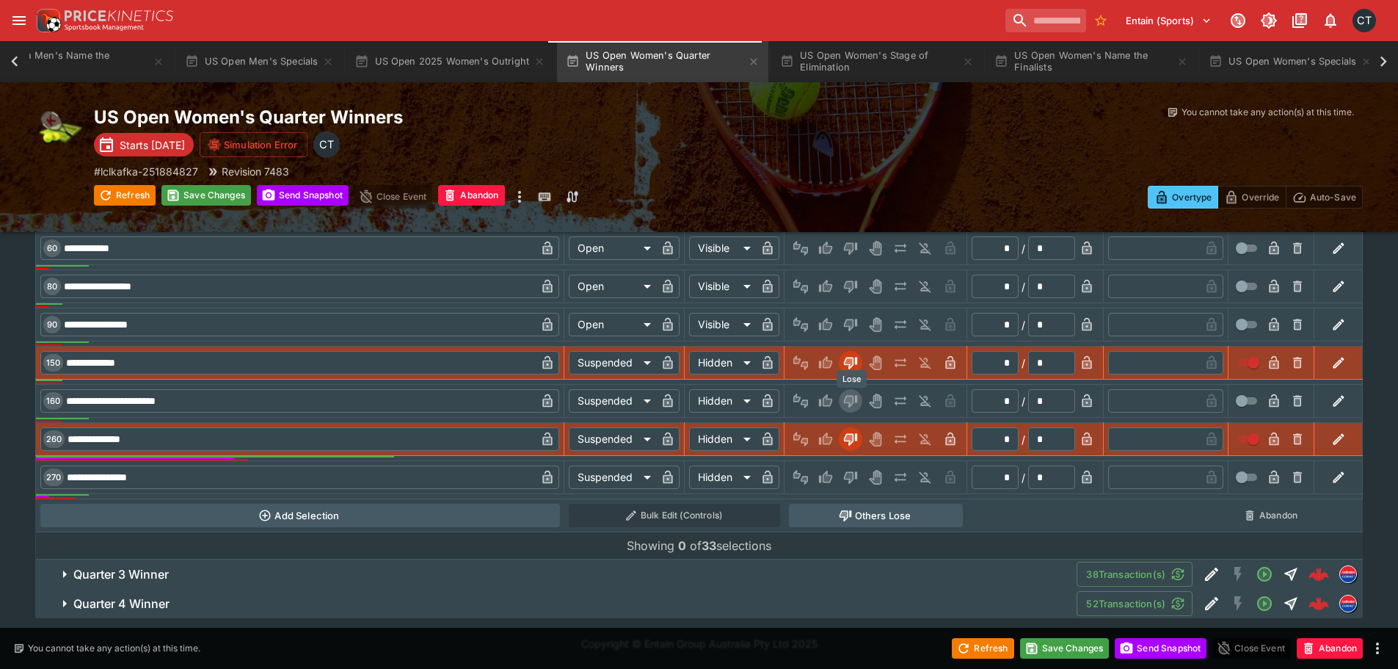
click at [848, 399] on icon "Lose" at bounding box center [849, 400] width 7 height 9
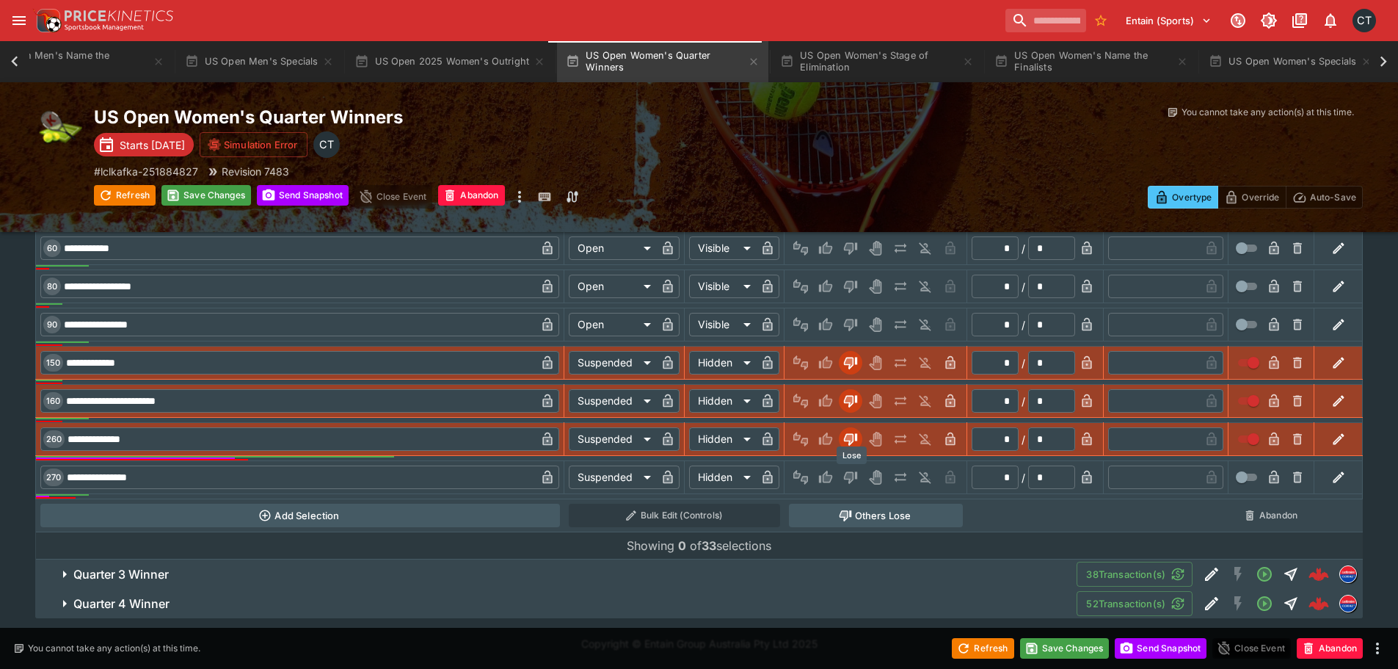
click at [843, 477] on button "Lose" at bounding box center [850, 476] width 23 height 23
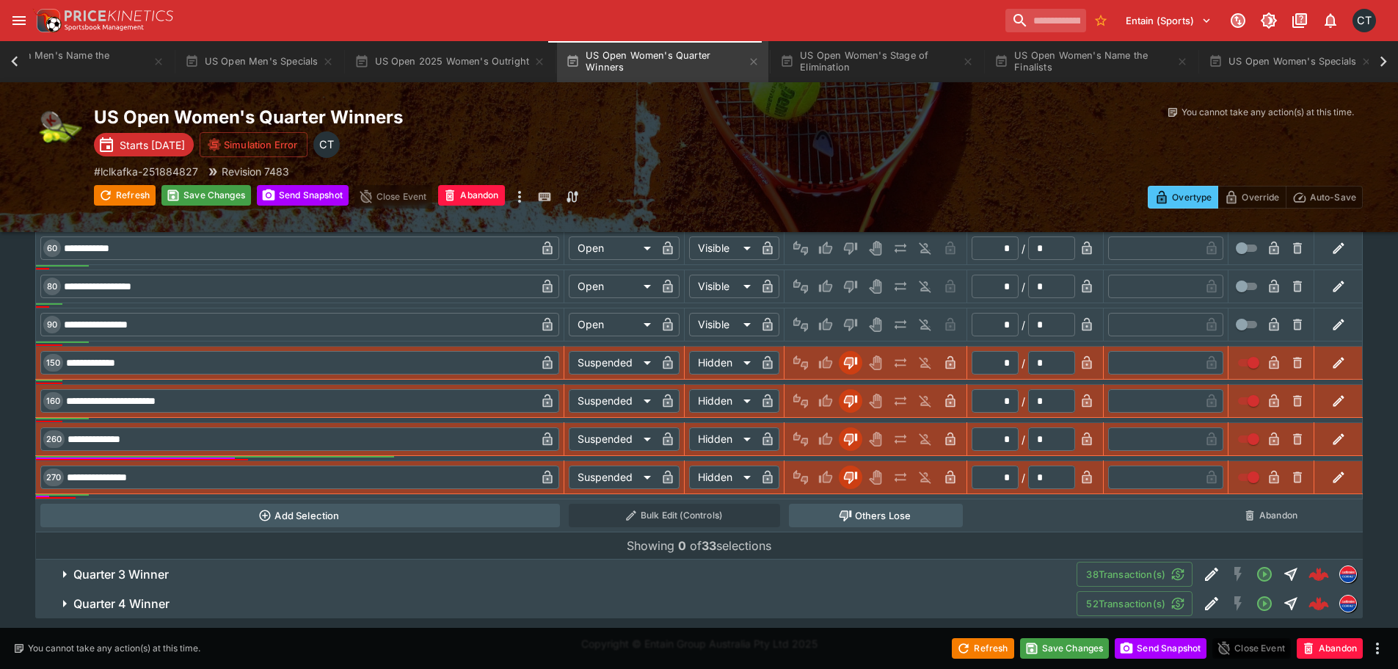
click at [148, 573] on h6 "Quarter 3 Winner" at bounding box center [120, 574] width 95 height 15
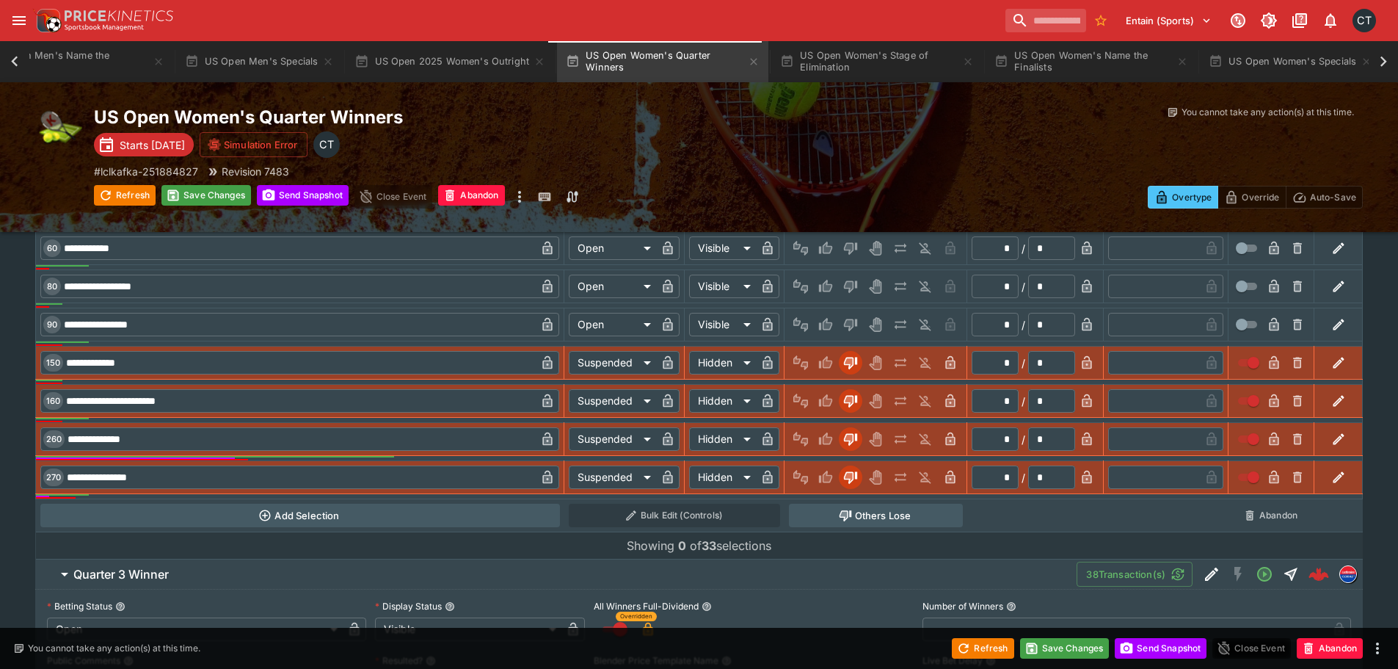
scroll to position [2117, 0]
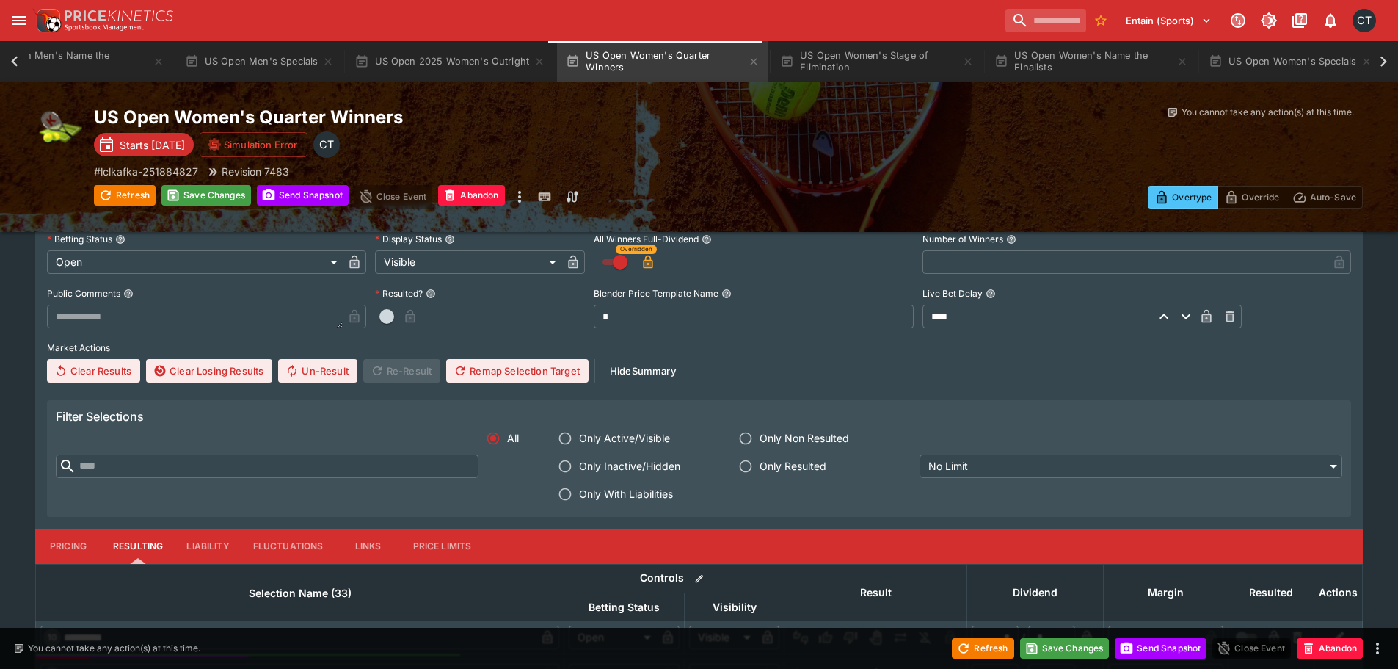
click at [636, 490] on span "Only With Liabilities" at bounding box center [626, 493] width 94 height 15
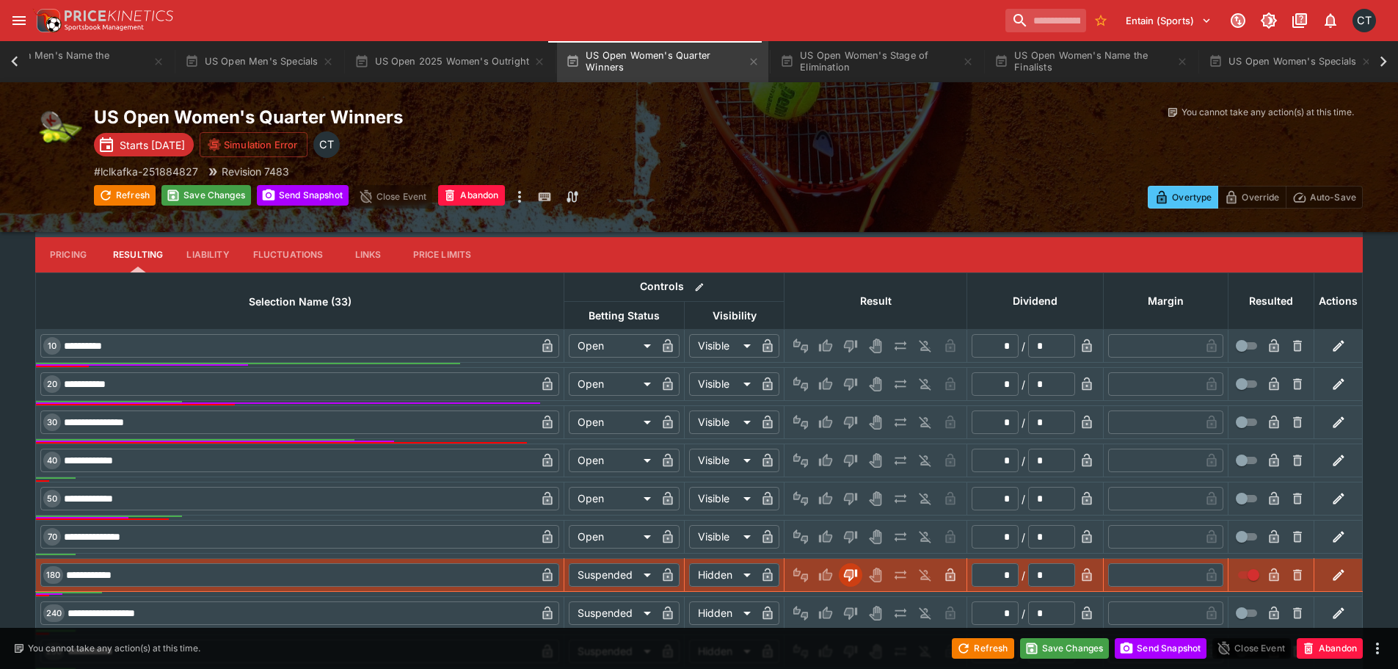
scroll to position [2557, 0]
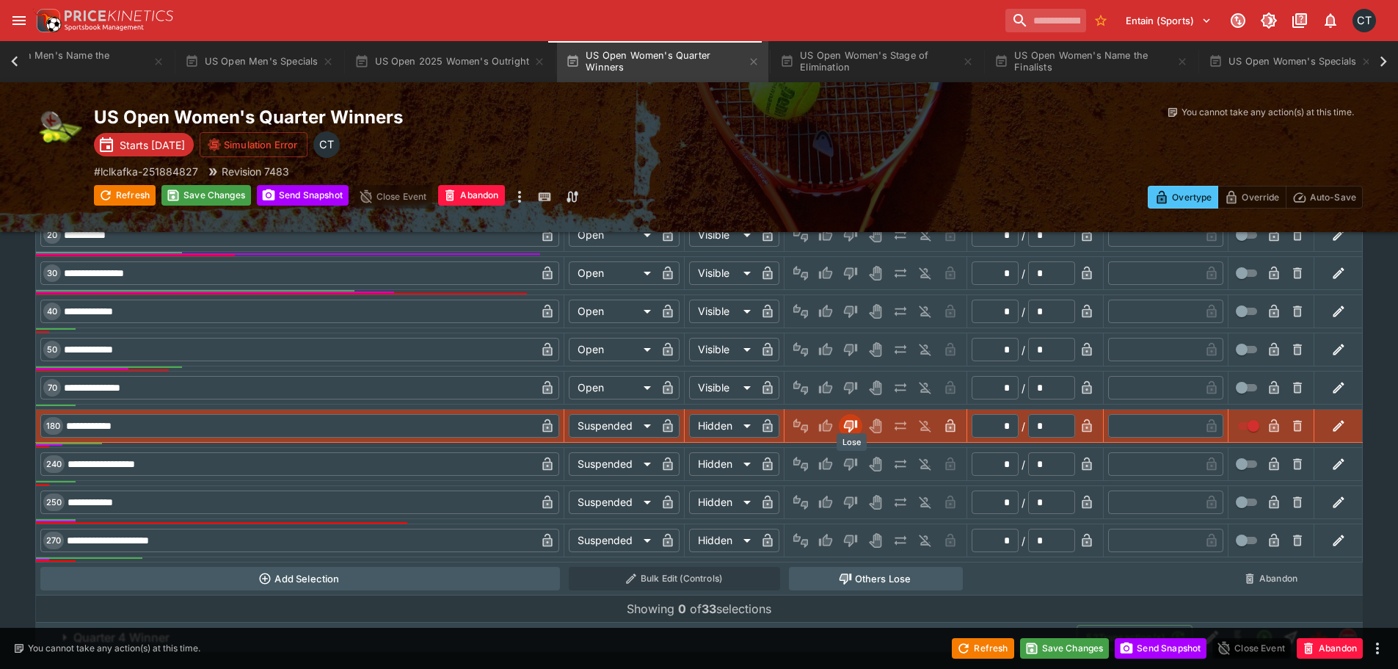
click at [846, 465] on icon "Lose" at bounding box center [850, 465] width 13 height 12
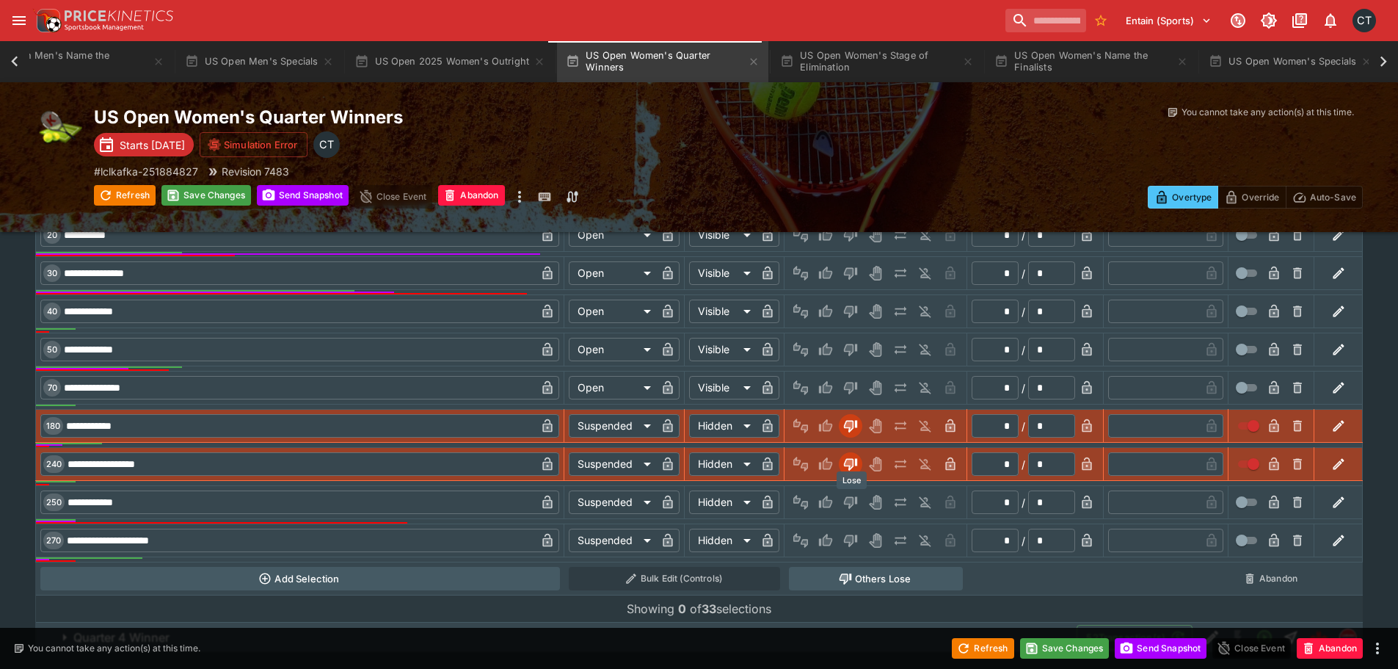
drag, startPoint x: 847, startPoint y: 494, endPoint x: 850, endPoint y: 517, distance: 22.9
click at [847, 495] on button "Lose" at bounding box center [850, 501] width 23 height 23
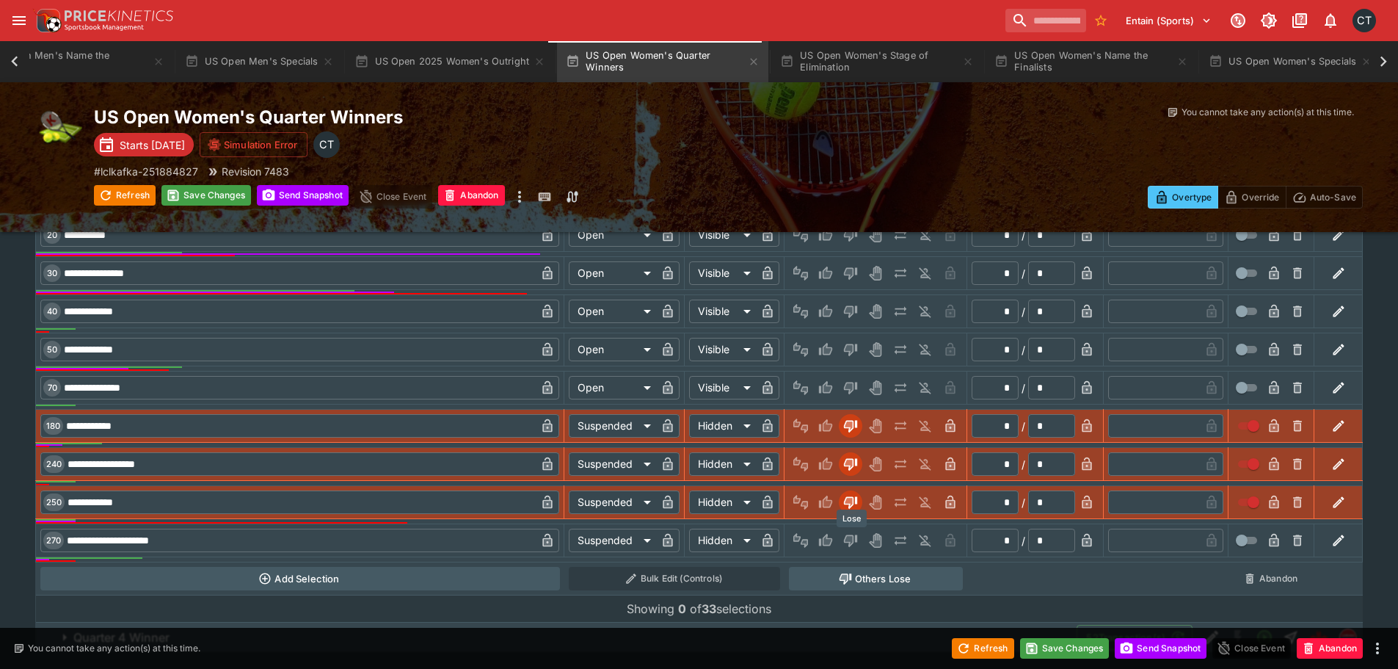
click at [850, 541] on icon "Lose" at bounding box center [849, 540] width 7 height 9
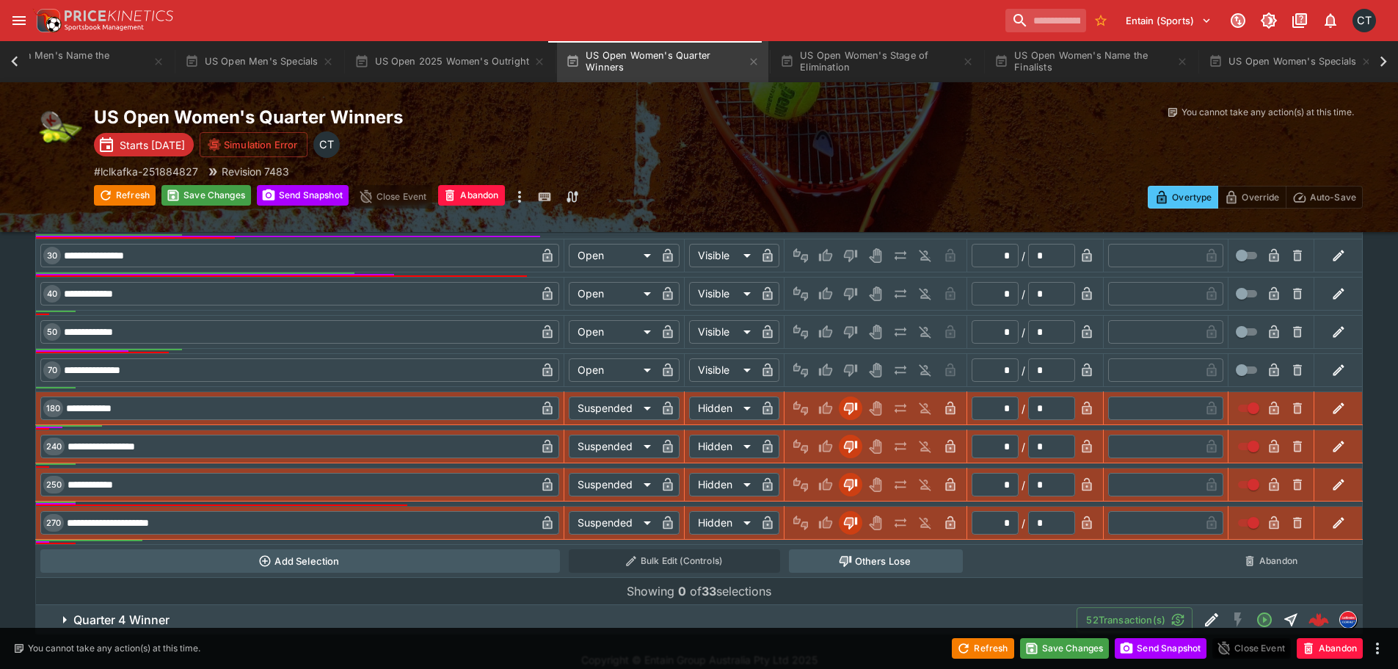
scroll to position [2591, 0]
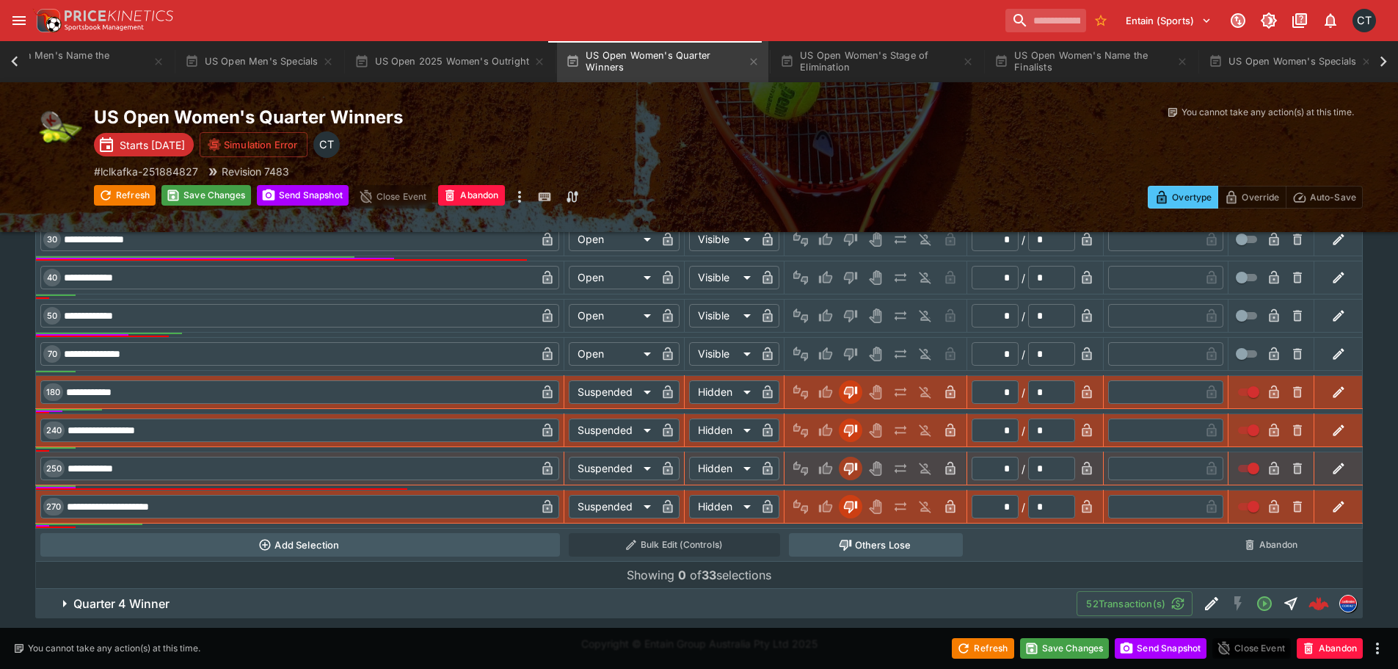
drag, startPoint x: 162, startPoint y: 593, endPoint x: 415, endPoint y: 471, distance: 281.0
click at [162, 595] on button "Quarter 4 Winner" at bounding box center [555, 603] width 1041 height 29
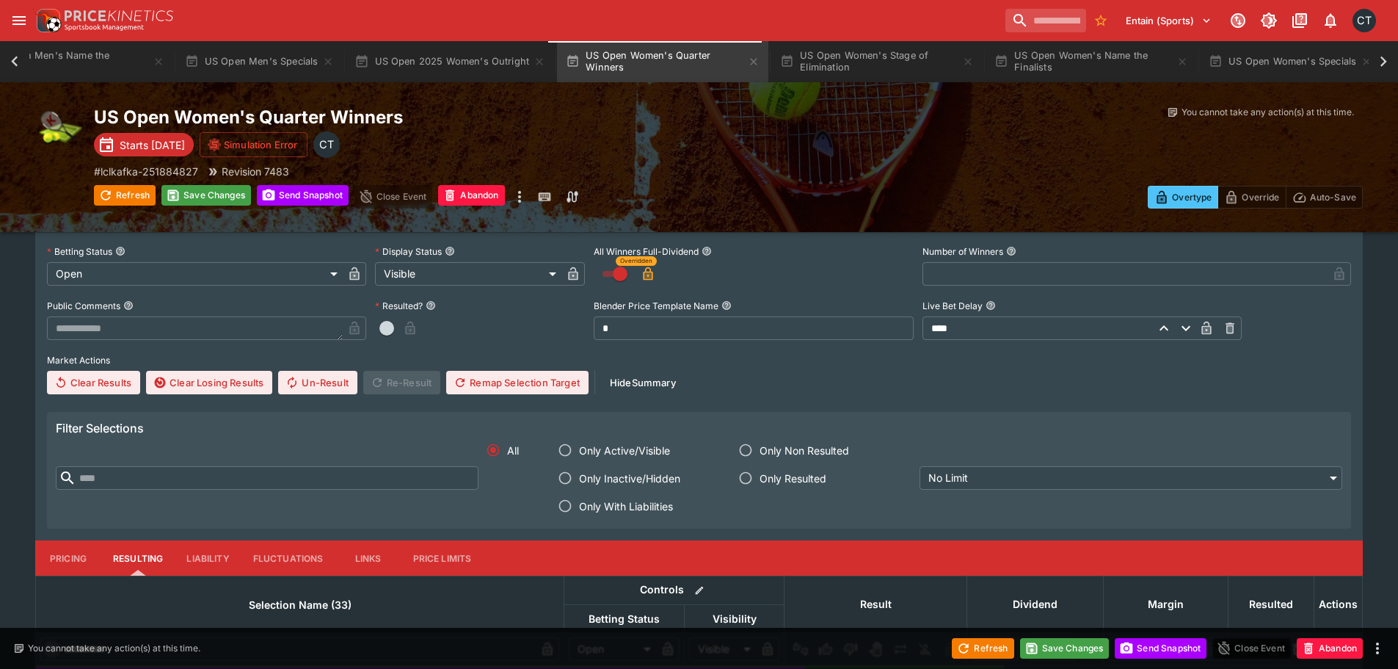
scroll to position [3031, 0]
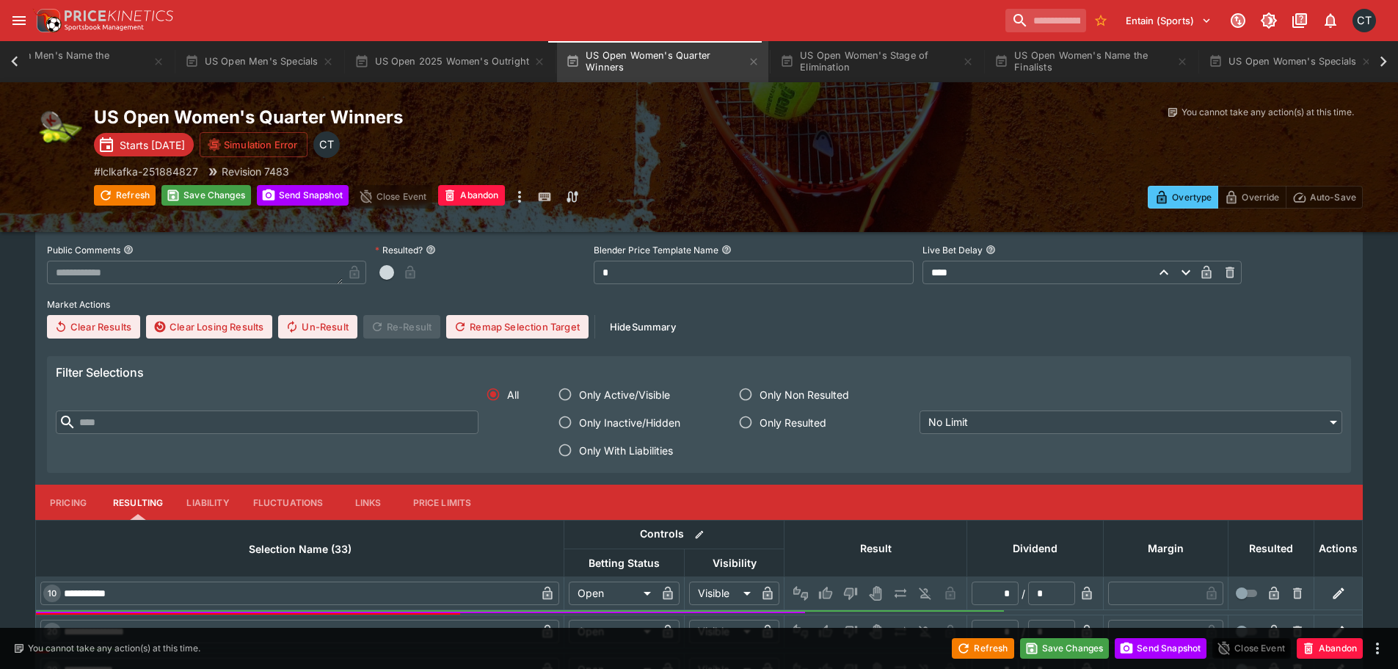
click at [643, 446] on span "Only With Liabilities" at bounding box center [626, 450] width 94 height 15
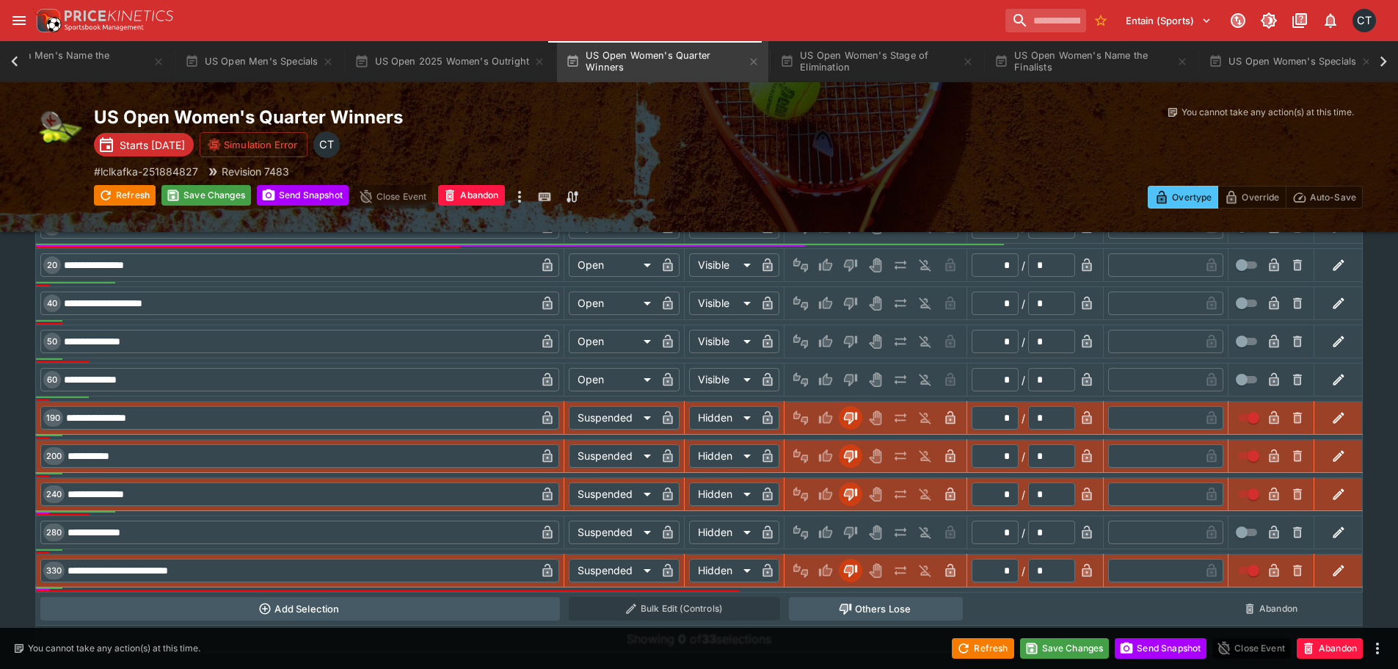
scroll to position [3398, 0]
click at [847, 532] on icon "Lose" at bounding box center [849, 532] width 7 height 9
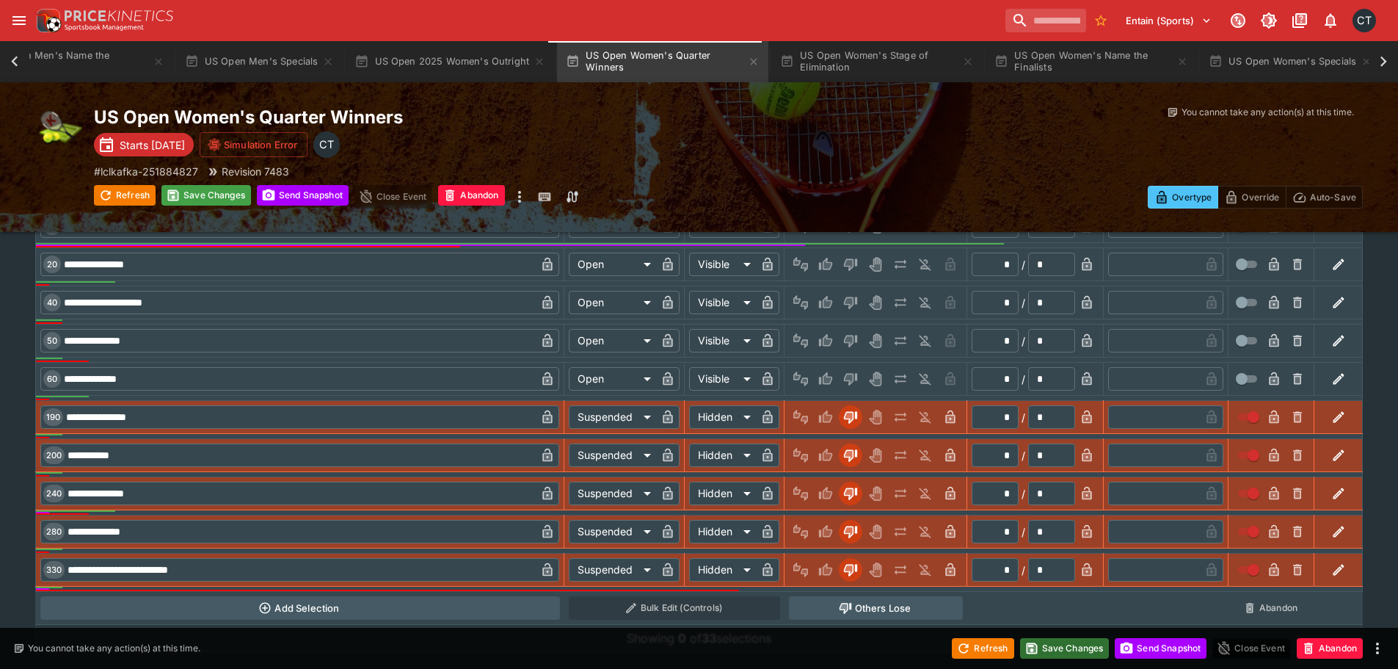
click at [1064, 646] on button "Save Changes" at bounding box center [1065, 648] width 90 height 21
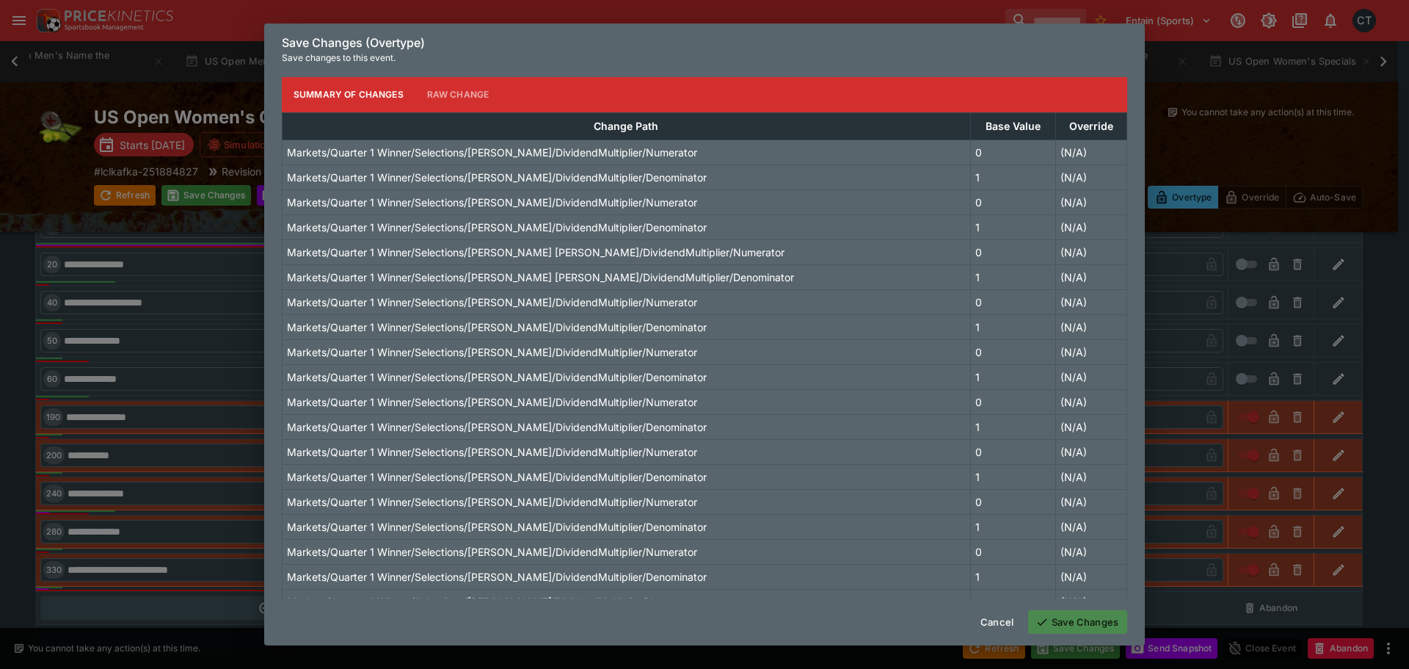
click at [1061, 619] on button "Save Changes" at bounding box center [1077, 621] width 99 height 23
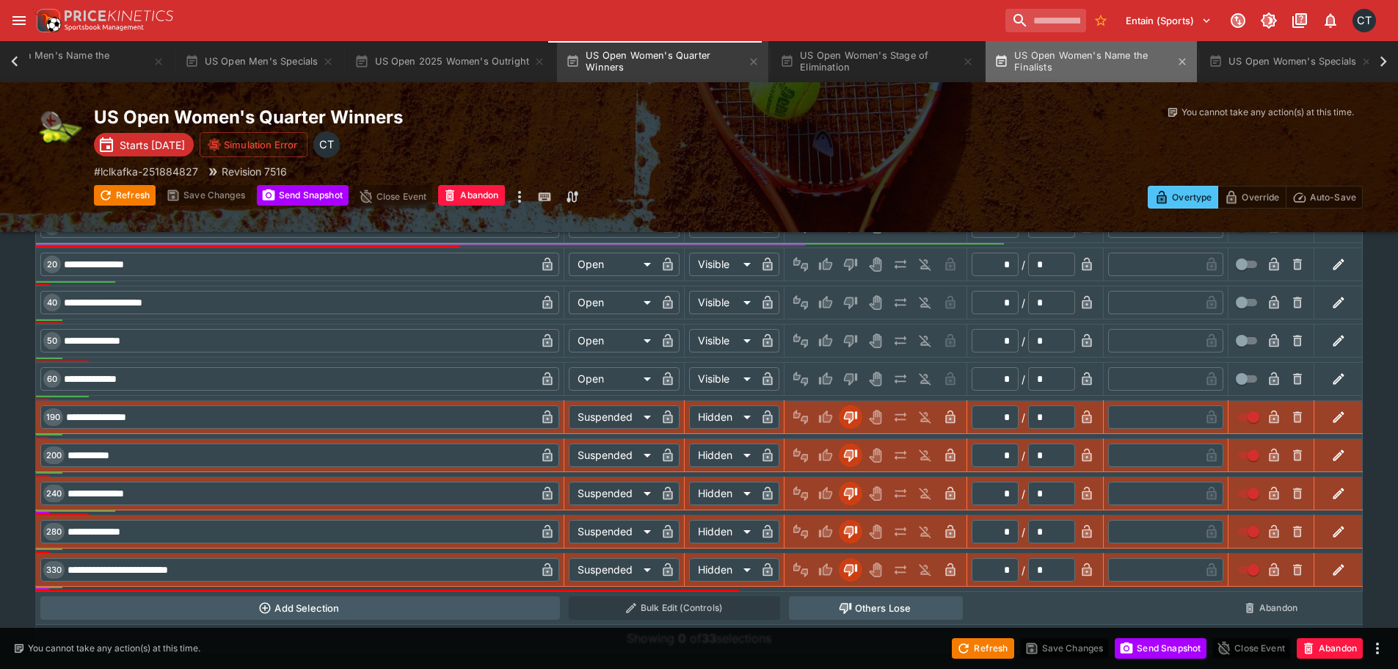
click at [1093, 46] on button "US Open Women's Name the Finalists" at bounding box center [1091, 61] width 211 height 41
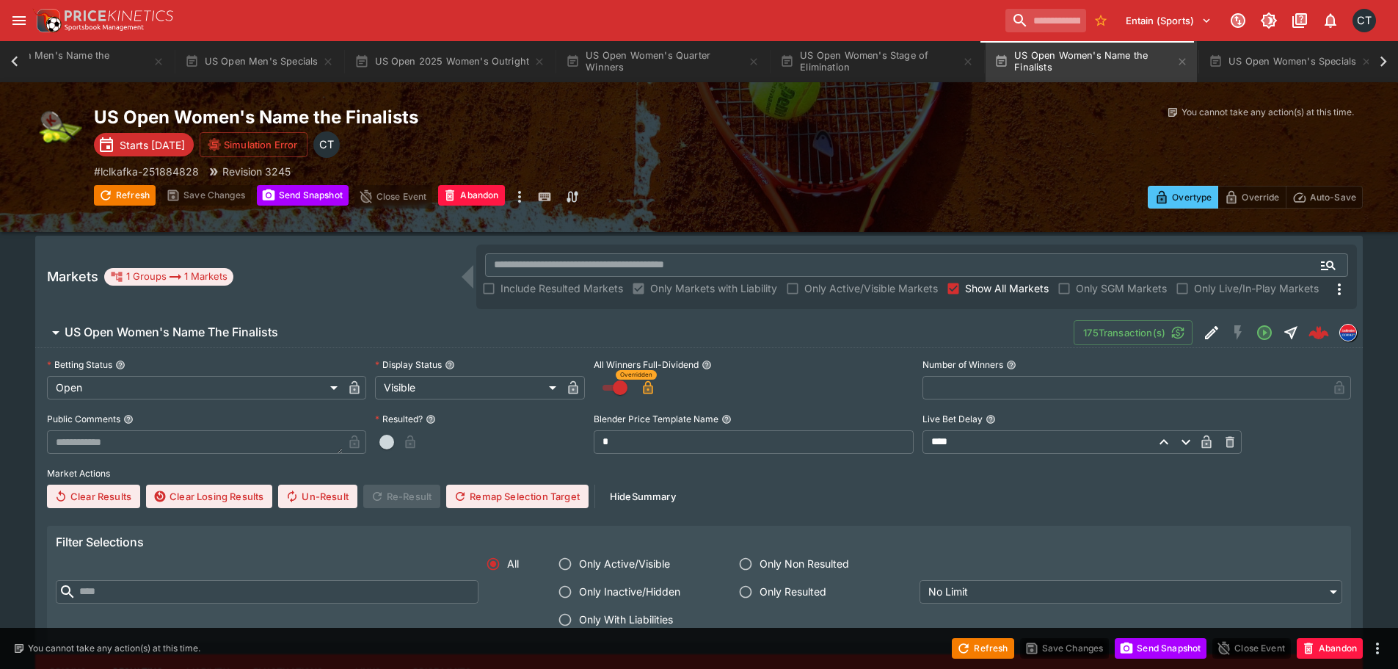
scroll to position [440, 0]
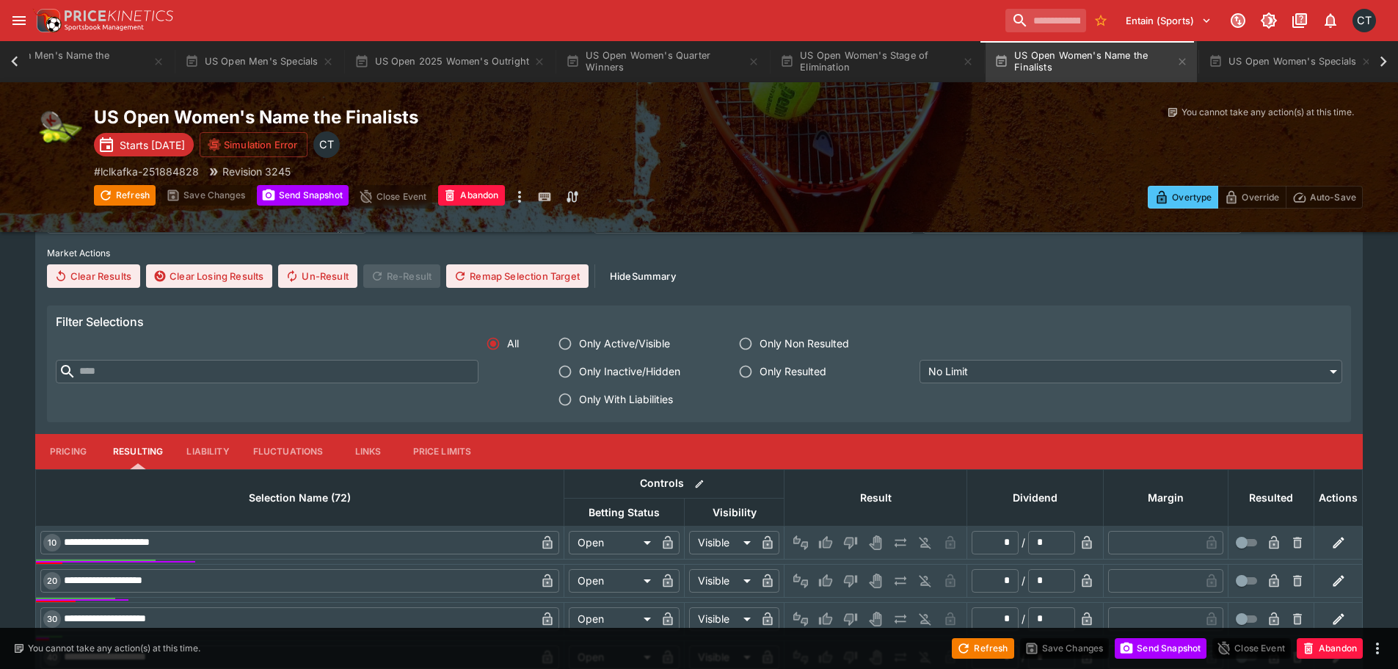
click at [609, 400] on span "Only With Liabilities" at bounding box center [626, 398] width 94 height 15
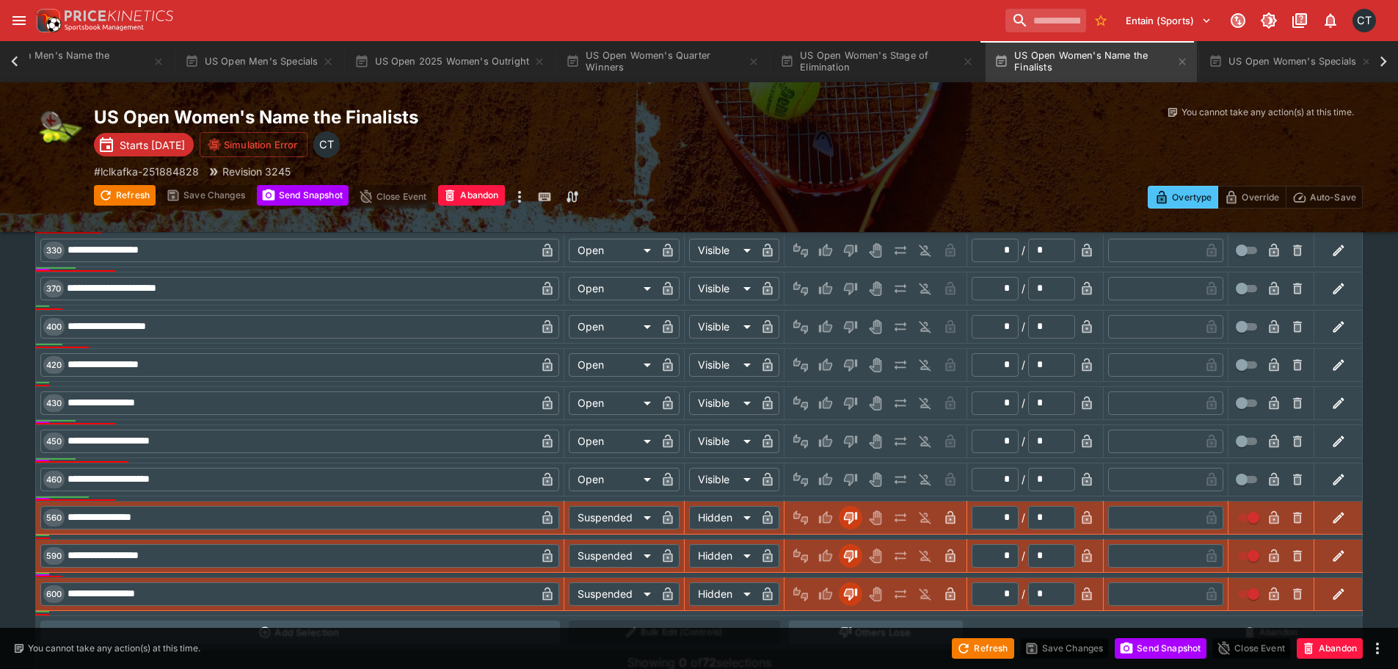
scroll to position [1668, 0]
